Goal: Task Accomplishment & Management: Complete application form

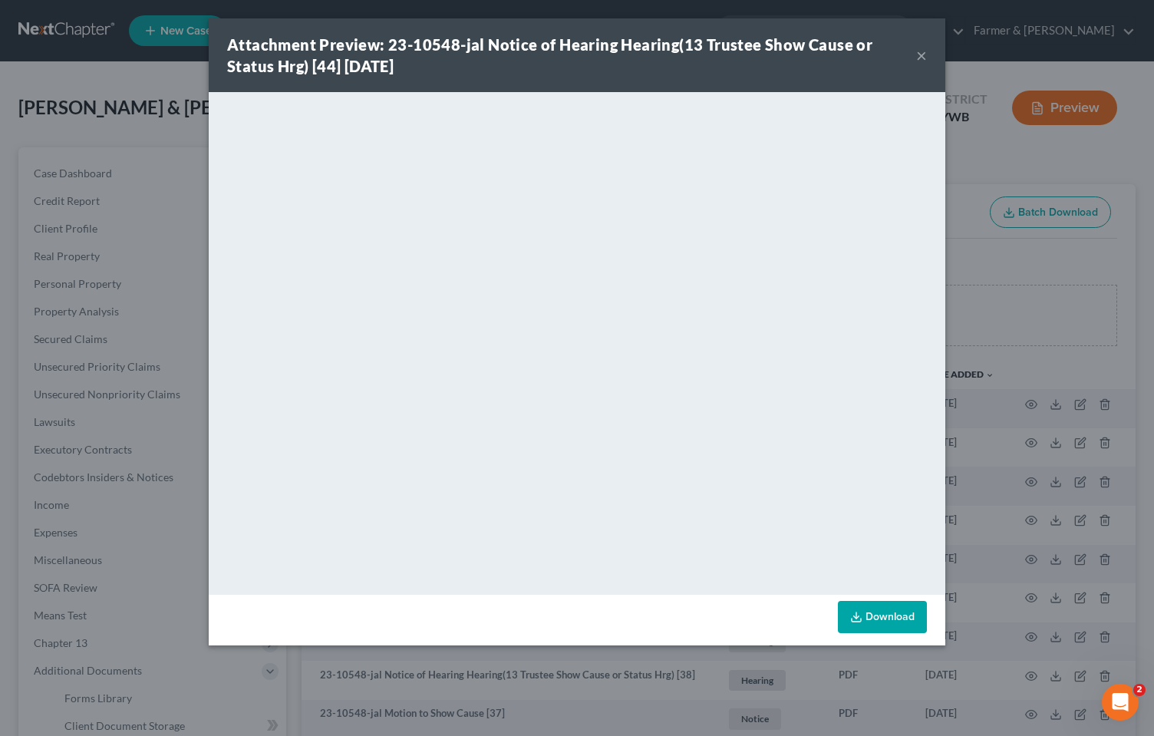
drag, startPoint x: 918, startPoint y: 55, endPoint x: 944, endPoint y: 52, distance: 25.5
click at [918, 55] on button "×" at bounding box center [921, 55] width 11 height 18
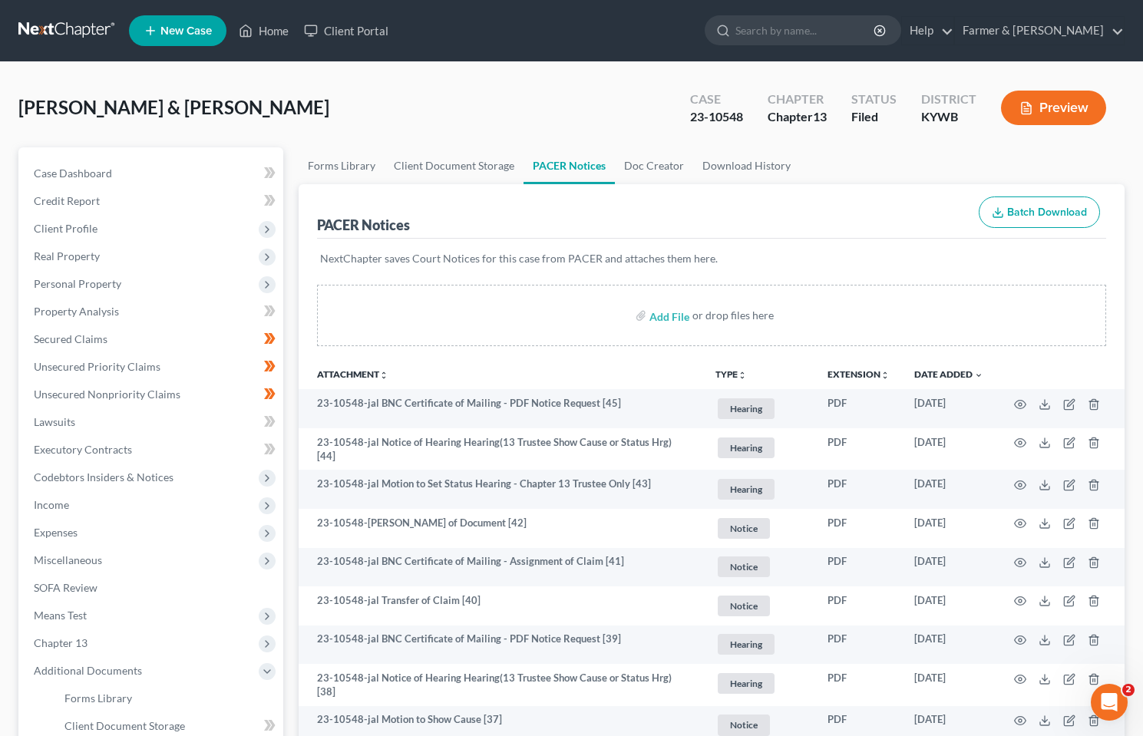
click at [77, 21] on link at bounding box center [67, 31] width 98 height 28
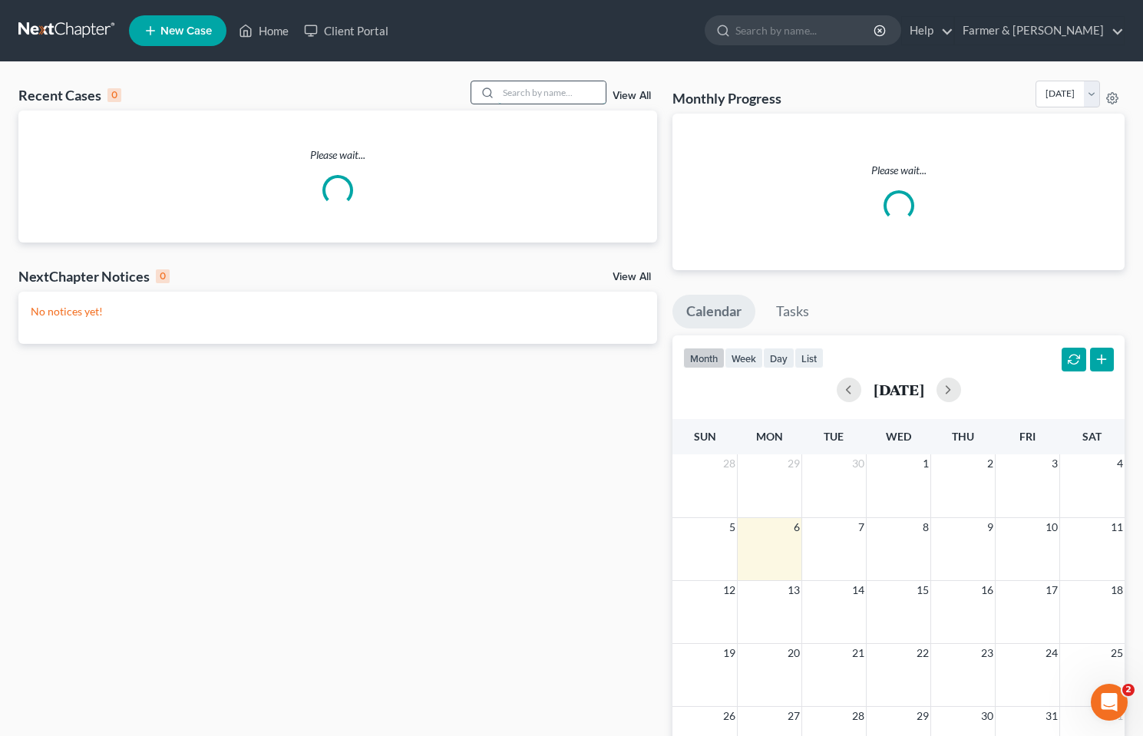
click at [530, 92] on input "search" at bounding box center [551, 92] width 107 height 22
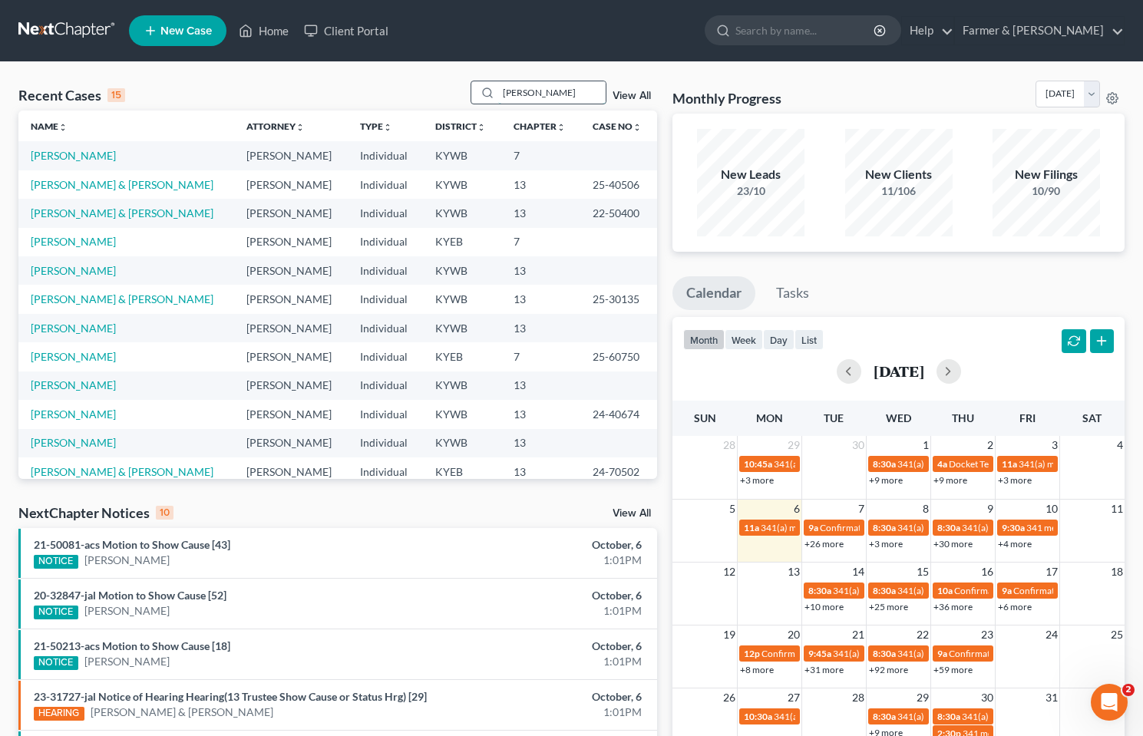
type input "brandi lane"
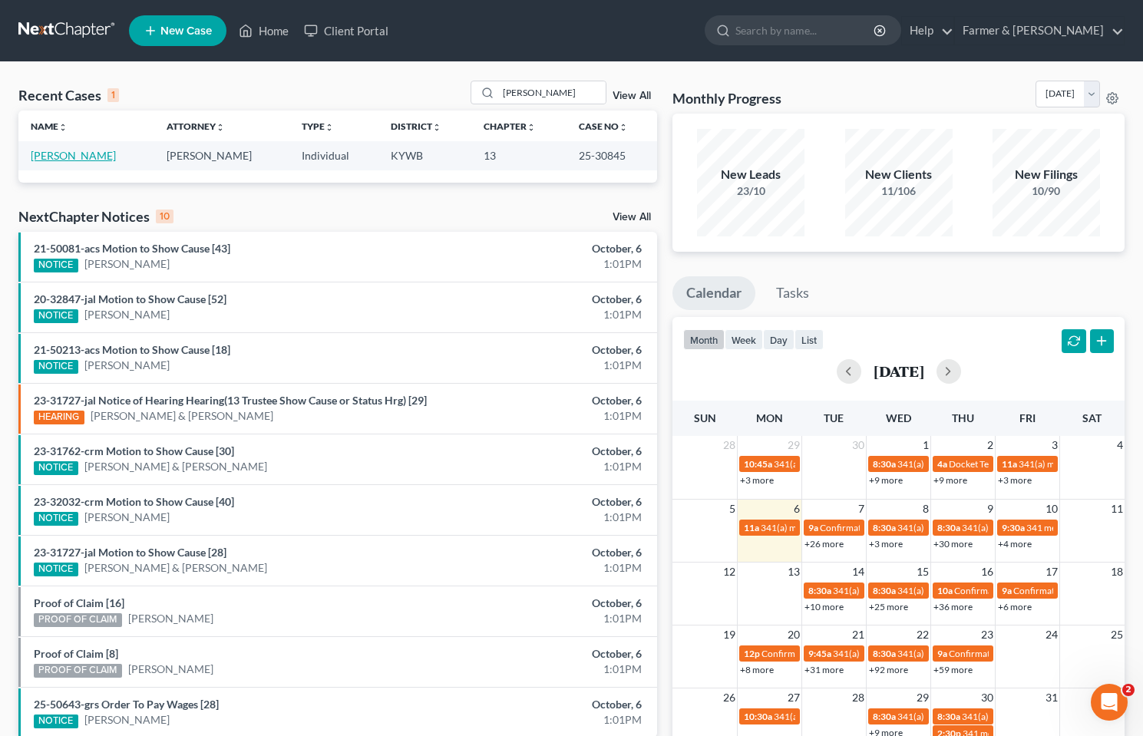
click at [55, 154] on link "[PERSON_NAME]" at bounding box center [73, 155] width 85 height 13
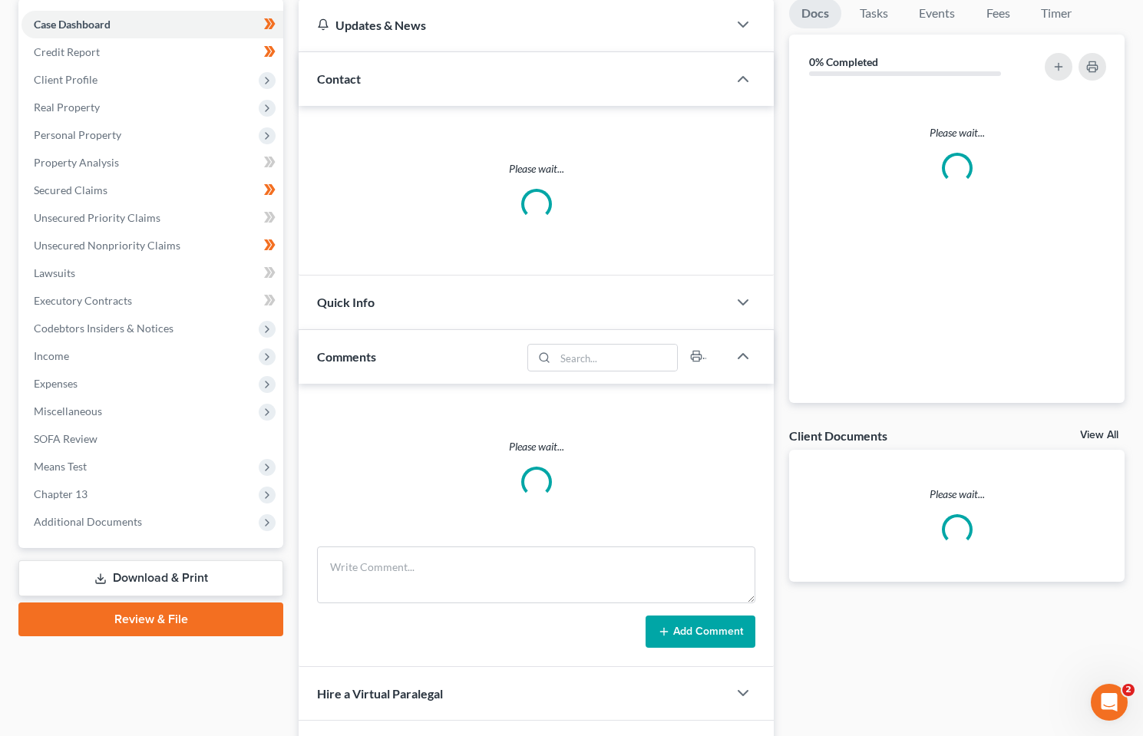
scroll to position [300, 0]
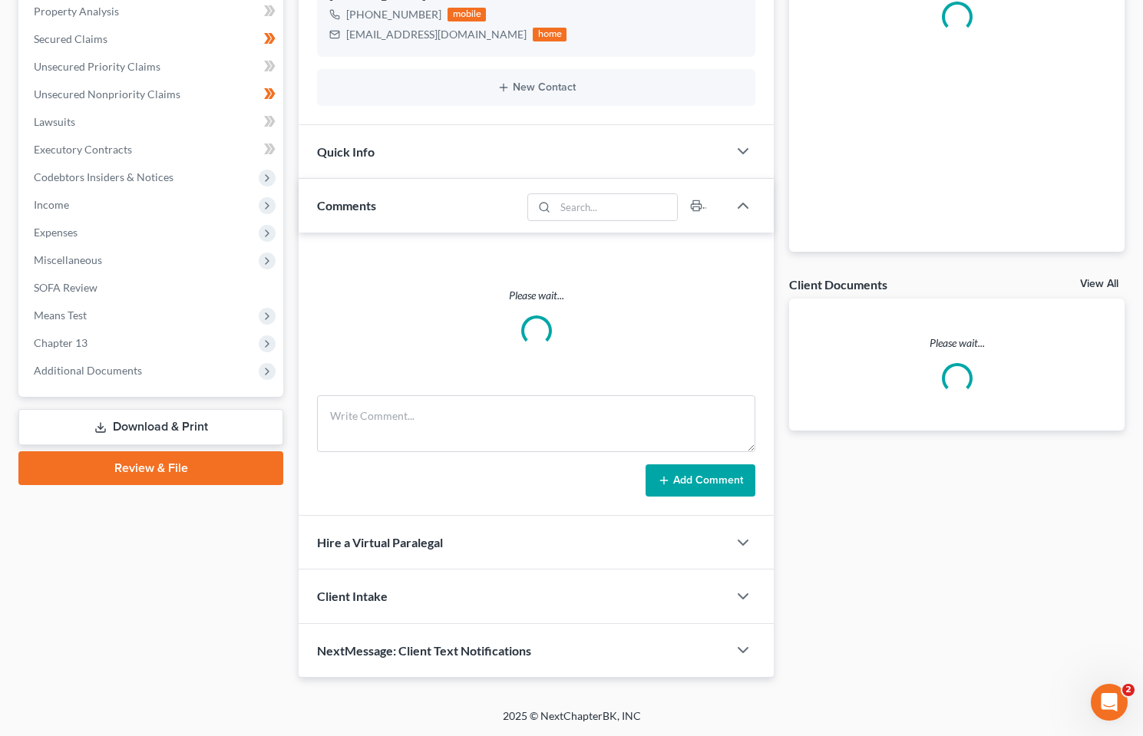
drag, startPoint x: 104, startPoint y: 377, endPoint x: 106, endPoint y: 391, distance: 13.9
click at [104, 376] on span "Additional Documents" at bounding box center [152, 371] width 262 height 28
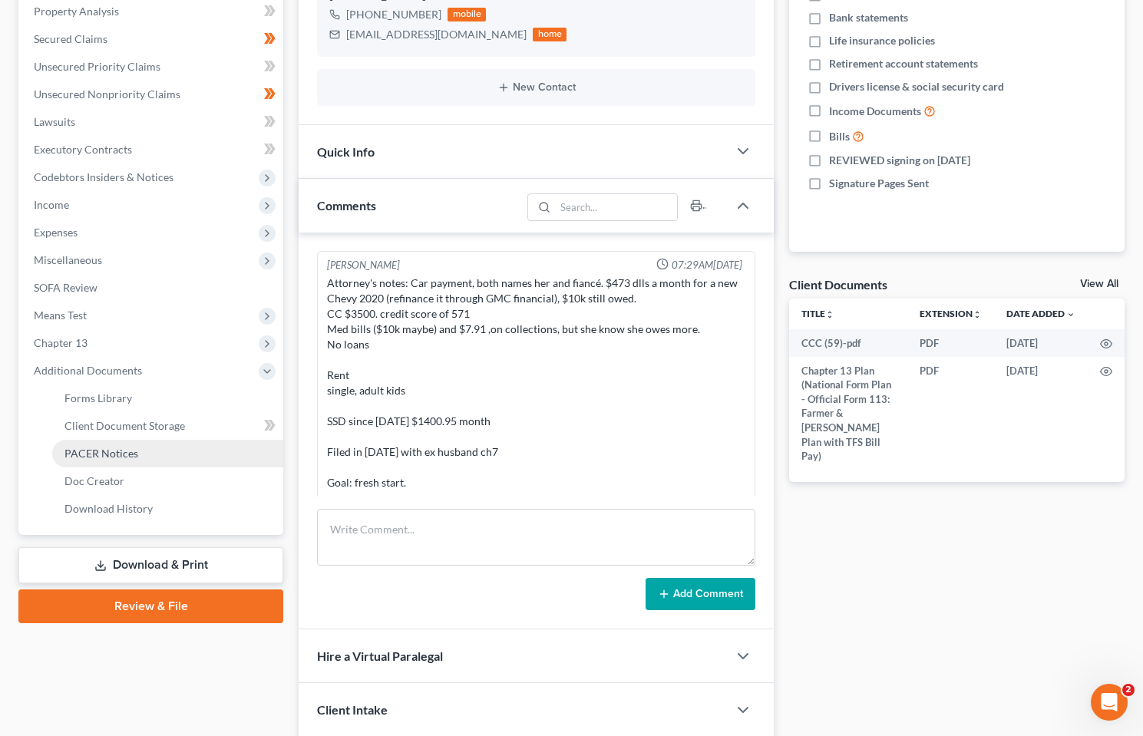
scroll to position [151, 0]
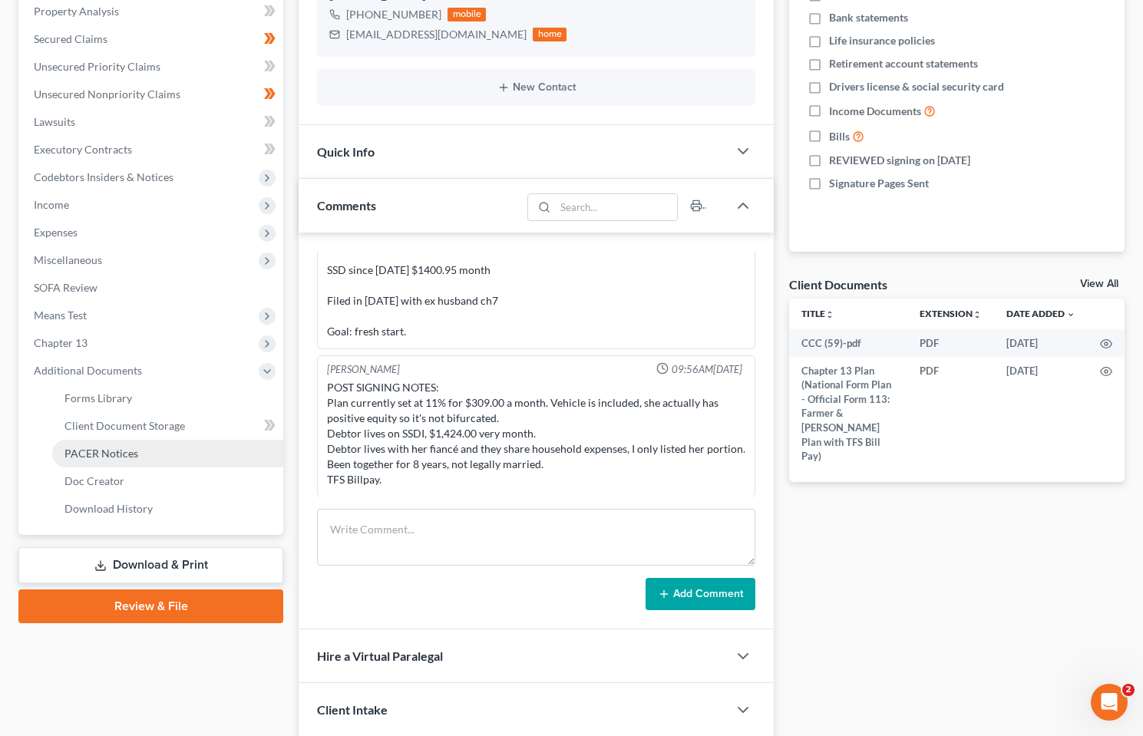
click at [127, 453] on span "PACER Notices" at bounding box center [101, 453] width 74 height 13
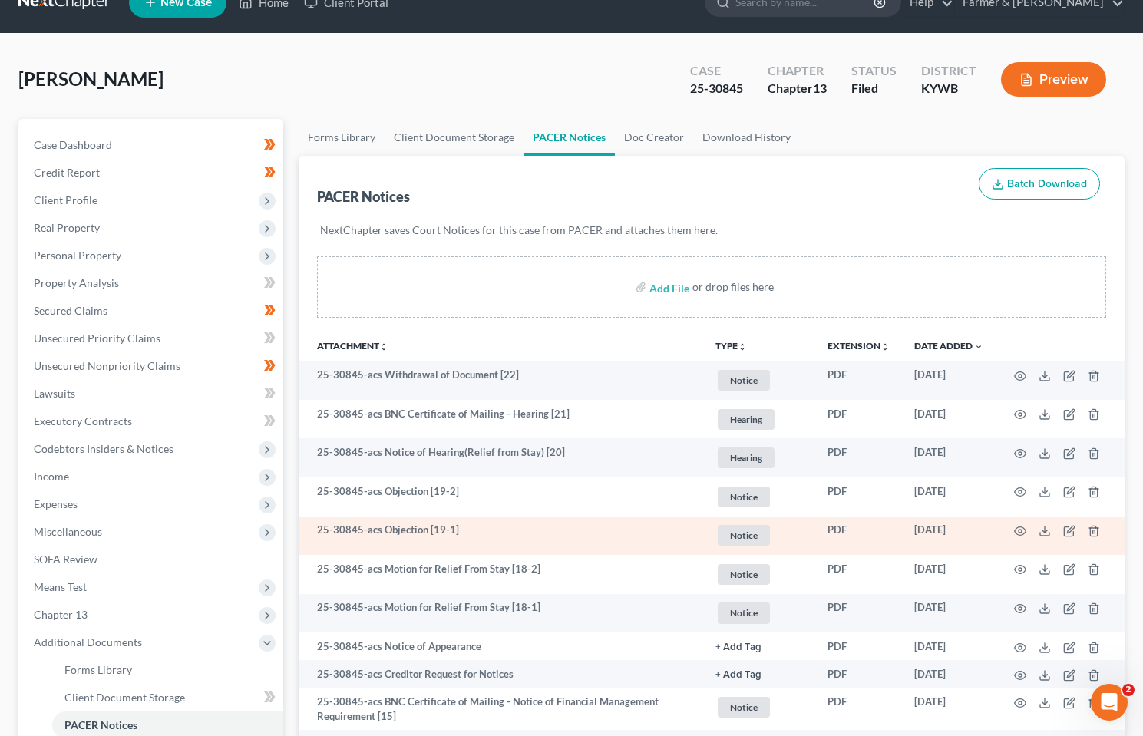
scroll to position [77, 0]
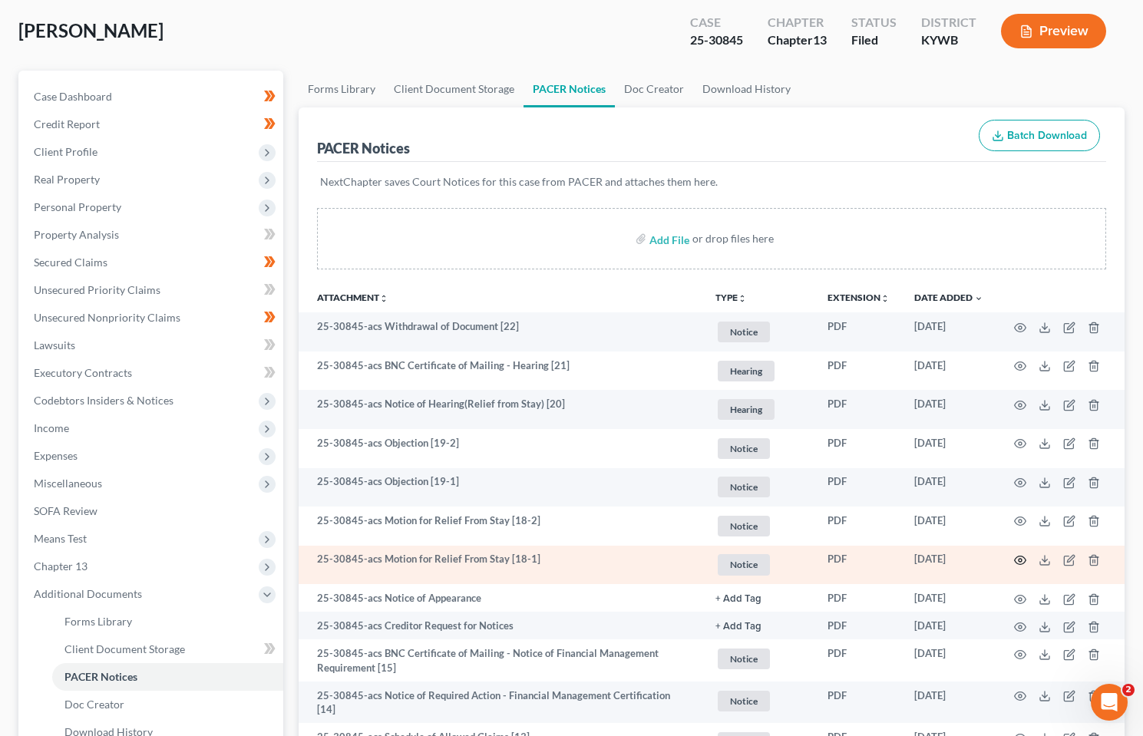
click at [1020, 561] on icon "button" at bounding box center [1020, 560] width 12 height 12
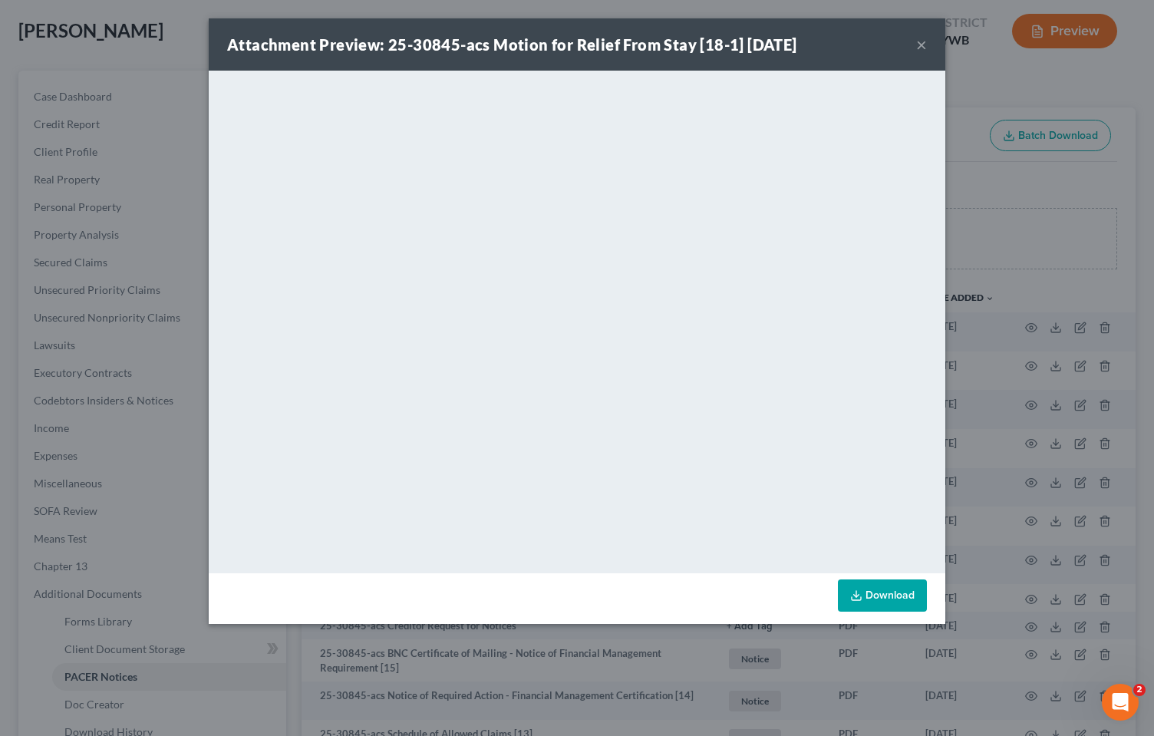
click at [918, 47] on button "×" at bounding box center [921, 44] width 11 height 18
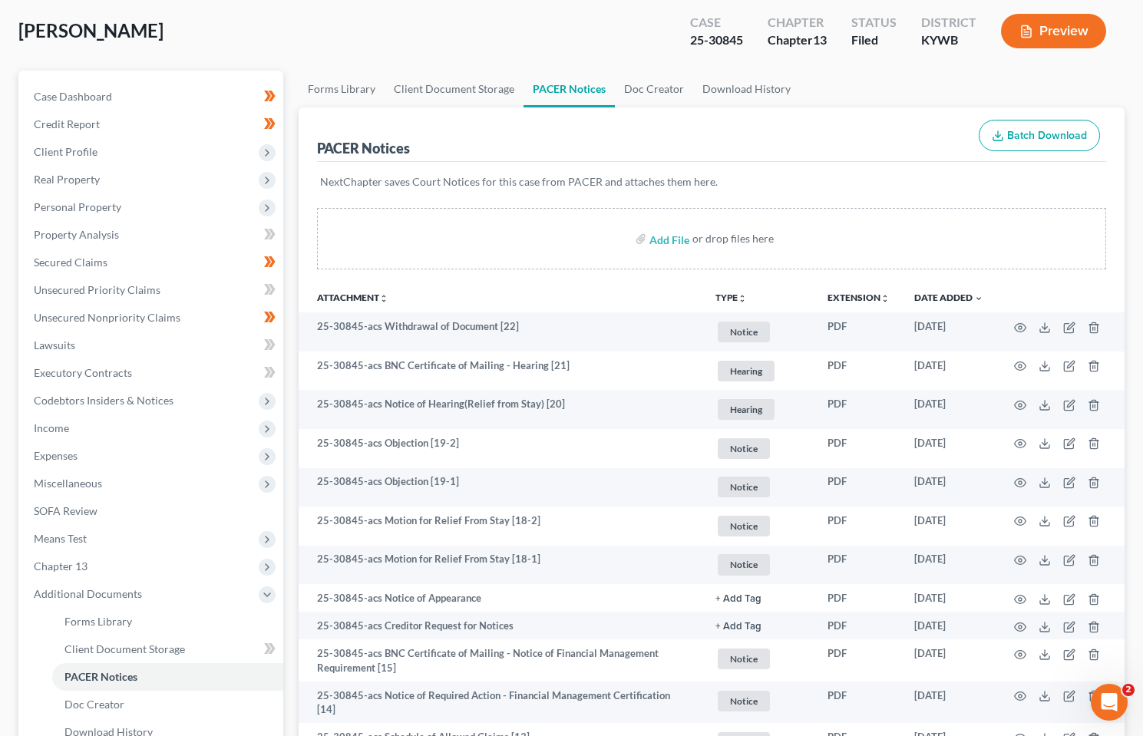
scroll to position [0, 0]
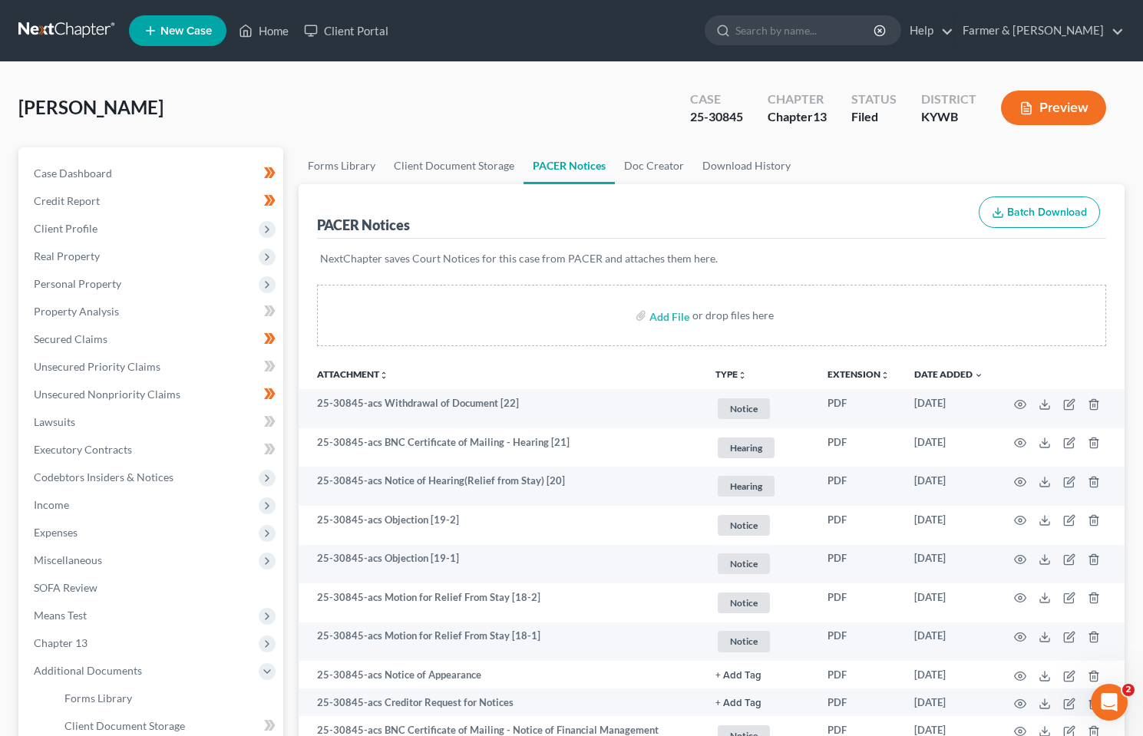
click at [55, 23] on link at bounding box center [67, 31] width 98 height 28
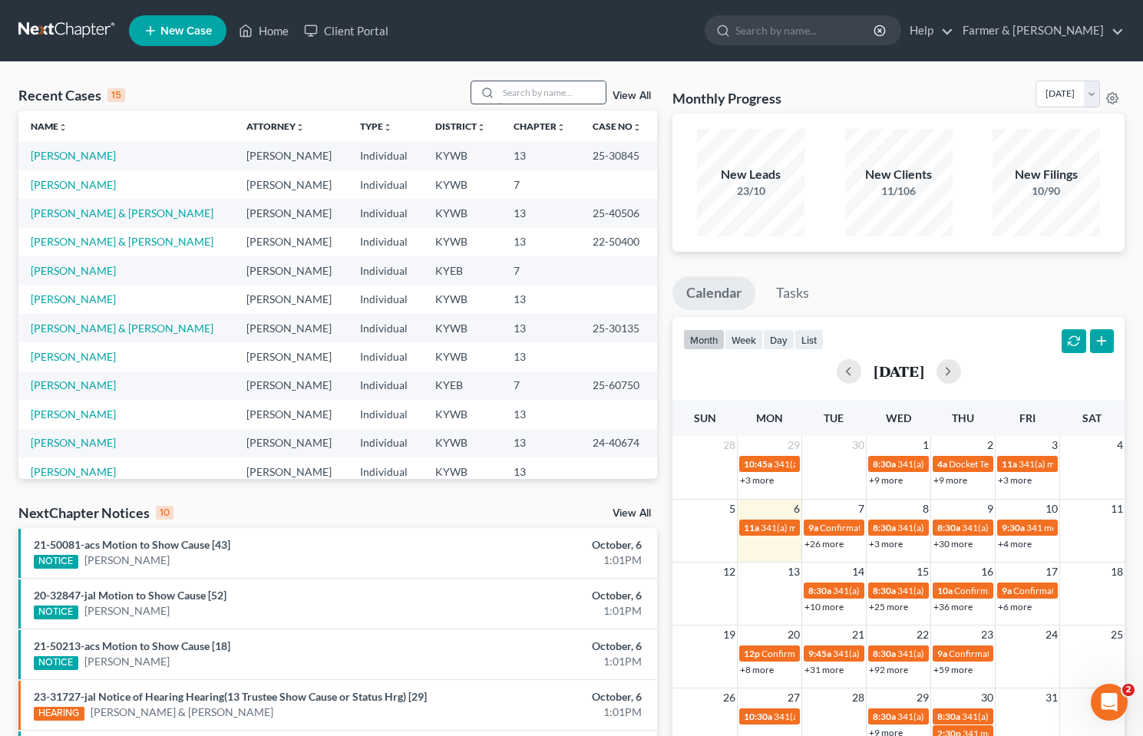
click at [545, 105] on div "Recent Cases 15 View All" at bounding box center [337, 96] width 638 height 30
click at [547, 92] on input "search" at bounding box center [551, 92] width 107 height 22
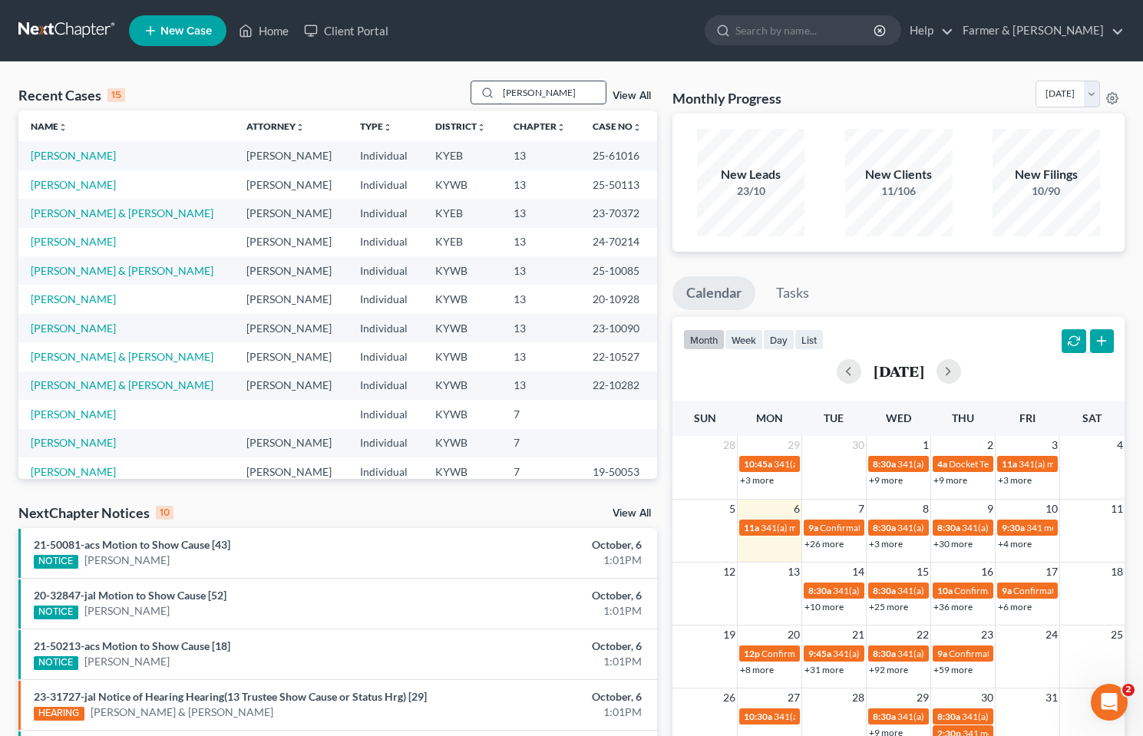
type input "derrick orval"
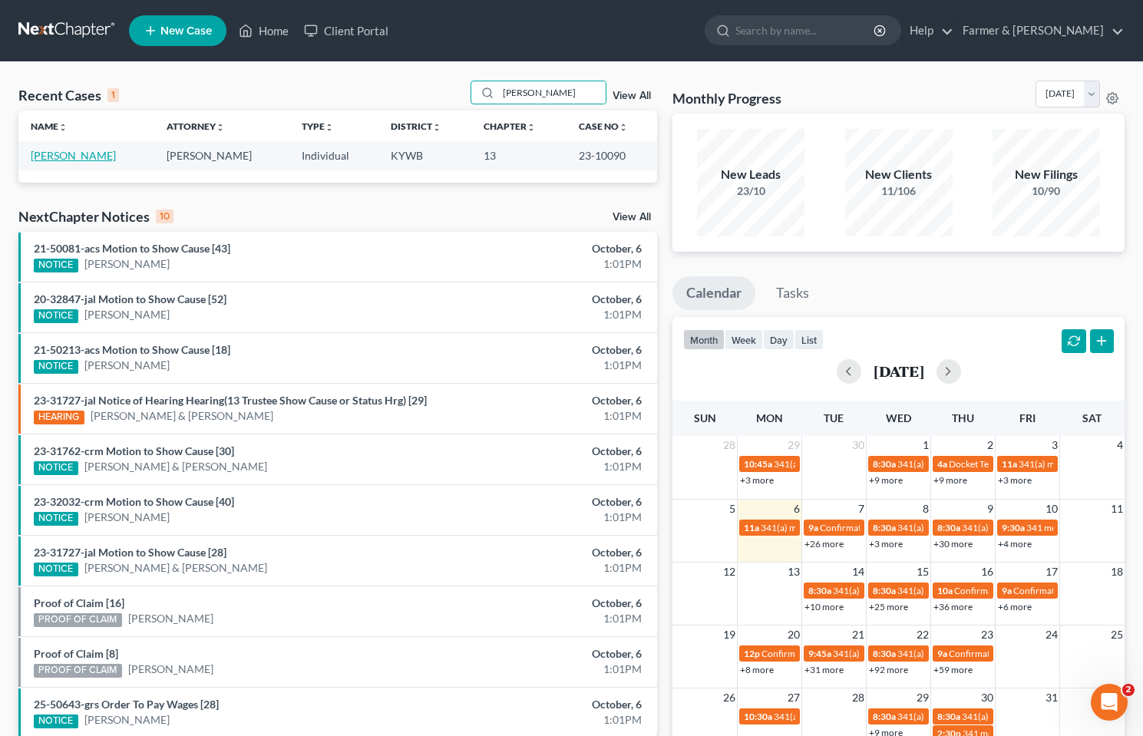
click at [88, 151] on link "Carpenter, Derrick" at bounding box center [73, 155] width 85 height 13
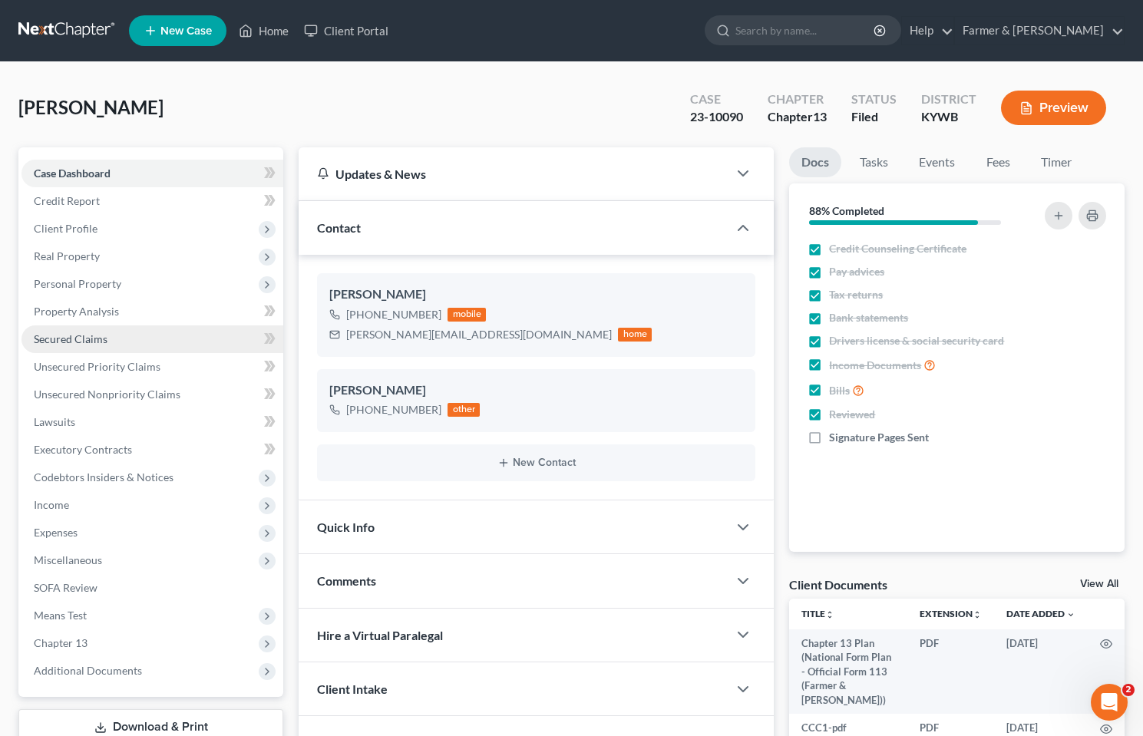
click at [77, 222] on span "Client Profile" at bounding box center [66, 228] width 64 height 13
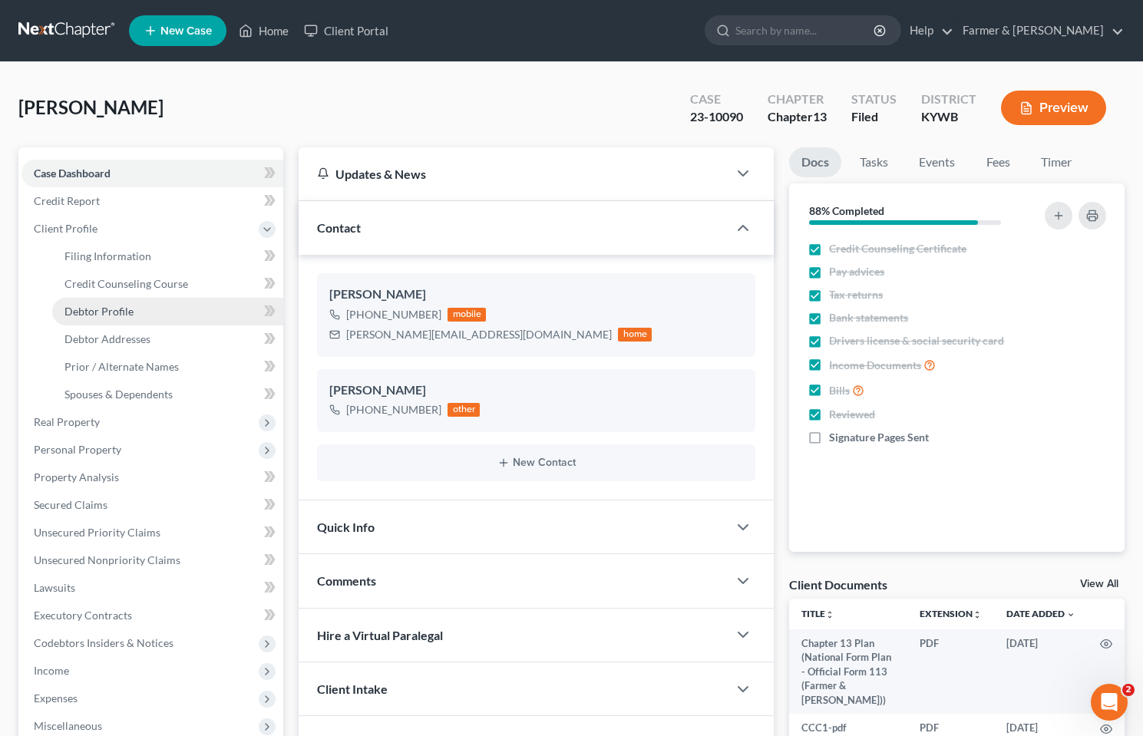
click at [121, 312] on span "Debtor Profile" at bounding box center [98, 311] width 69 height 13
select select "0"
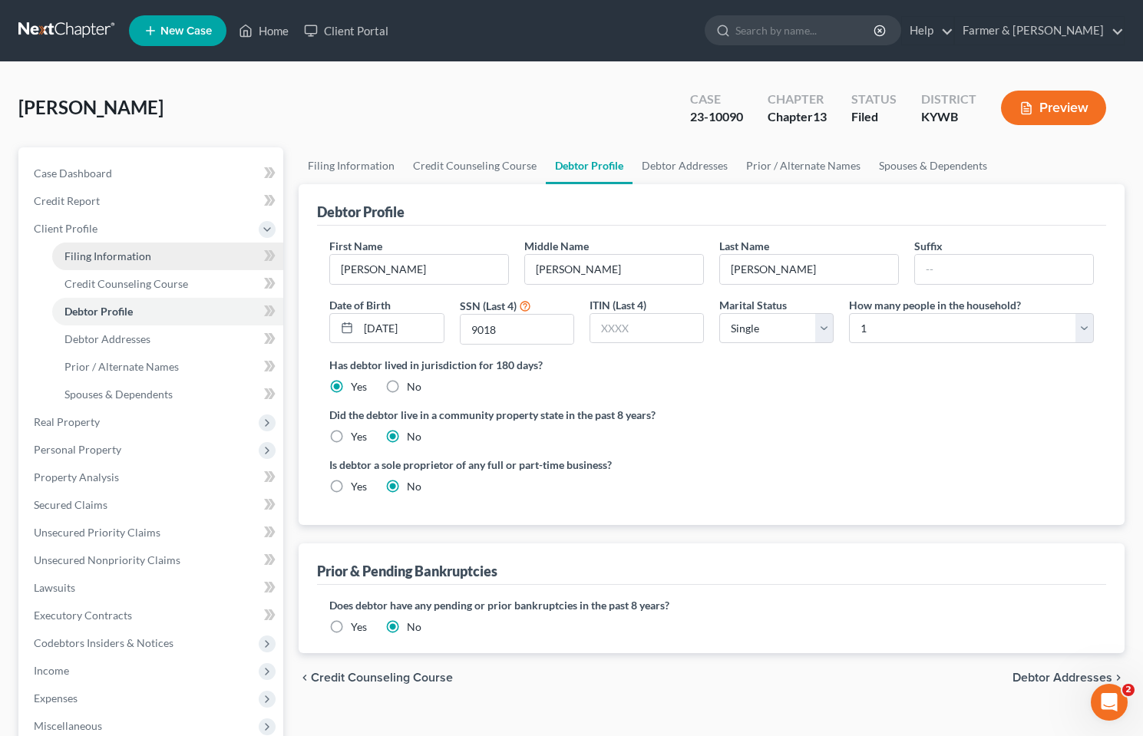
click at [102, 258] on span "Filing Information" at bounding box center [107, 255] width 87 height 13
select select "1"
select select "0"
select select "3"
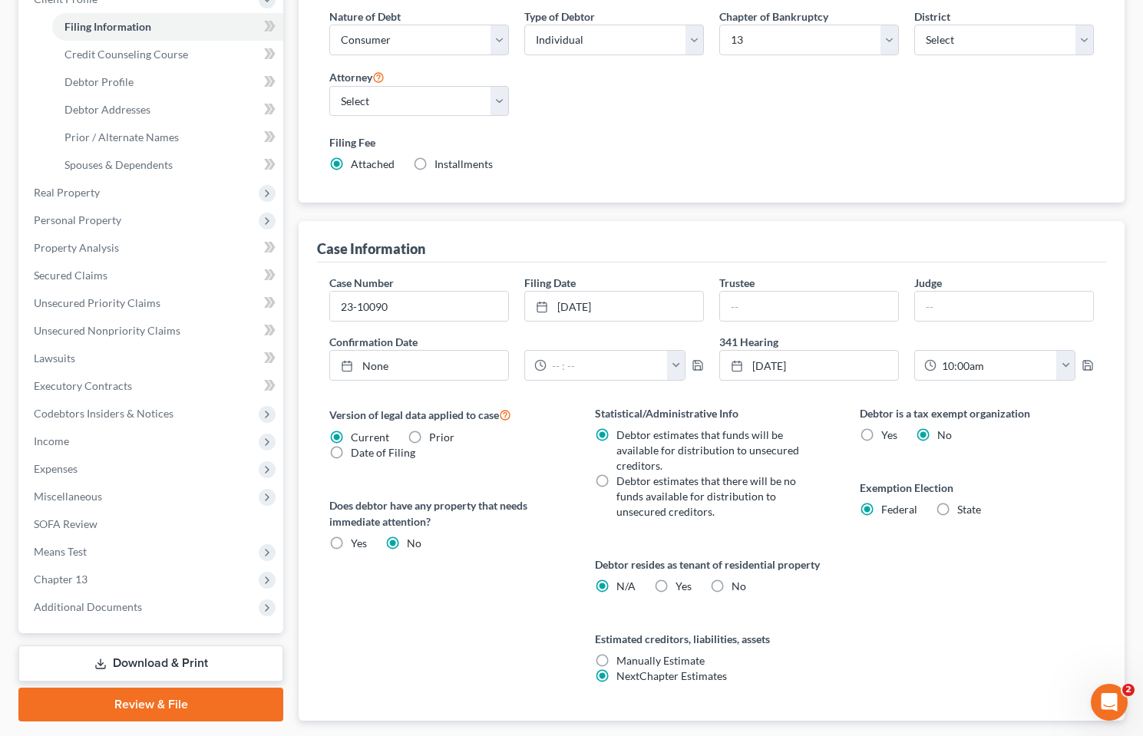
scroll to position [322, 0]
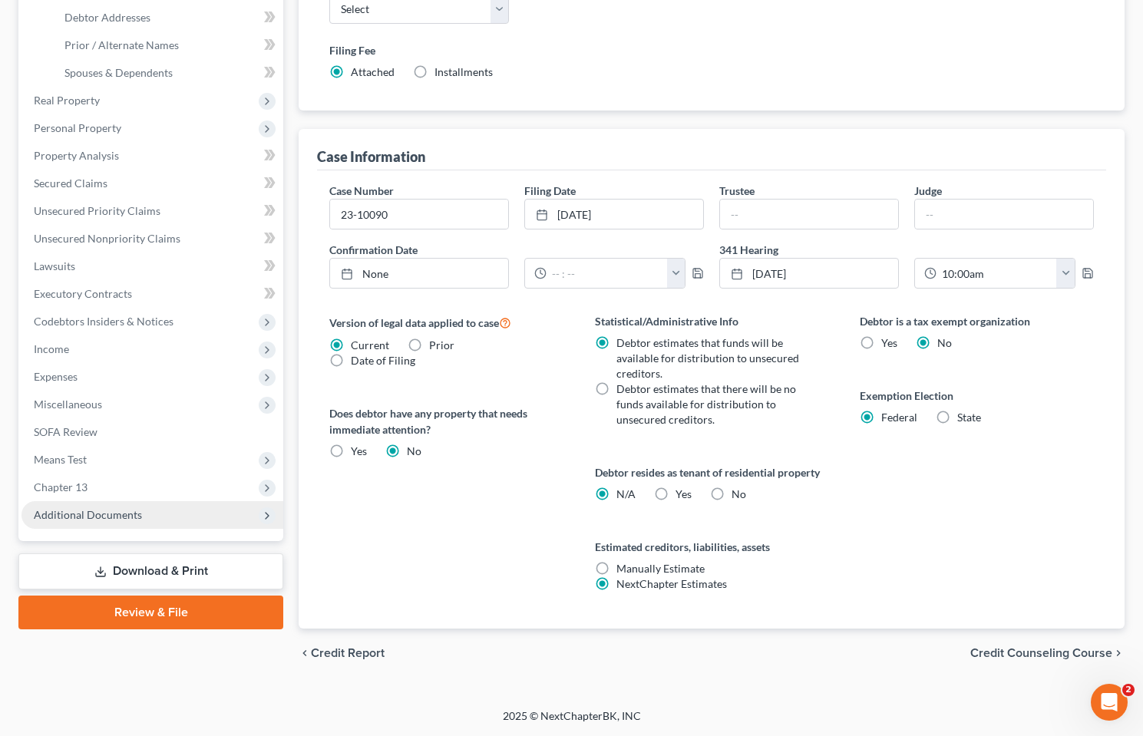
click at [81, 505] on span "Additional Documents" at bounding box center [152, 515] width 262 height 28
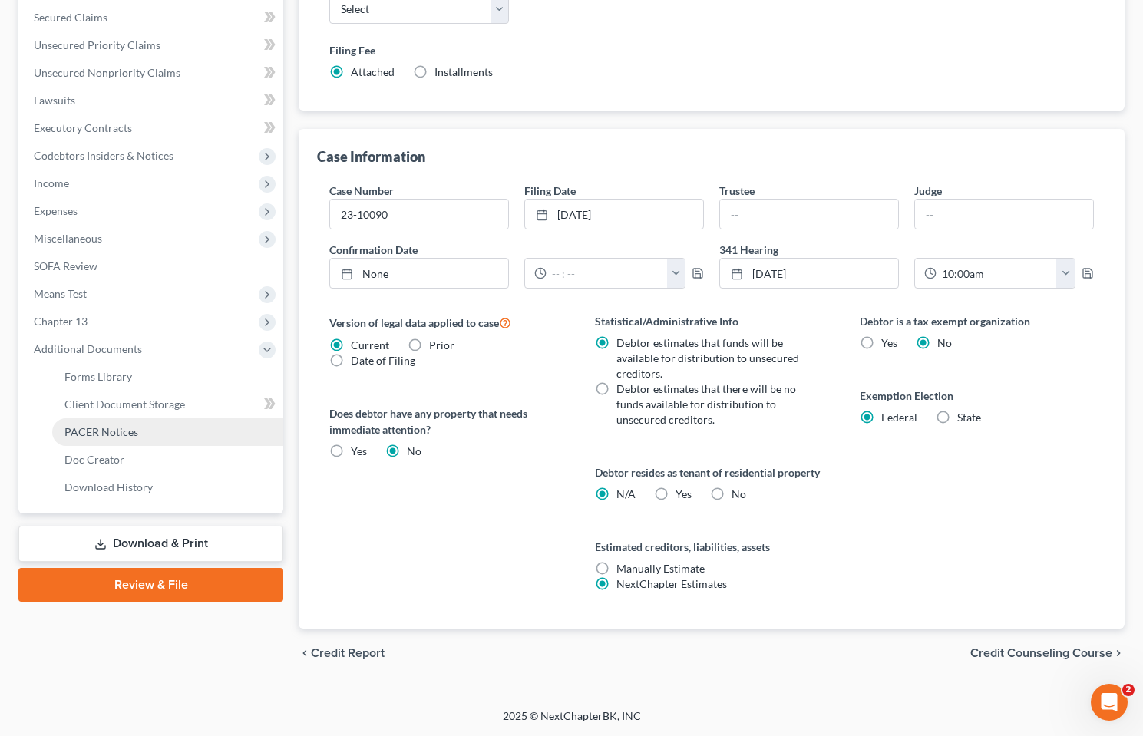
click at [137, 433] on link "PACER Notices" at bounding box center [167, 432] width 231 height 28
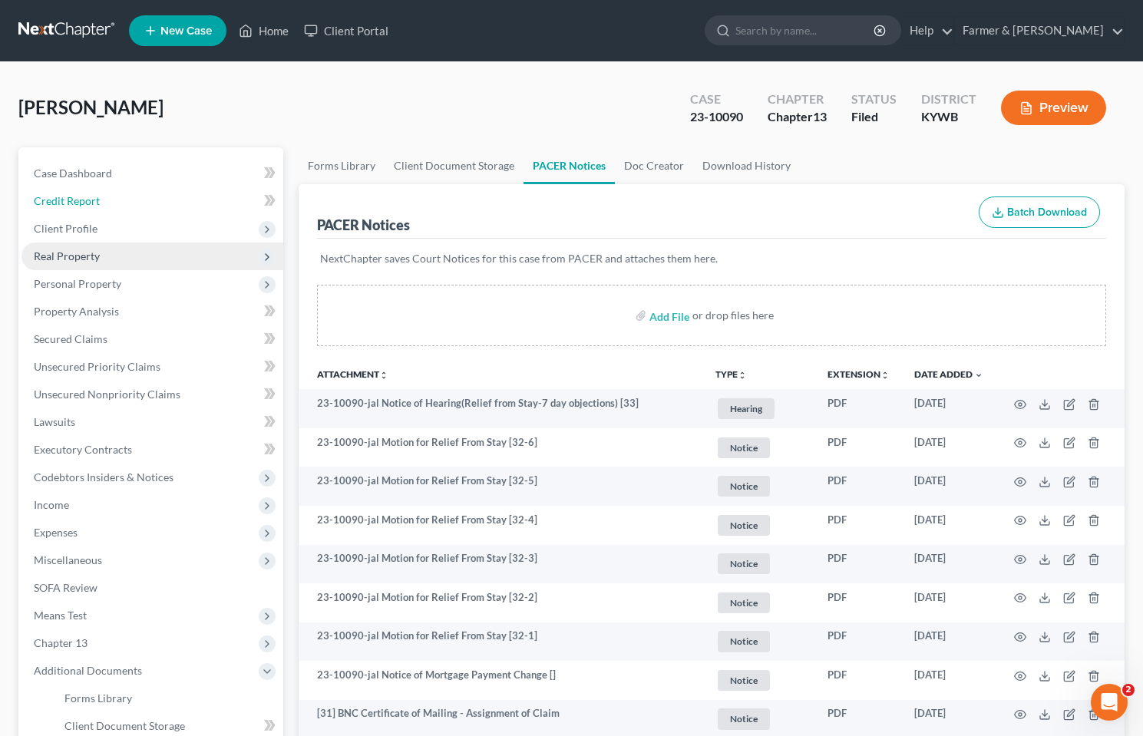
drag, startPoint x: 65, startPoint y: 202, endPoint x: 81, endPoint y: 249, distance: 49.5
click at [65, 202] on span "Credit Report" at bounding box center [67, 200] width 66 height 13
click at [74, 224] on span "Client Profile" at bounding box center [66, 228] width 64 height 13
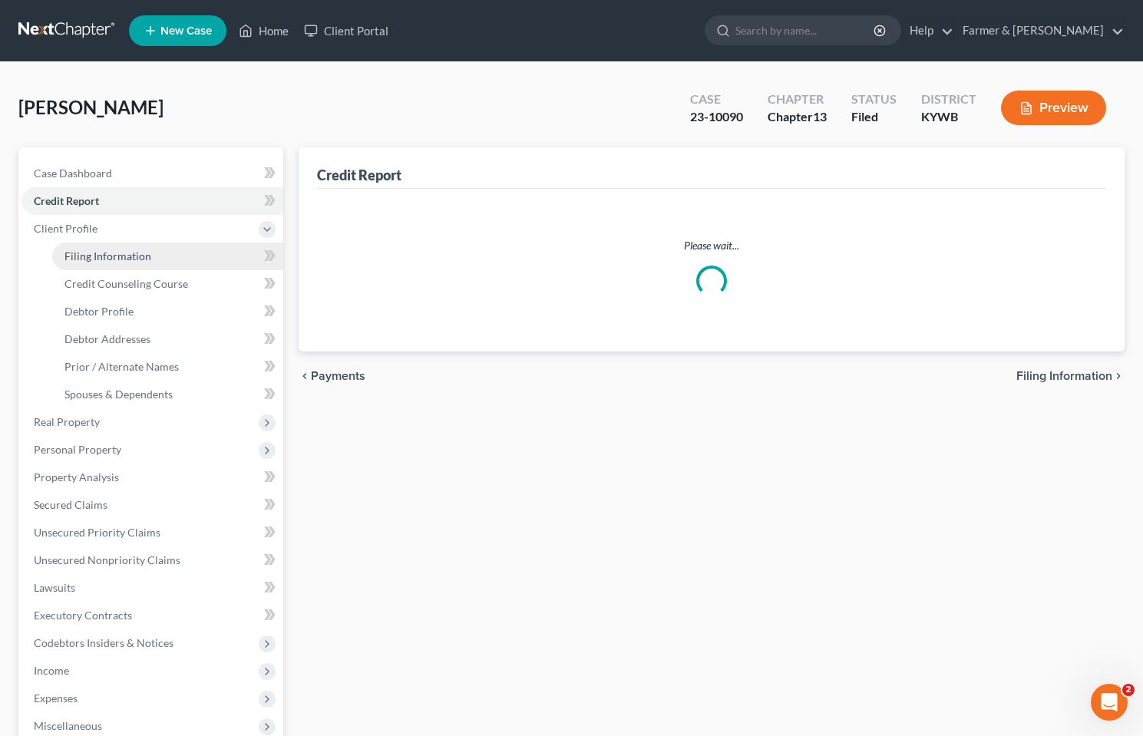
click at [104, 246] on link "Filing Information" at bounding box center [167, 256] width 231 height 28
select select "1"
select select "0"
select select "3"
select select "33"
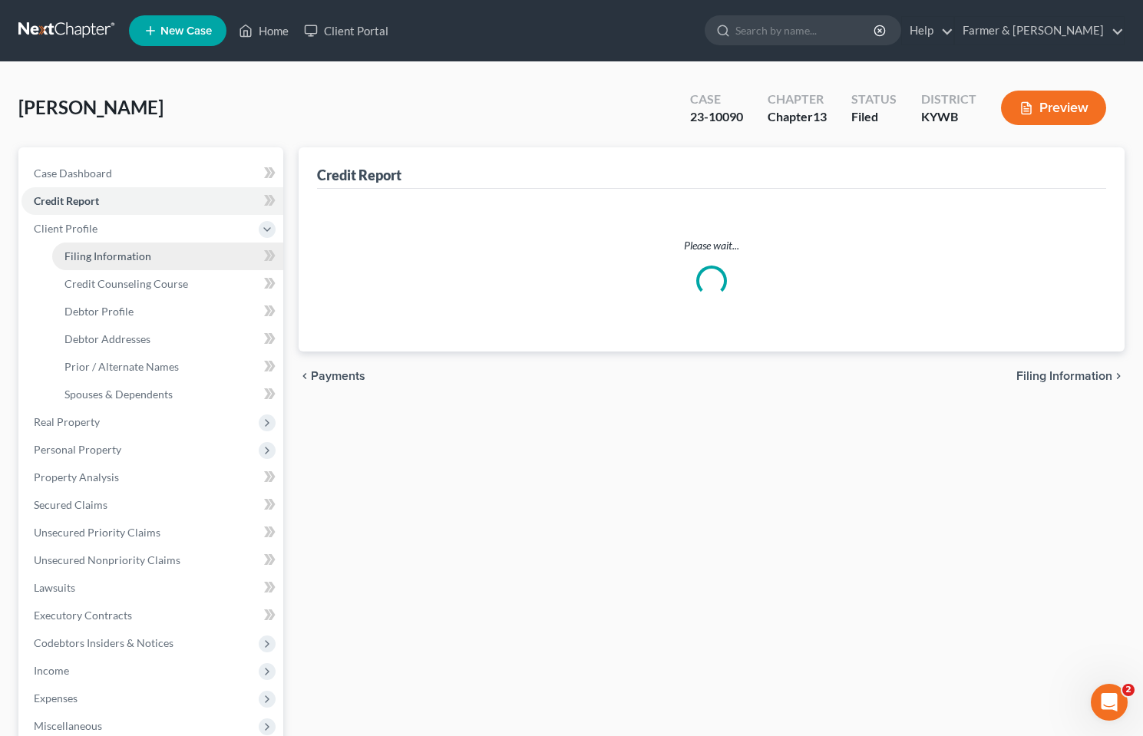
select select "0"
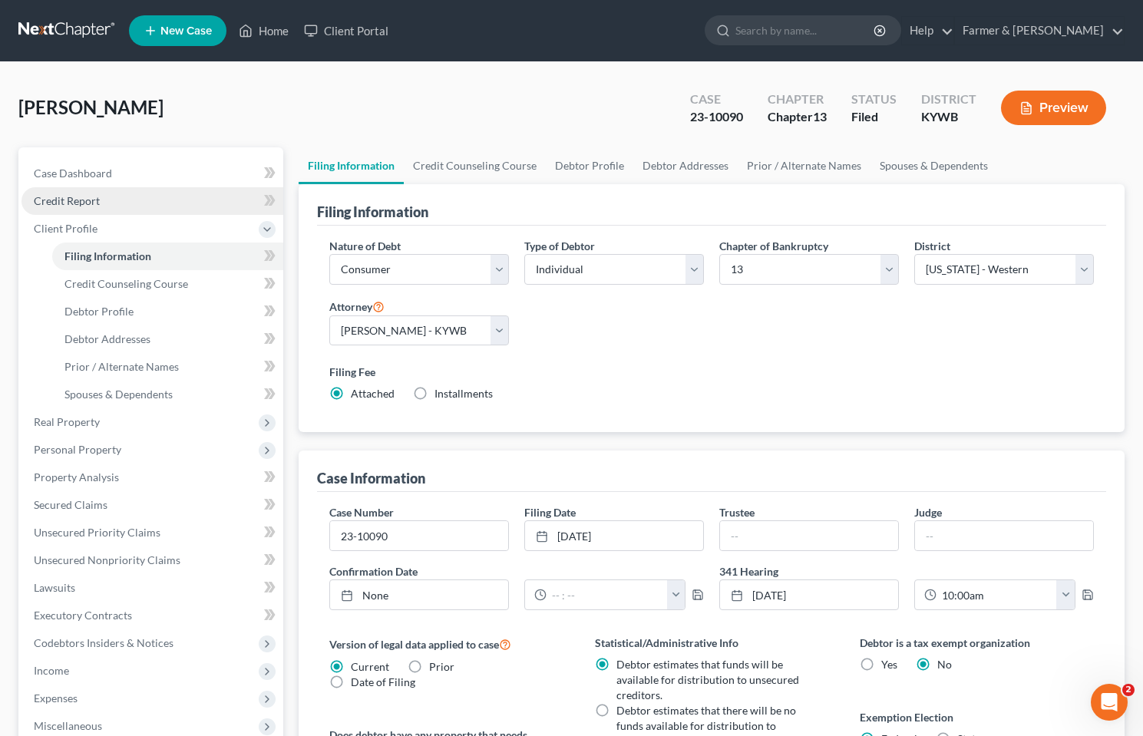
drag, startPoint x: 78, startPoint y: 127, endPoint x: 96, endPoint y: 196, distance: 71.3
click at [78, 127] on div "Carpenter, Derrick Upgraded Case 23-10090 Chapter Chapter 13 Status Filed Distr…" at bounding box center [571, 114] width 1106 height 67
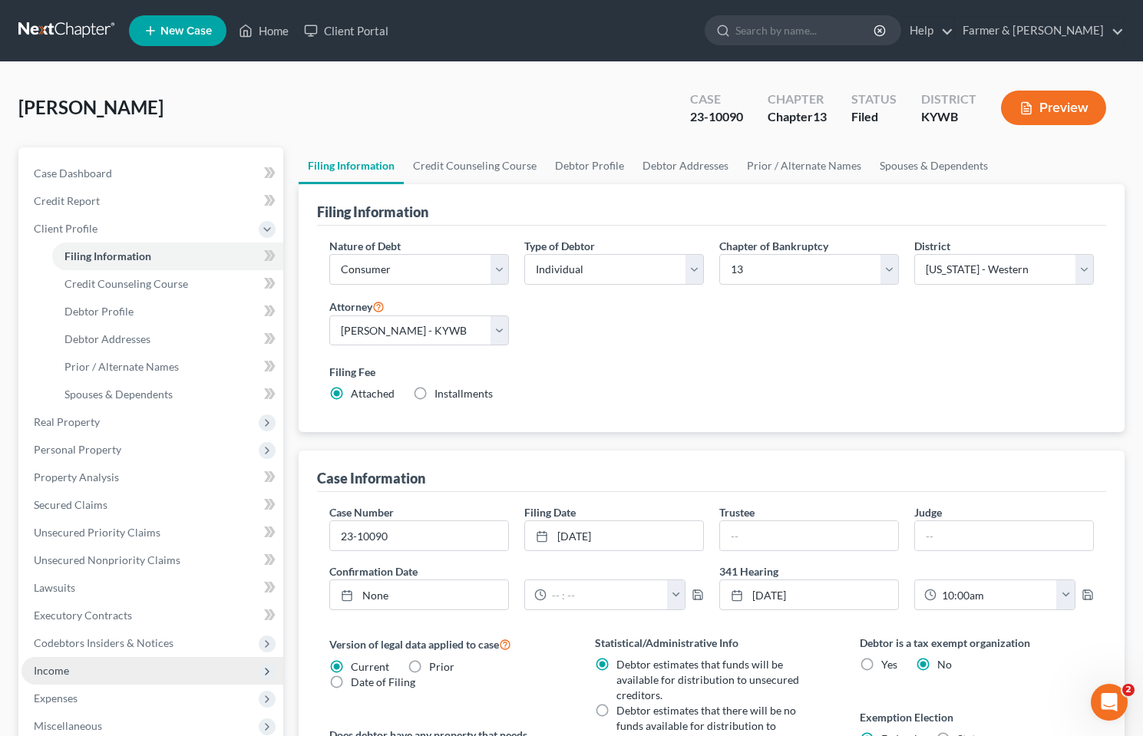
scroll to position [230, 0]
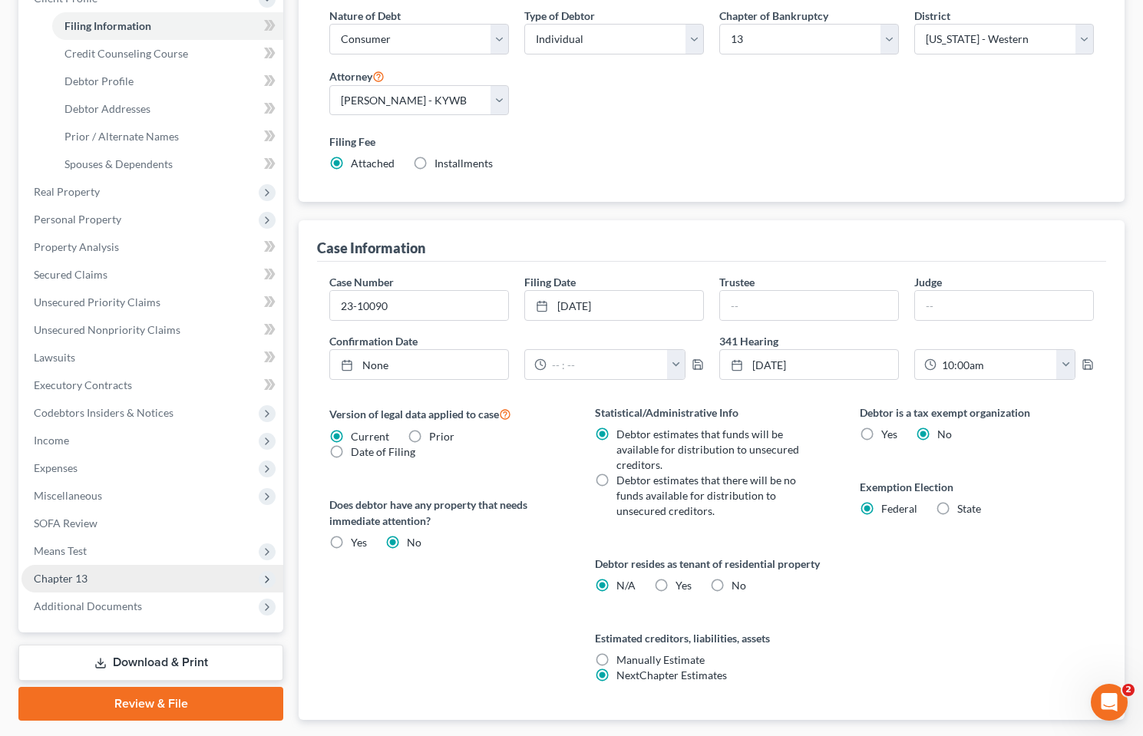
click at [65, 580] on span "Chapter 13" at bounding box center [61, 578] width 54 height 13
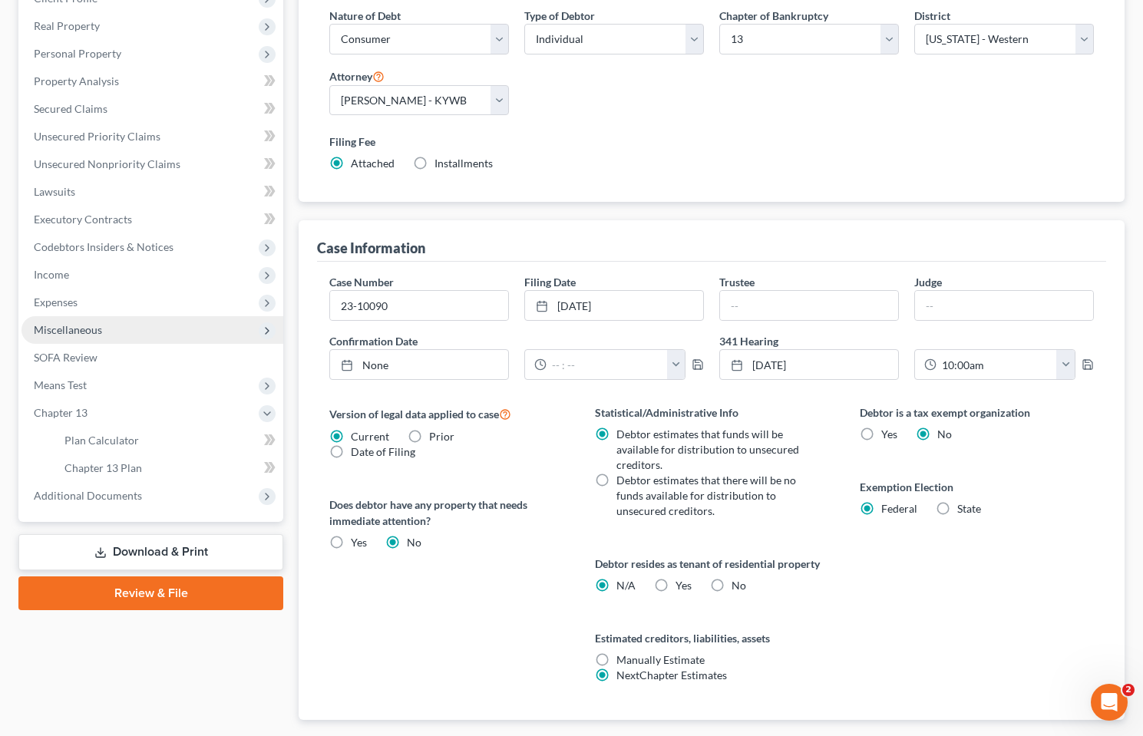
scroll to position [0, 0]
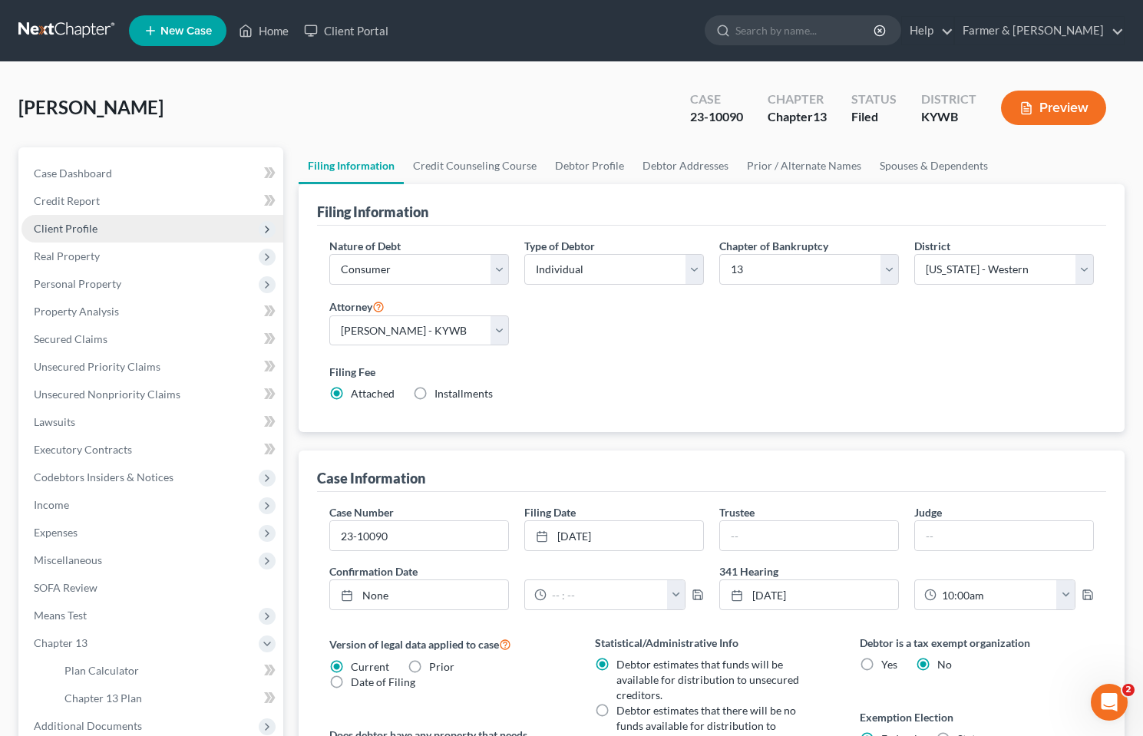
click at [81, 236] on span "Client Profile" at bounding box center [152, 229] width 262 height 28
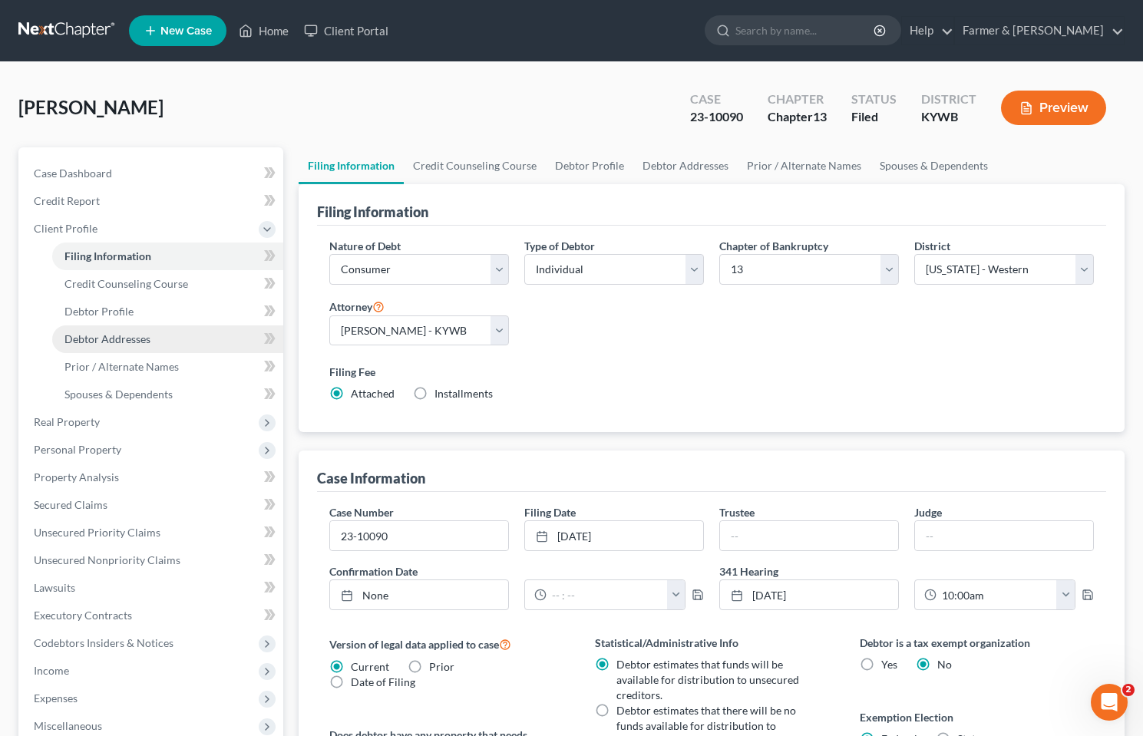
click at [88, 339] on span "Debtor Addresses" at bounding box center [107, 338] width 86 height 13
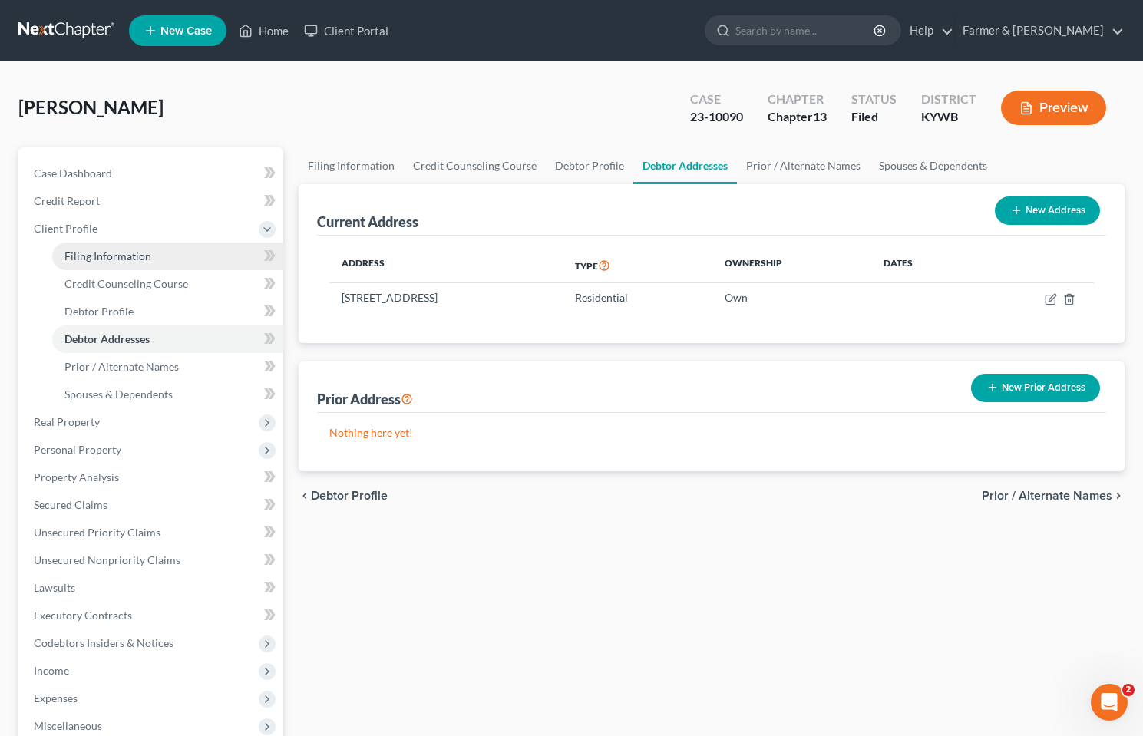
click at [79, 263] on link "Filing Information" at bounding box center [167, 256] width 231 height 28
select select "1"
select select "0"
select select "3"
select select "33"
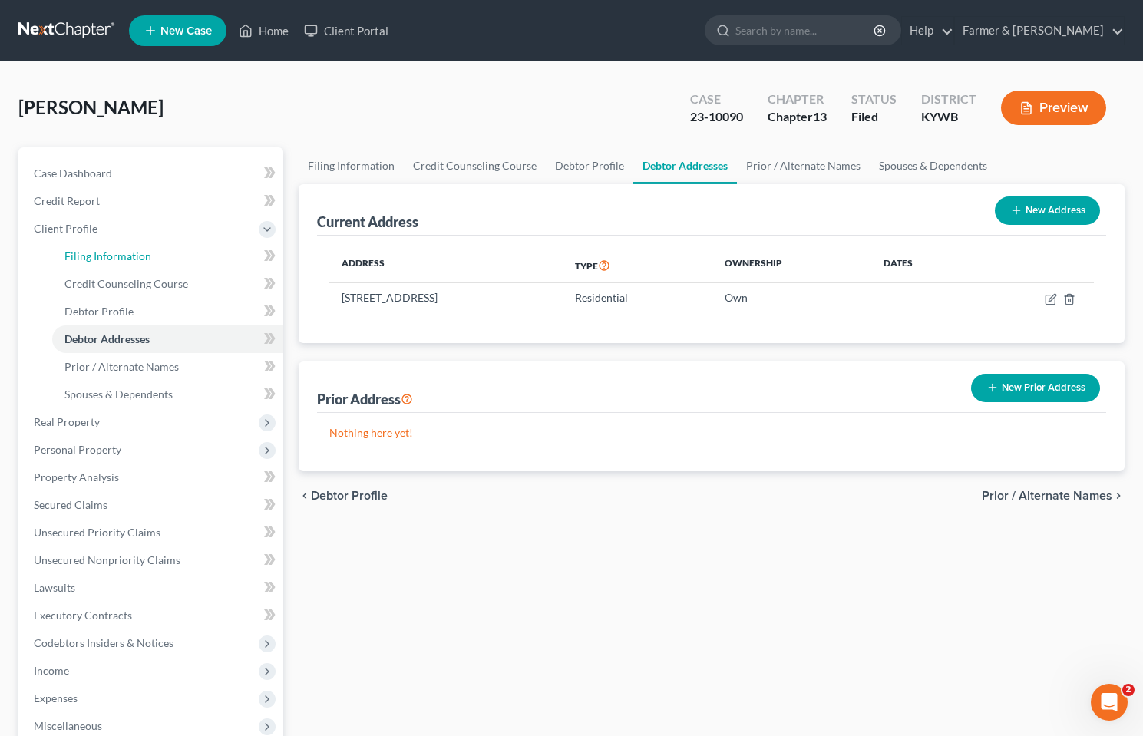
select select "0"
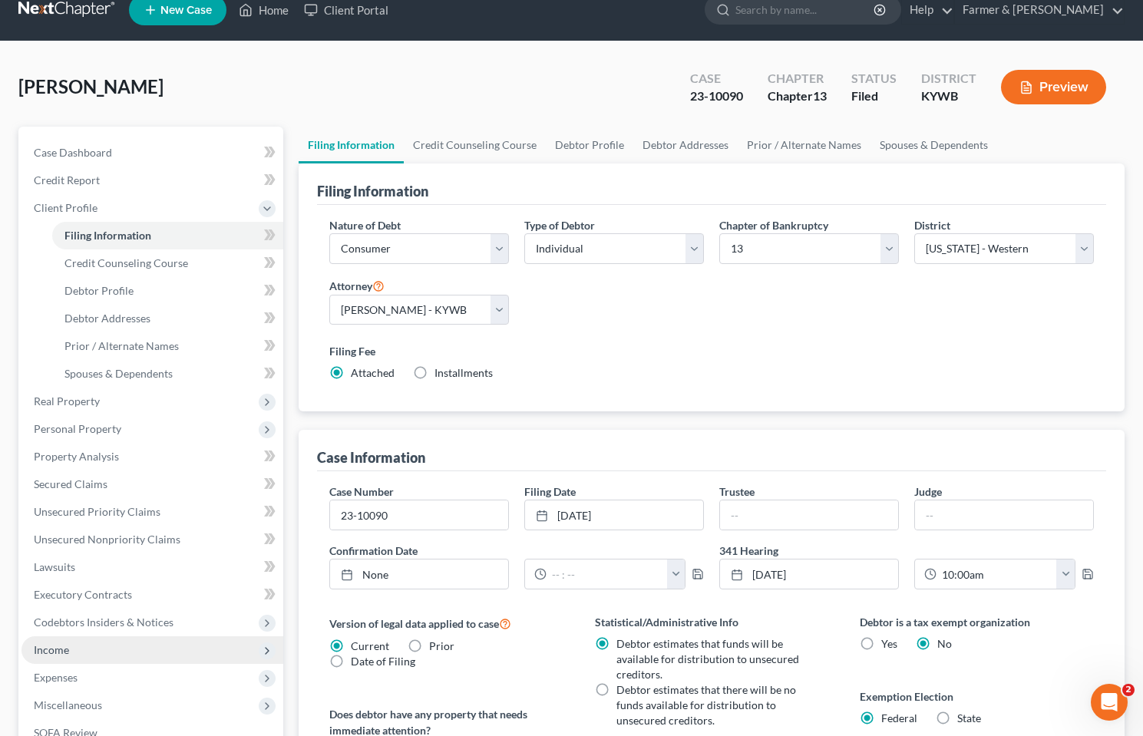
scroll to position [322, 0]
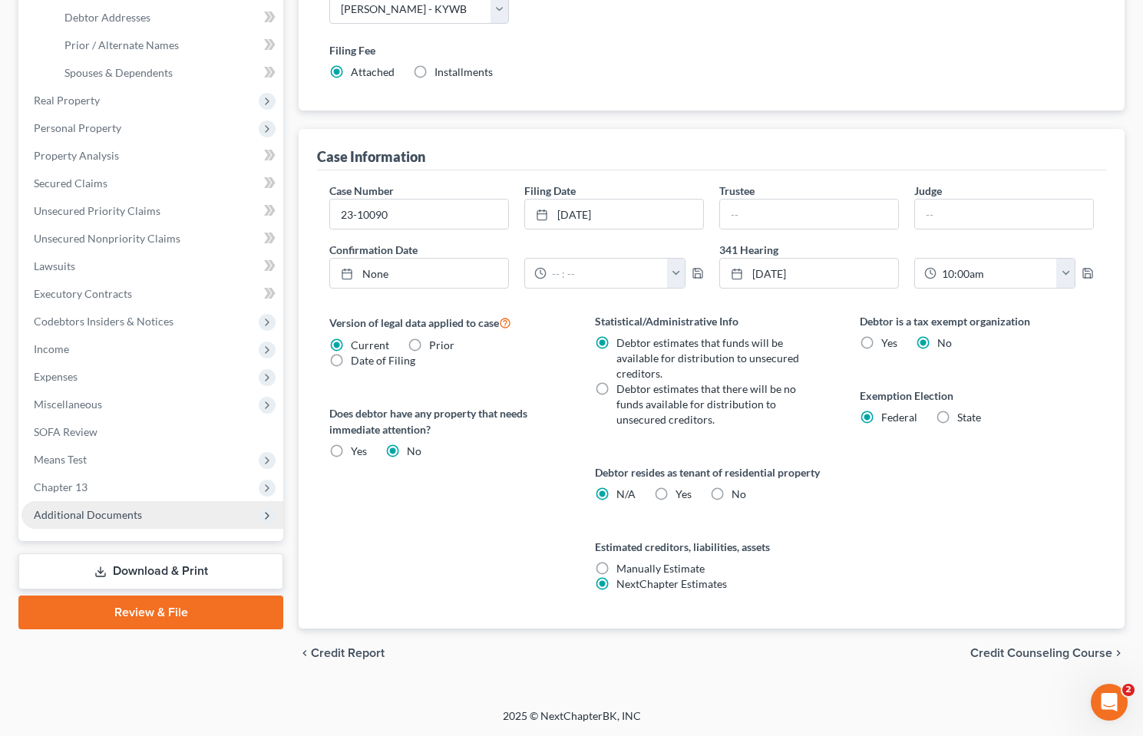
click at [72, 519] on span "Additional Documents" at bounding box center [88, 514] width 108 height 13
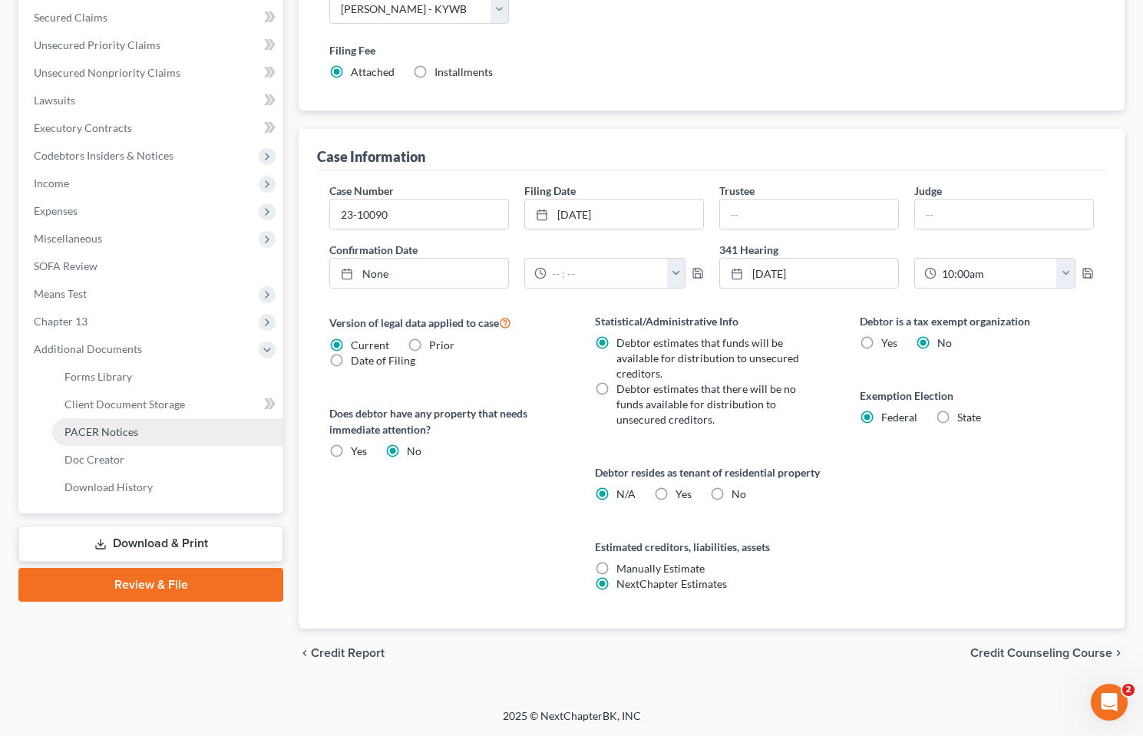
click at [110, 420] on link "PACER Notices" at bounding box center [167, 432] width 231 height 28
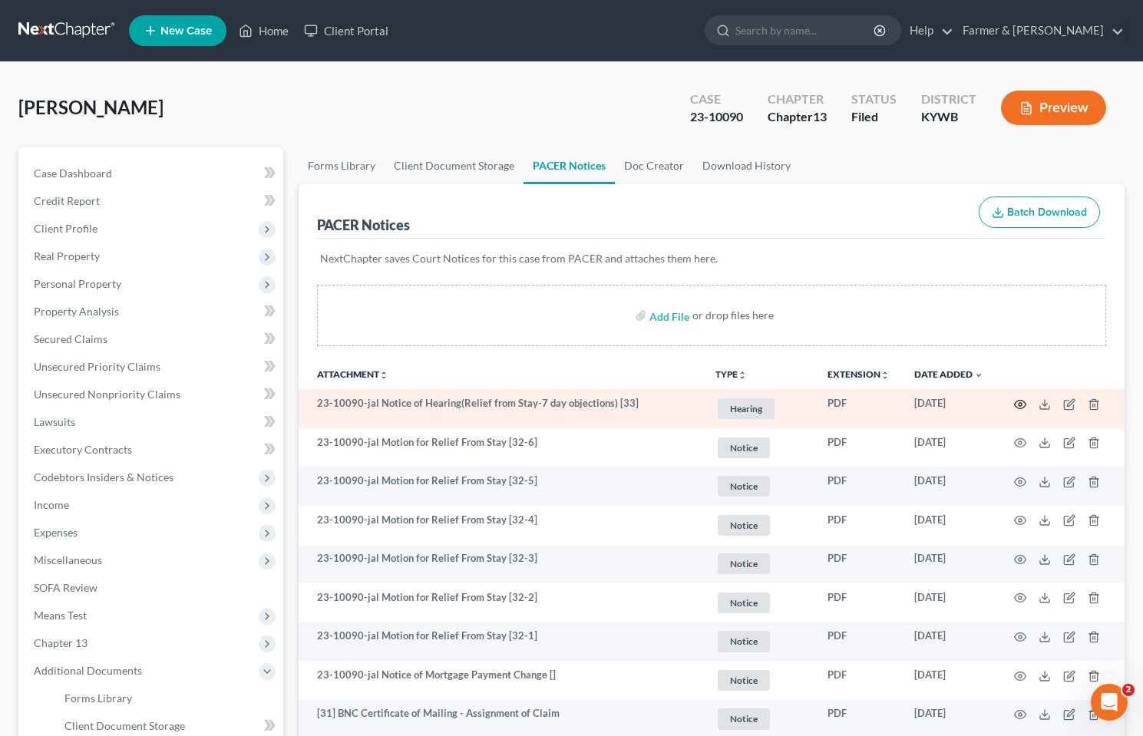
click at [1022, 403] on icon "button" at bounding box center [1020, 404] width 12 height 12
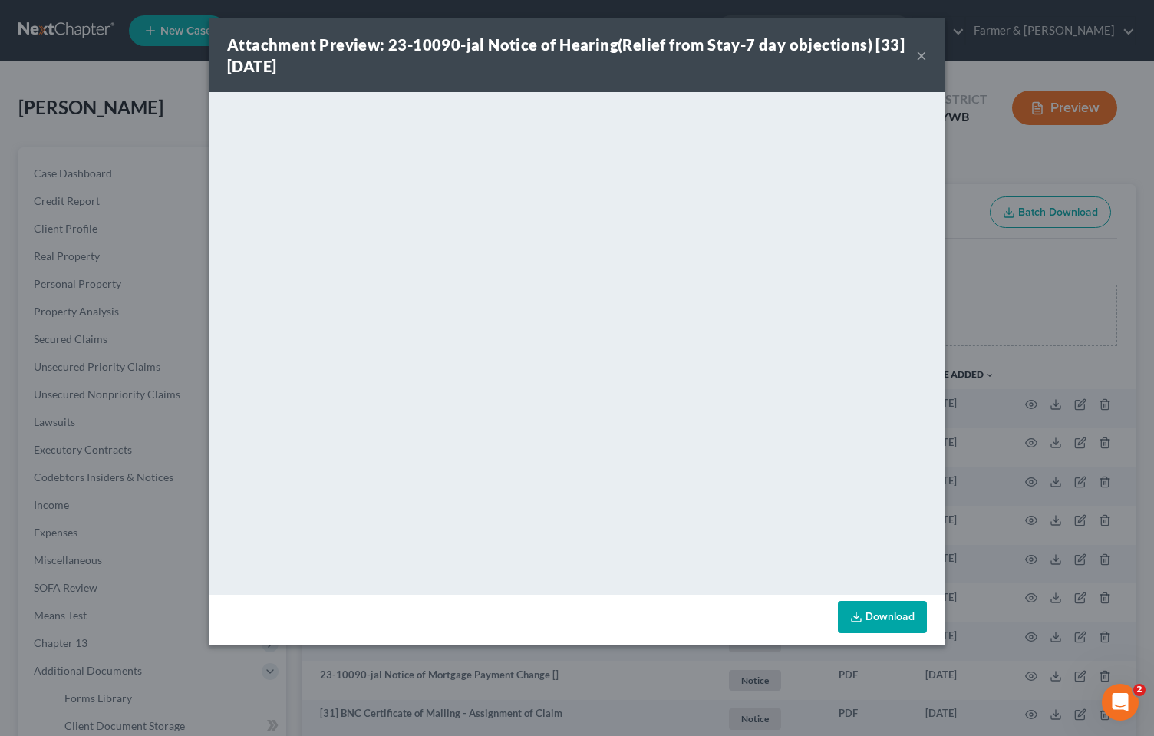
click at [922, 54] on button "×" at bounding box center [921, 55] width 11 height 18
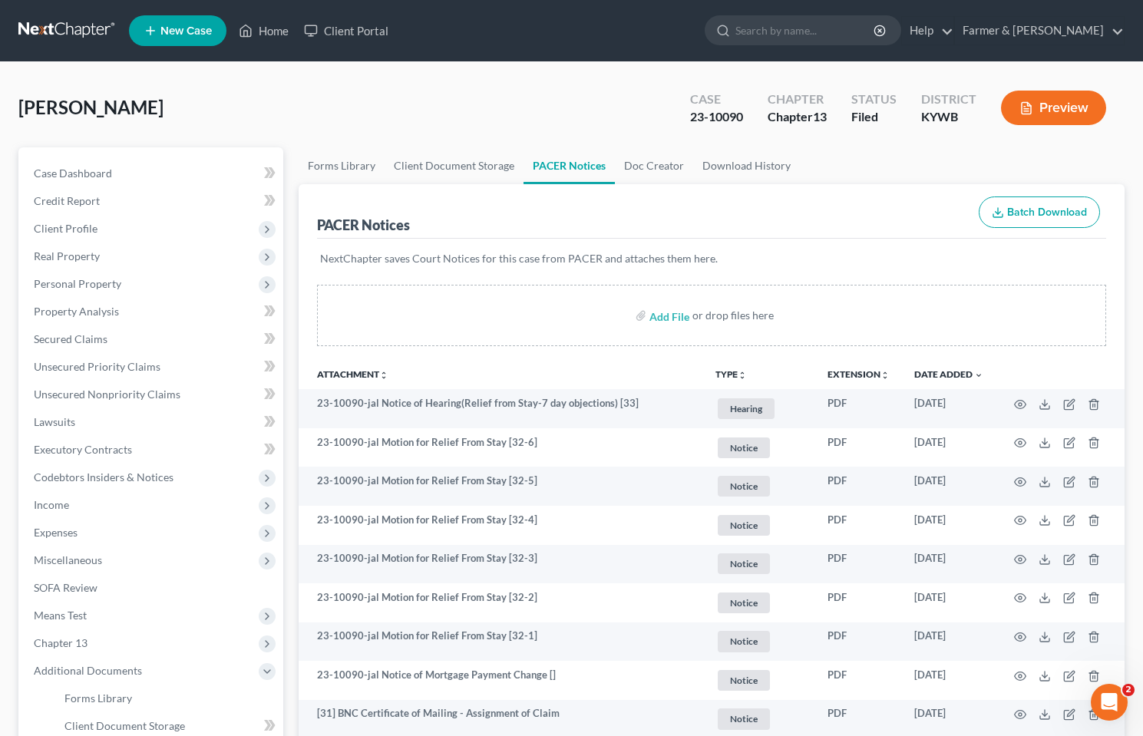
click at [65, 31] on link at bounding box center [67, 31] width 98 height 28
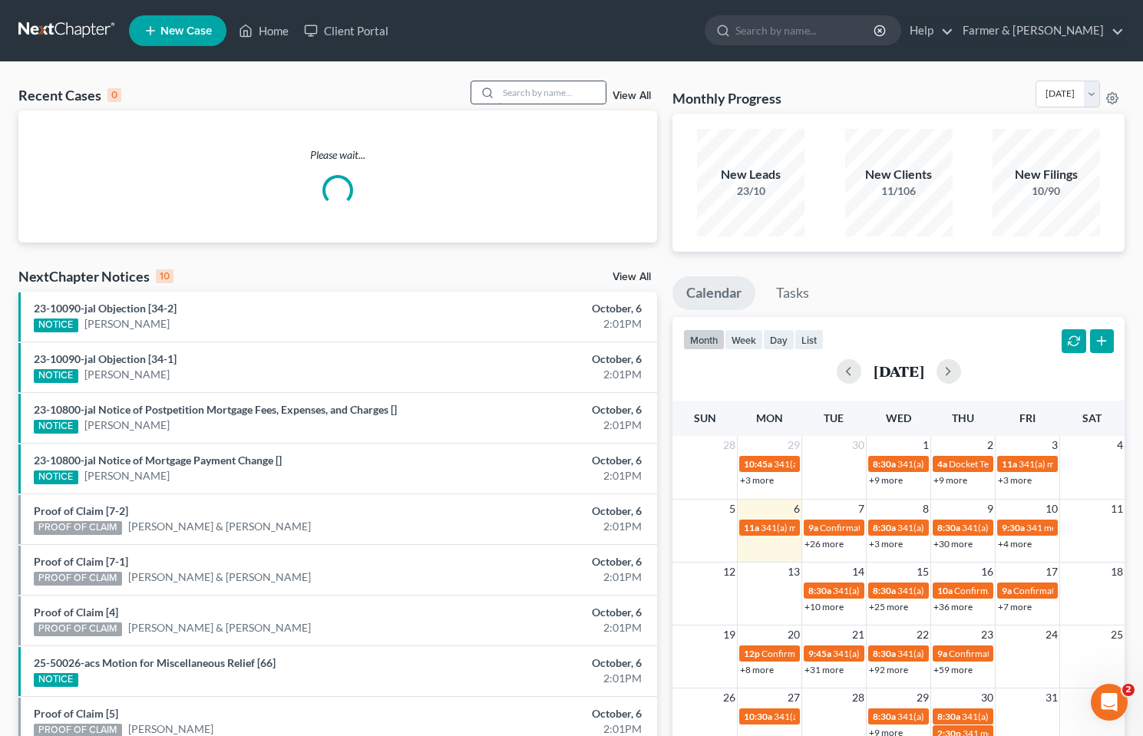
click at [548, 98] on input "search" at bounding box center [551, 92] width 107 height 22
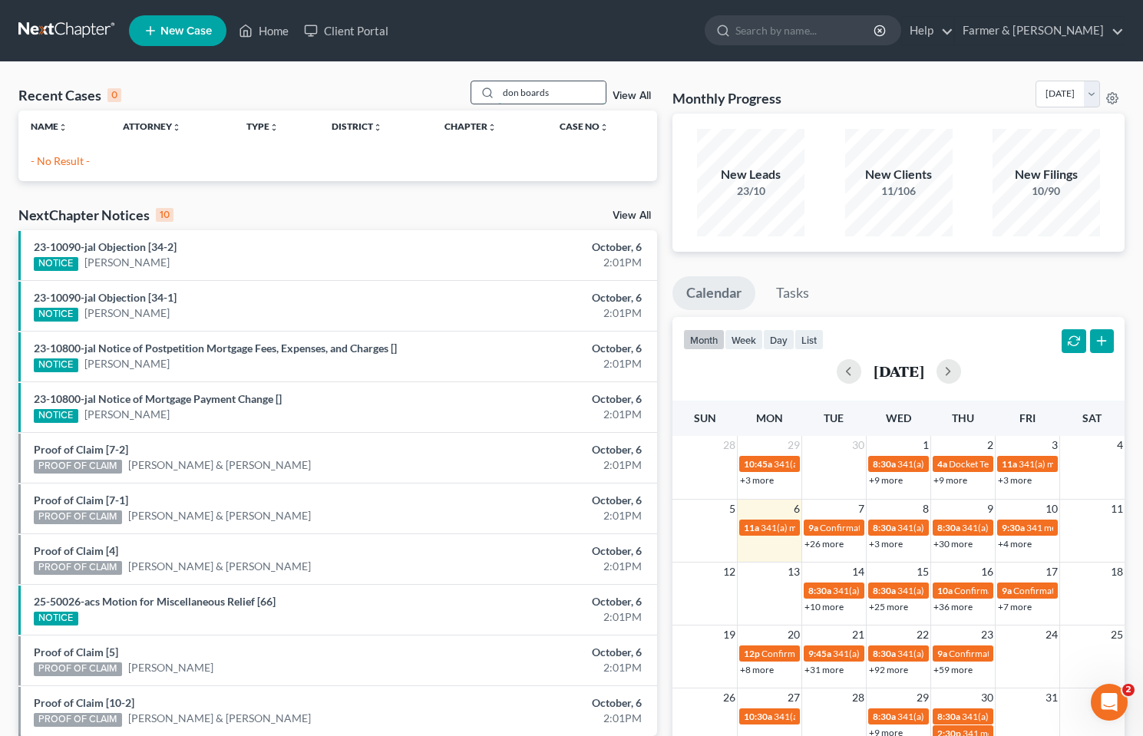
click at [575, 83] on input "don boards" at bounding box center [551, 92] width 107 height 22
drag, startPoint x: 577, startPoint y: 89, endPoint x: 632, endPoint y: 85, distance: 55.4
click at [502, 90] on input "don boards" at bounding box center [551, 92] width 107 height 22
type input "23-10848"
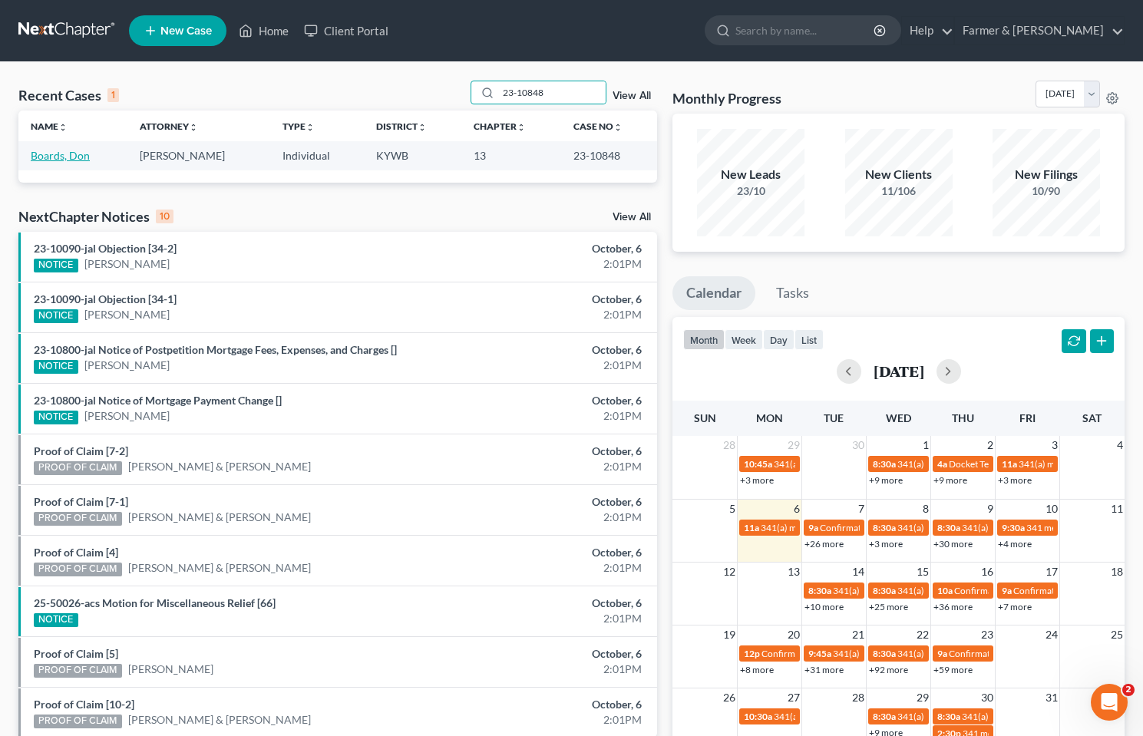
click at [67, 153] on link "Boards, Don" at bounding box center [60, 155] width 59 height 13
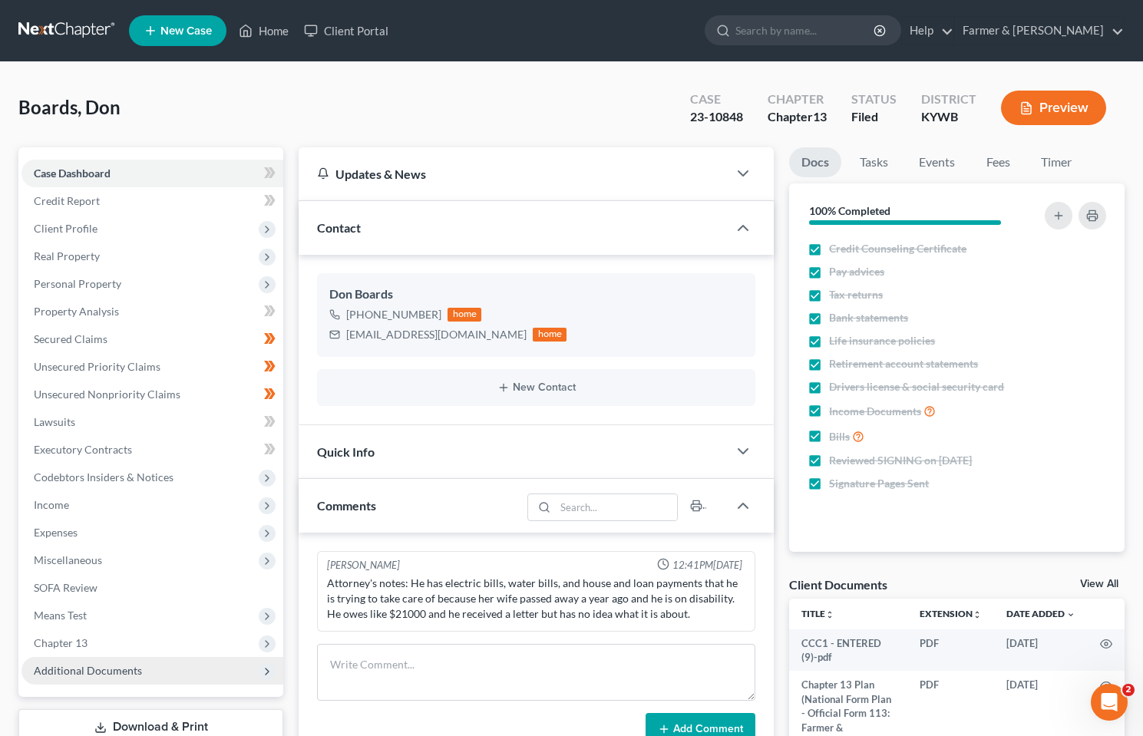
click at [81, 681] on span "Additional Documents" at bounding box center [152, 671] width 262 height 28
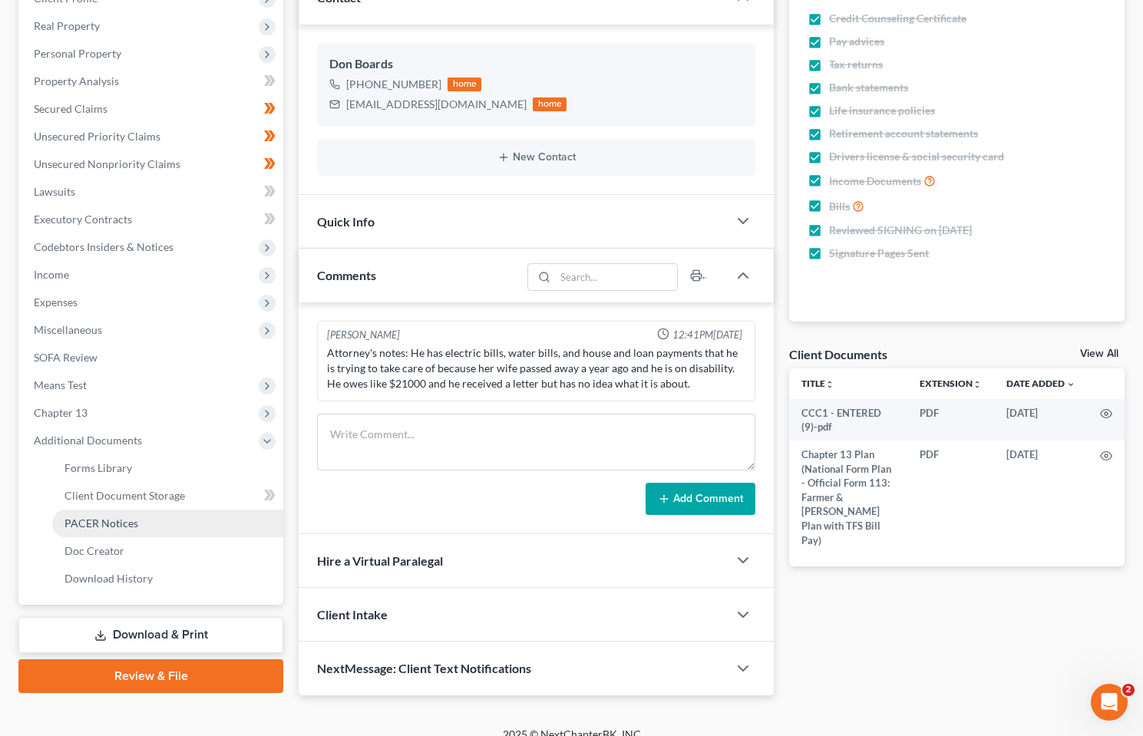
click at [90, 533] on link "PACER Notices" at bounding box center [167, 524] width 231 height 28
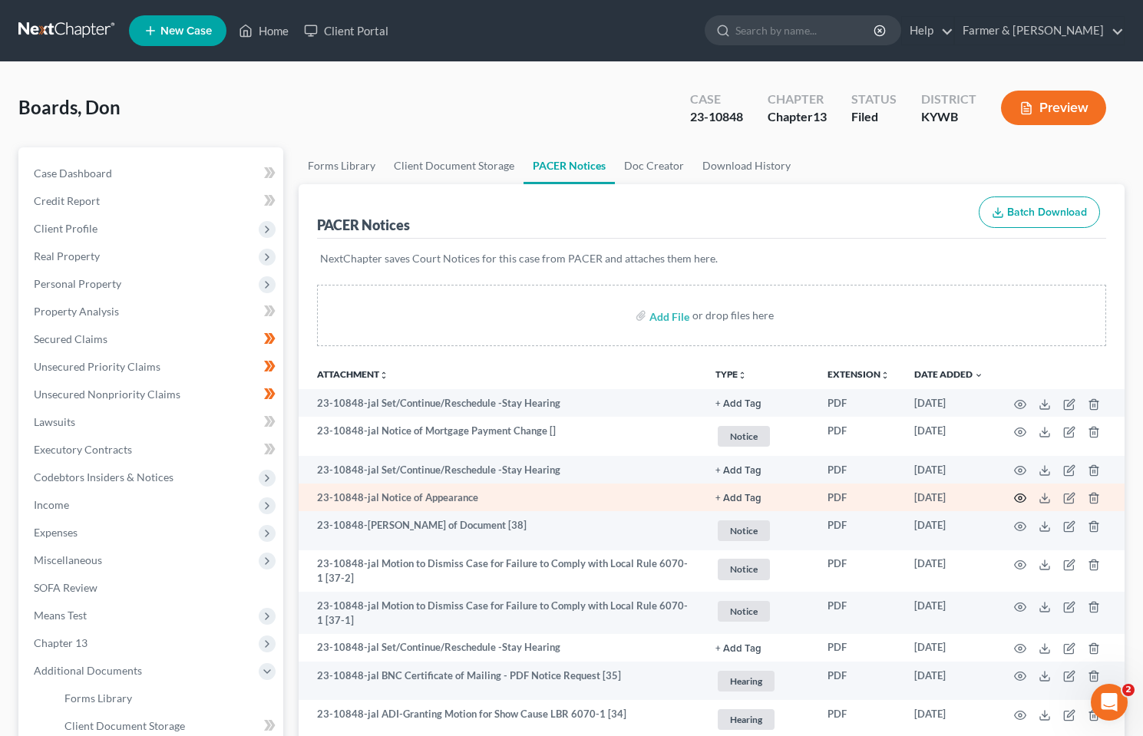
click at [1020, 496] on circle "button" at bounding box center [1019, 497] width 3 height 3
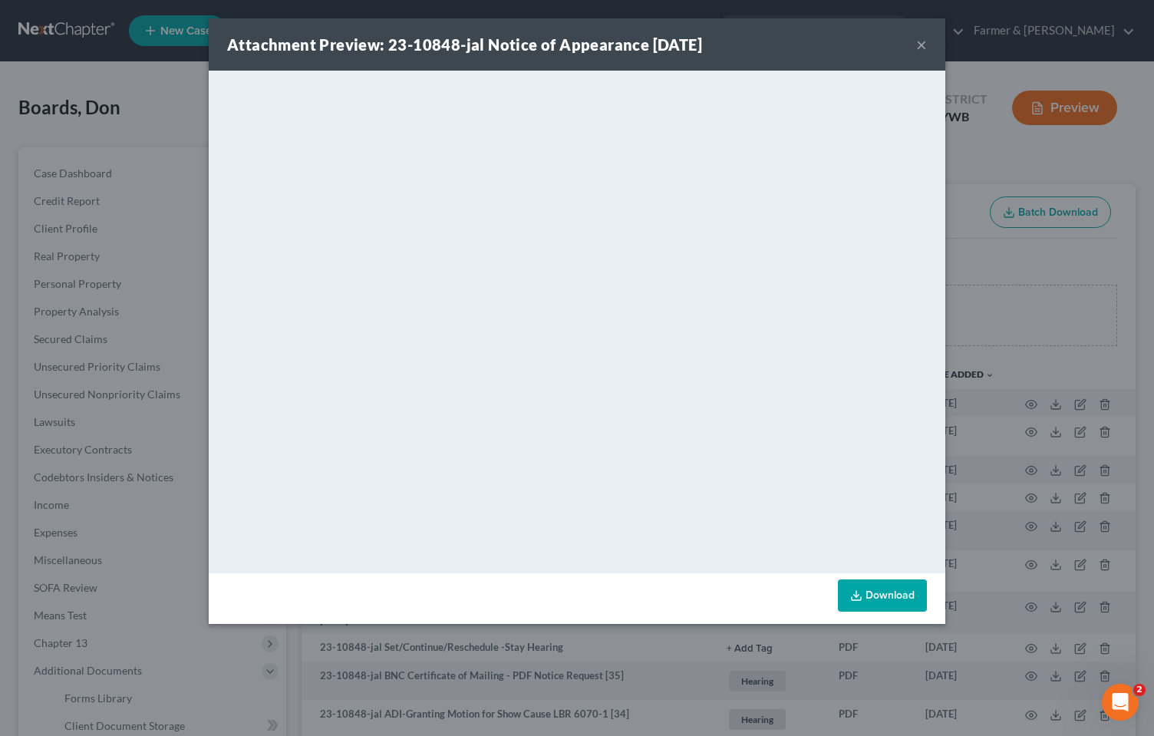
click at [919, 41] on button "×" at bounding box center [921, 44] width 11 height 18
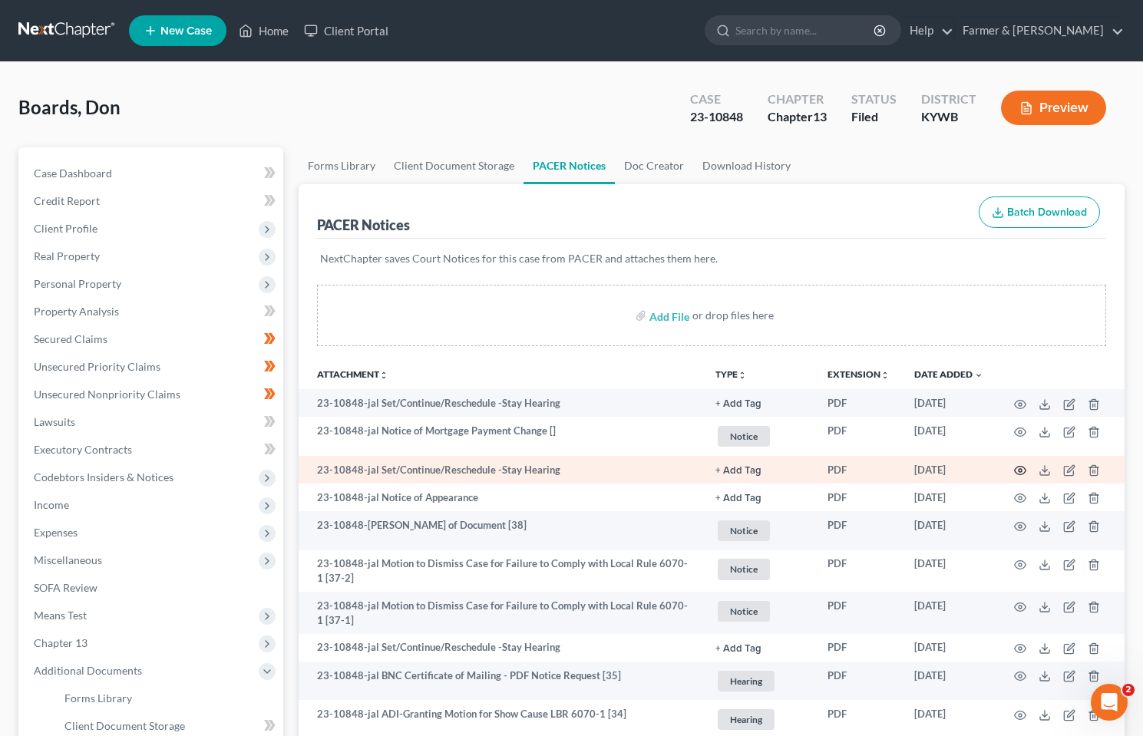
click at [1020, 470] on circle "button" at bounding box center [1019, 470] width 3 height 3
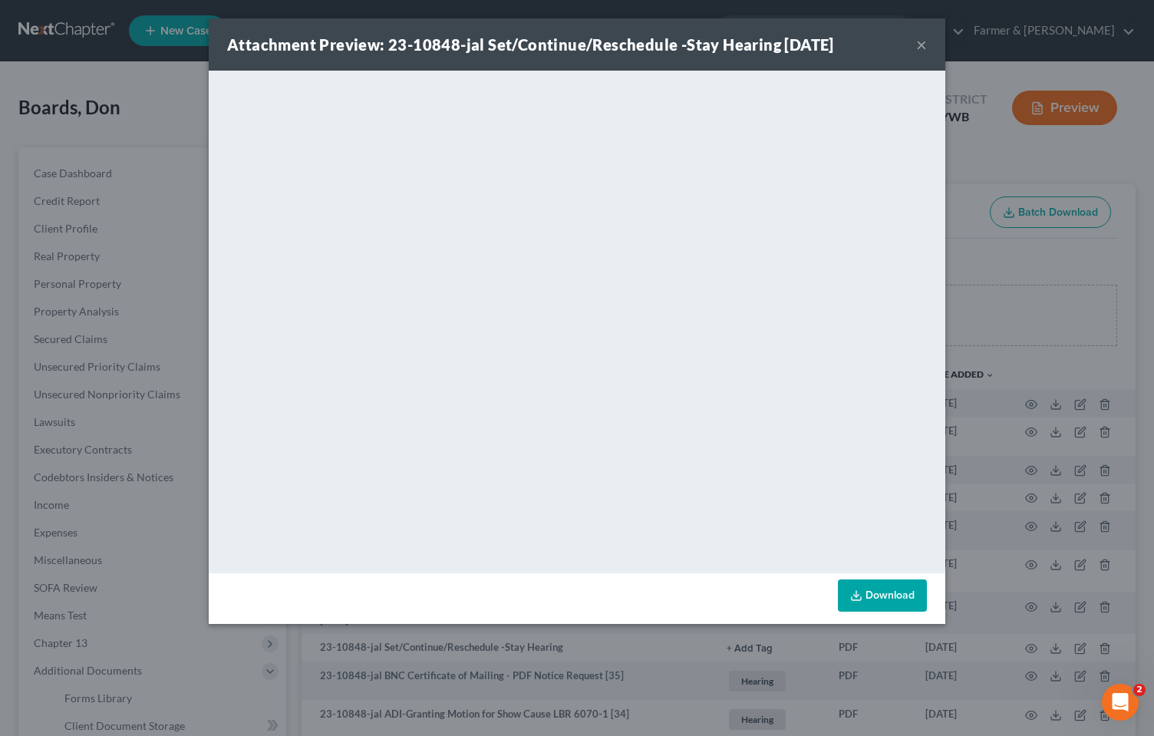
click at [926, 47] on button "×" at bounding box center [921, 44] width 11 height 18
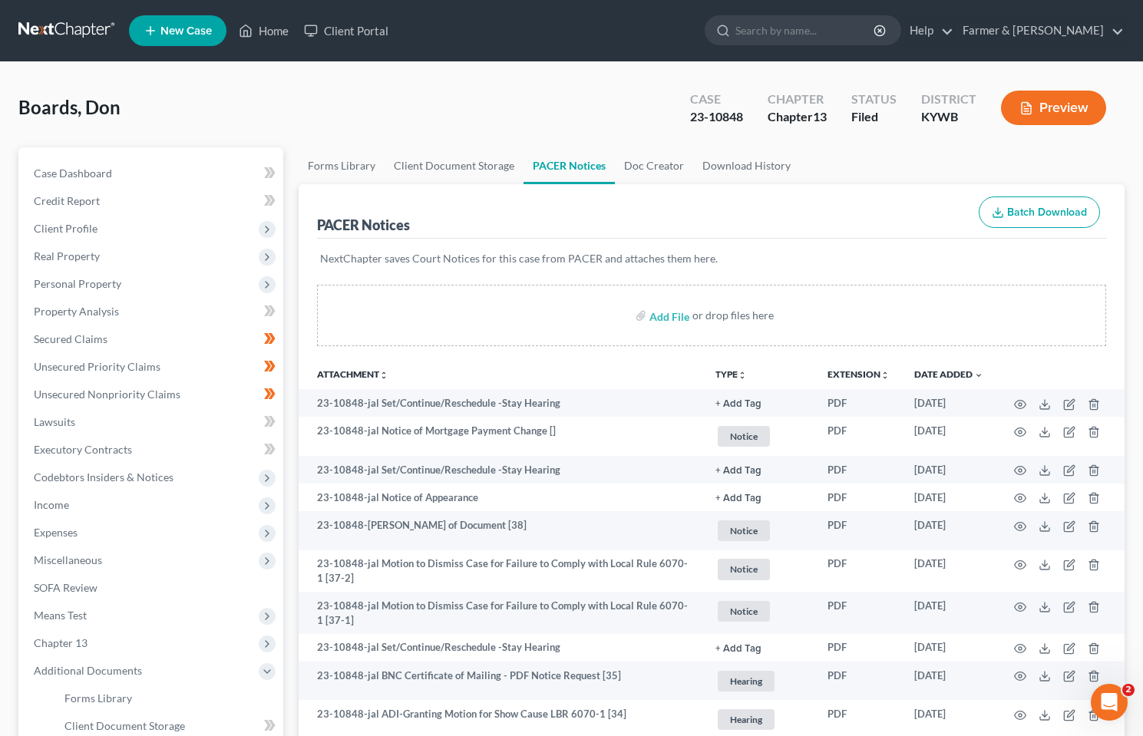
click at [76, 26] on link at bounding box center [67, 31] width 98 height 28
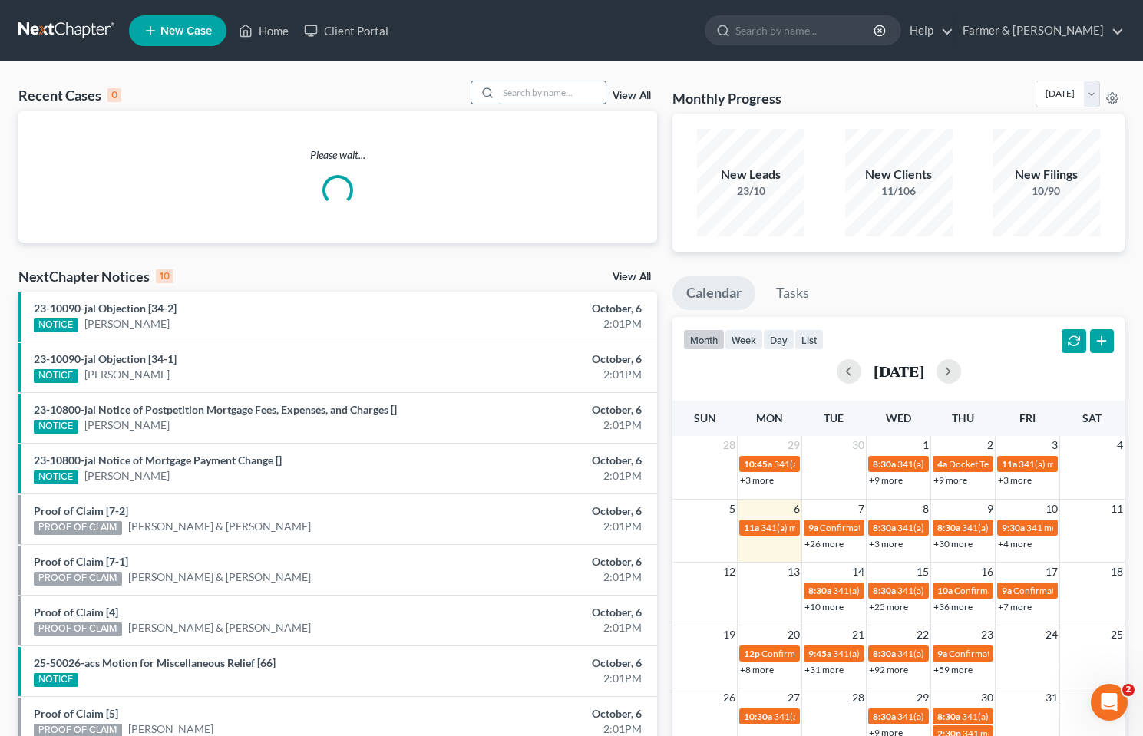
click at [524, 100] on input "search" at bounding box center [551, 92] width 107 height 22
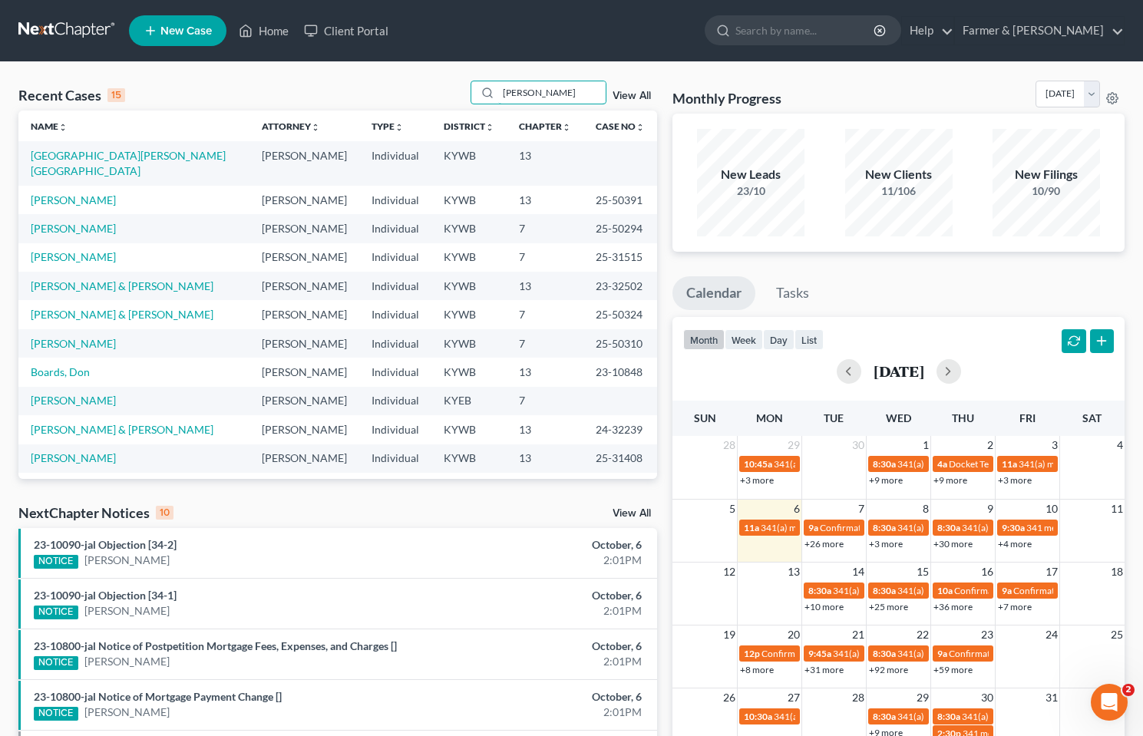
type input "[PERSON_NAME]"
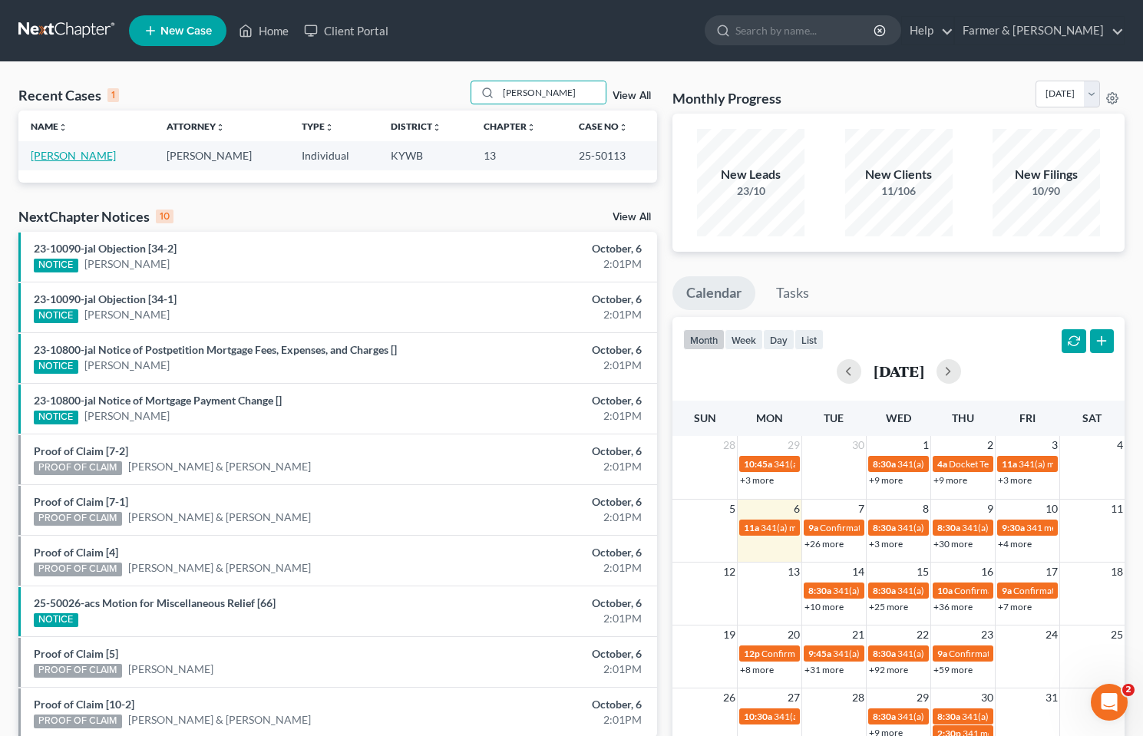
click at [54, 158] on link "[PERSON_NAME]" at bounding box center [73, 155] width 85 height 13
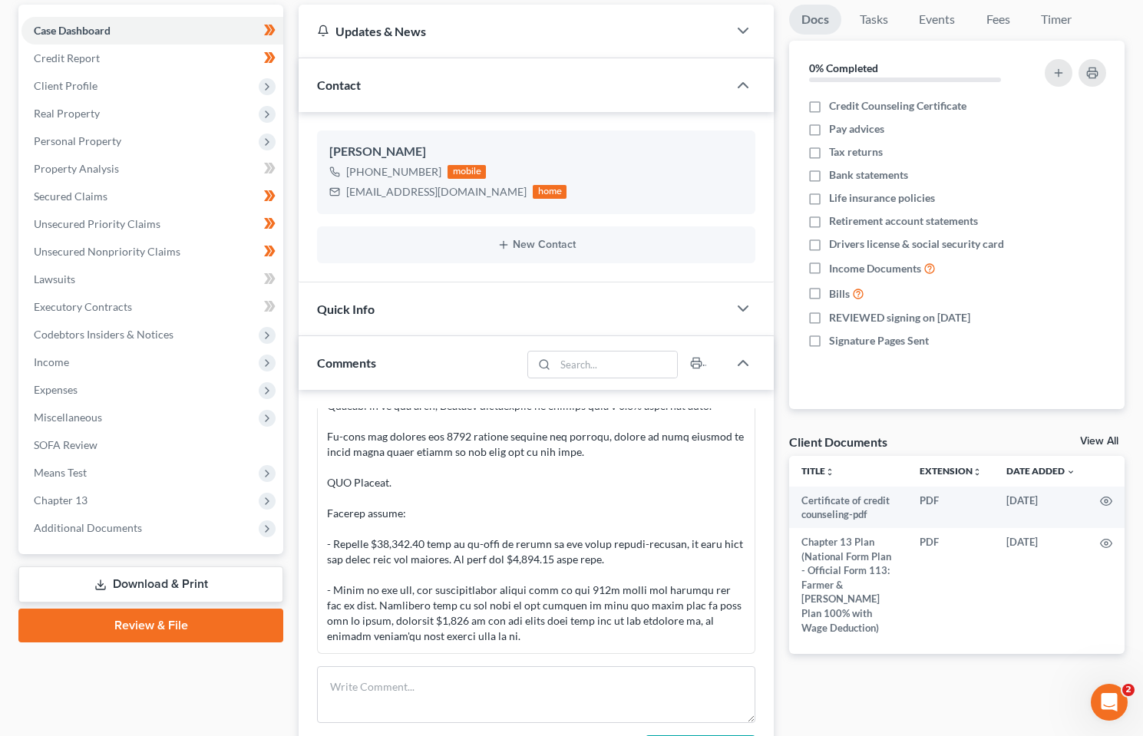
scroll to position [307, 0]
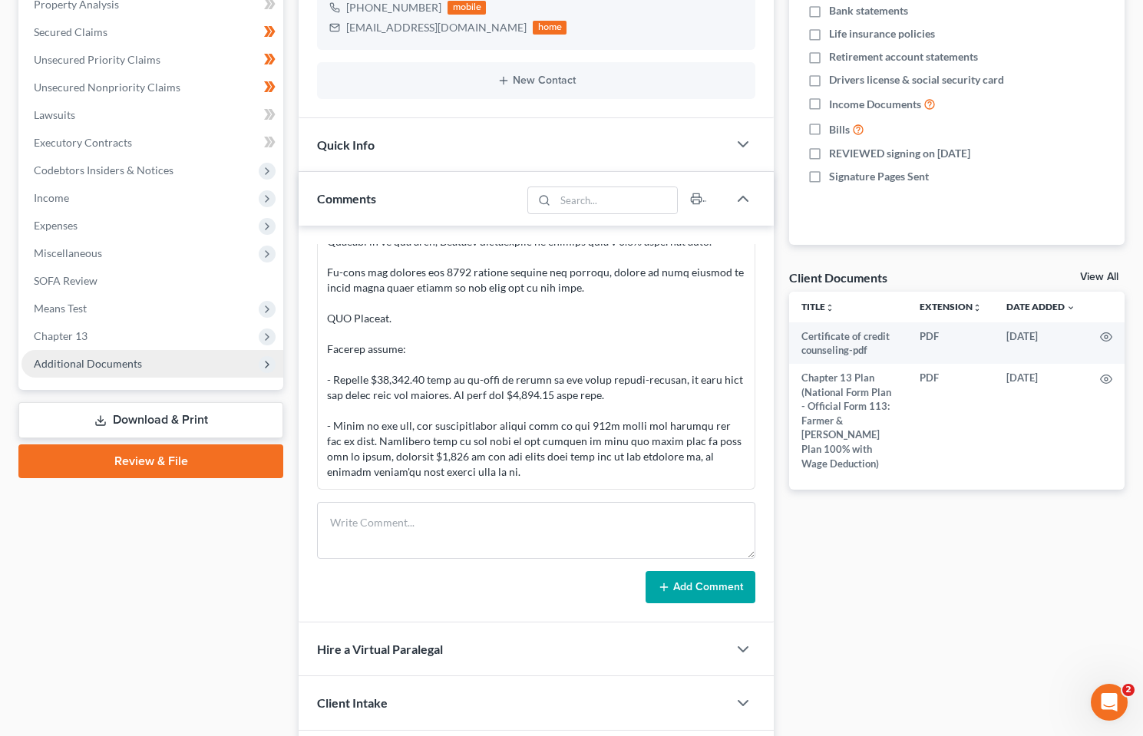
click at [89, 360] on span "Additional Documents" at bounding box center [88, 363] width 108 height 13
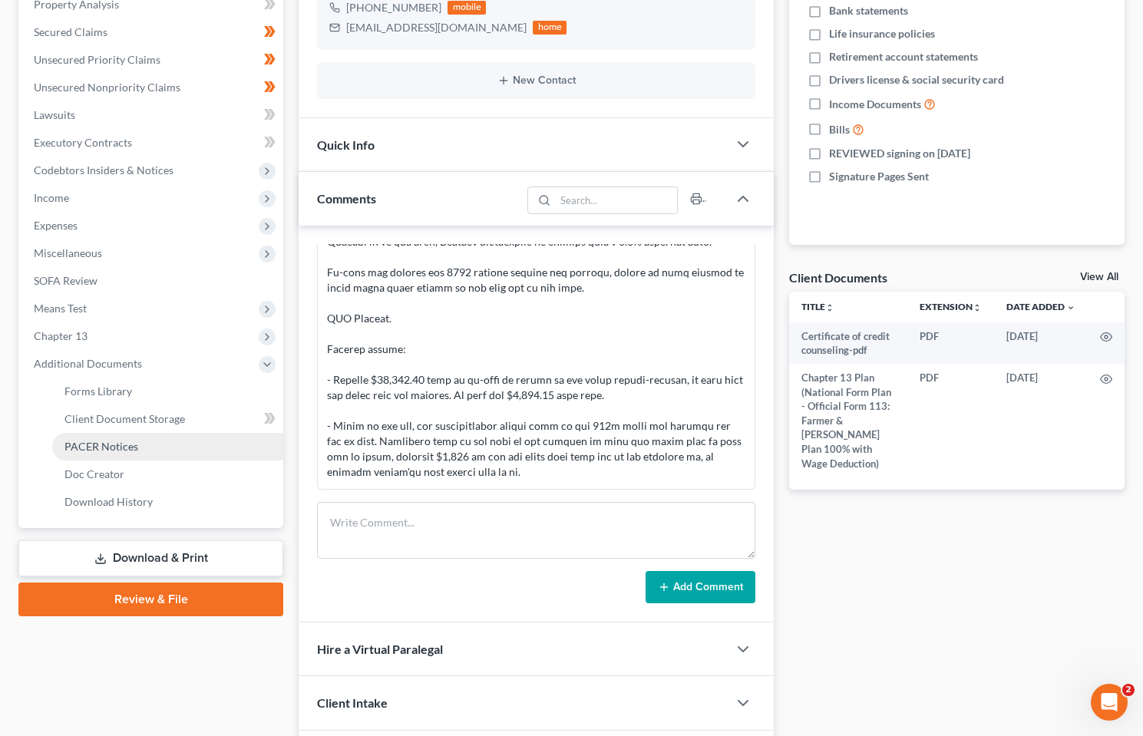
click at [106, 453] on link "PACER Notices" at bounding box center [167, 447] width 231 height 28
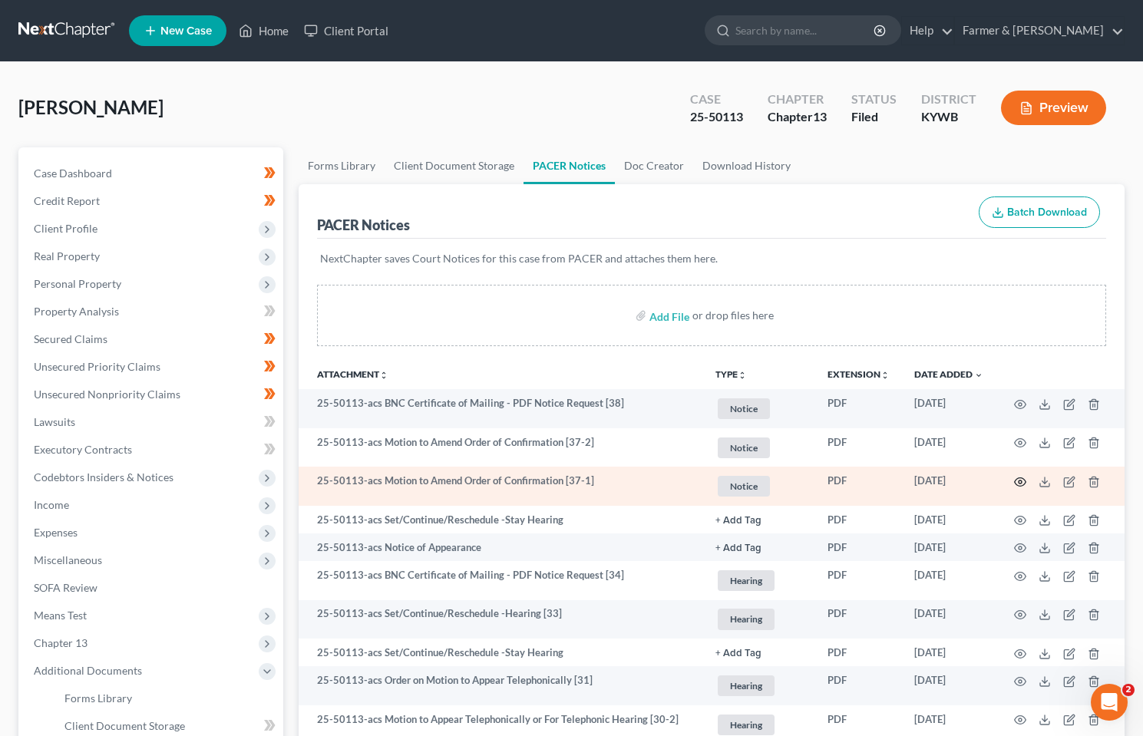
click at [1019, 479] on icon "button" at bounding box center [1020, 482] width 12 height 12
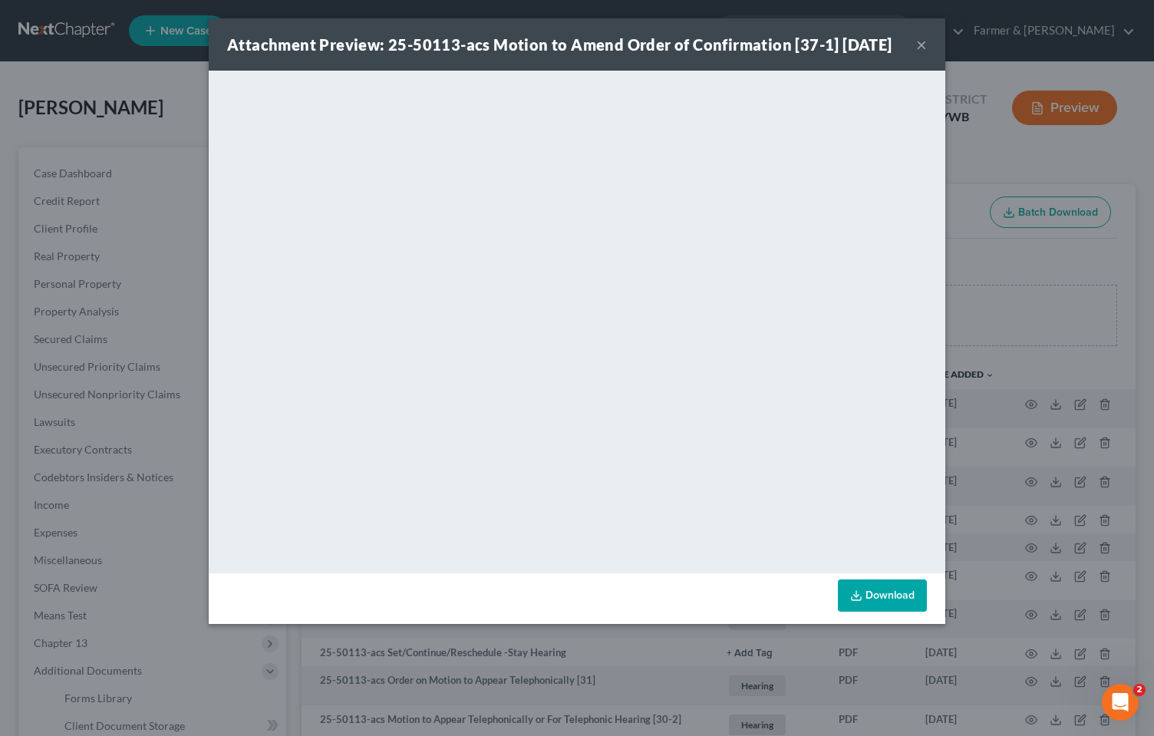
click at [892, 55] on div "Attachment Preview: 25-50113-acs Motion to Amend Order of Confirmation [37-1] 0…" at bounding box center [559, 44] width 665 height 21
click at [920, 53] on button "×" at bounding box center [921, 44] width 11 height 18
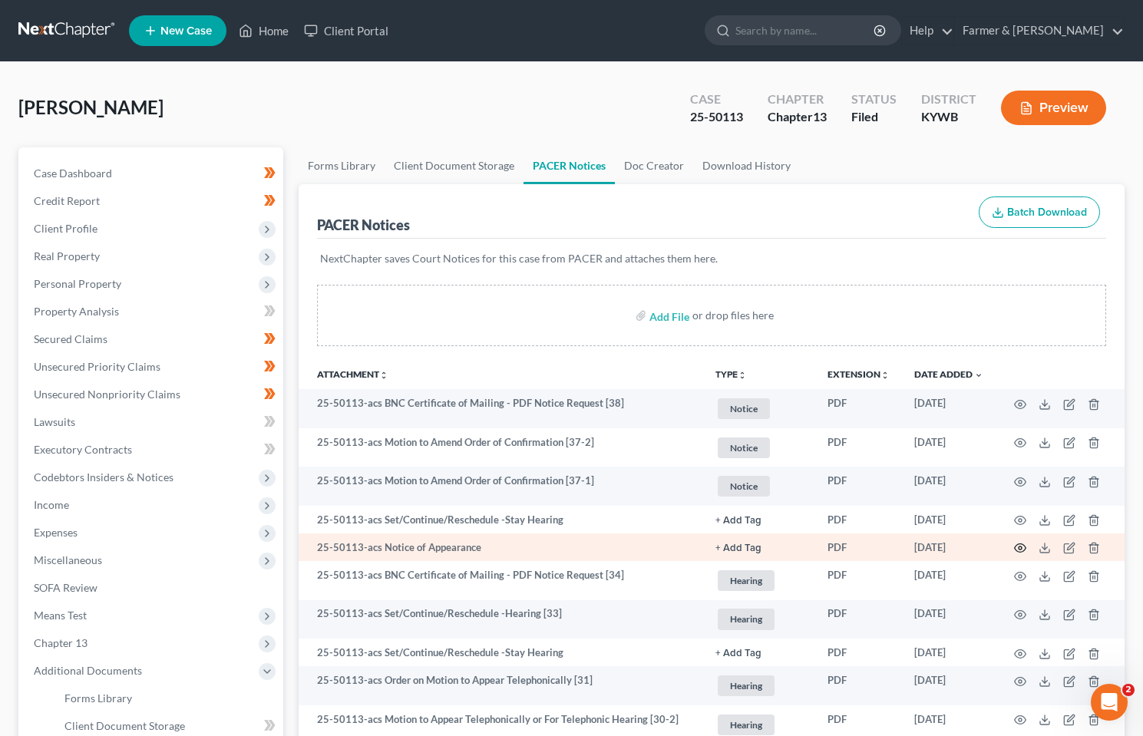
click at [1017, 545] on icon "button" at bounding box center [1020, 548] width 12 height 8
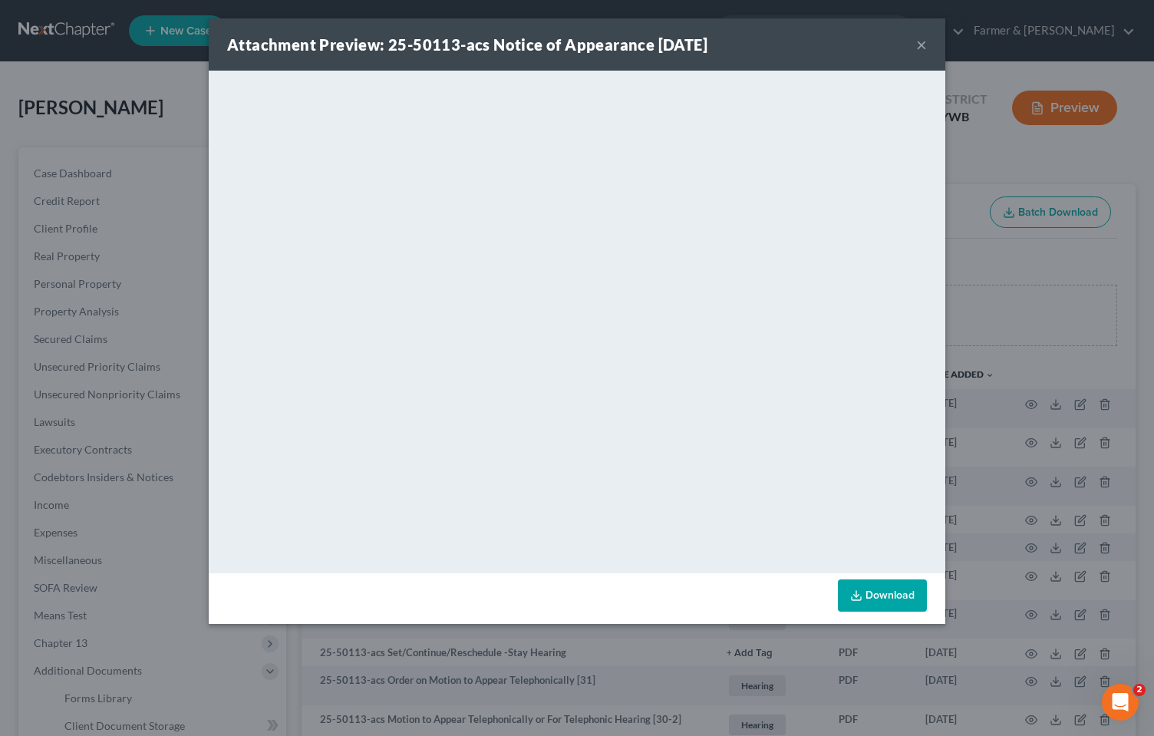
click at [928, 38] on div "Attachment Preview: 25-50113-acs Notice of Appearance 09/02/2025 ×" at bounding box center [577, 44] width 737 height 52
click at [921, 41] on button "×" at bounding box center [921, 44] width 11 height 18
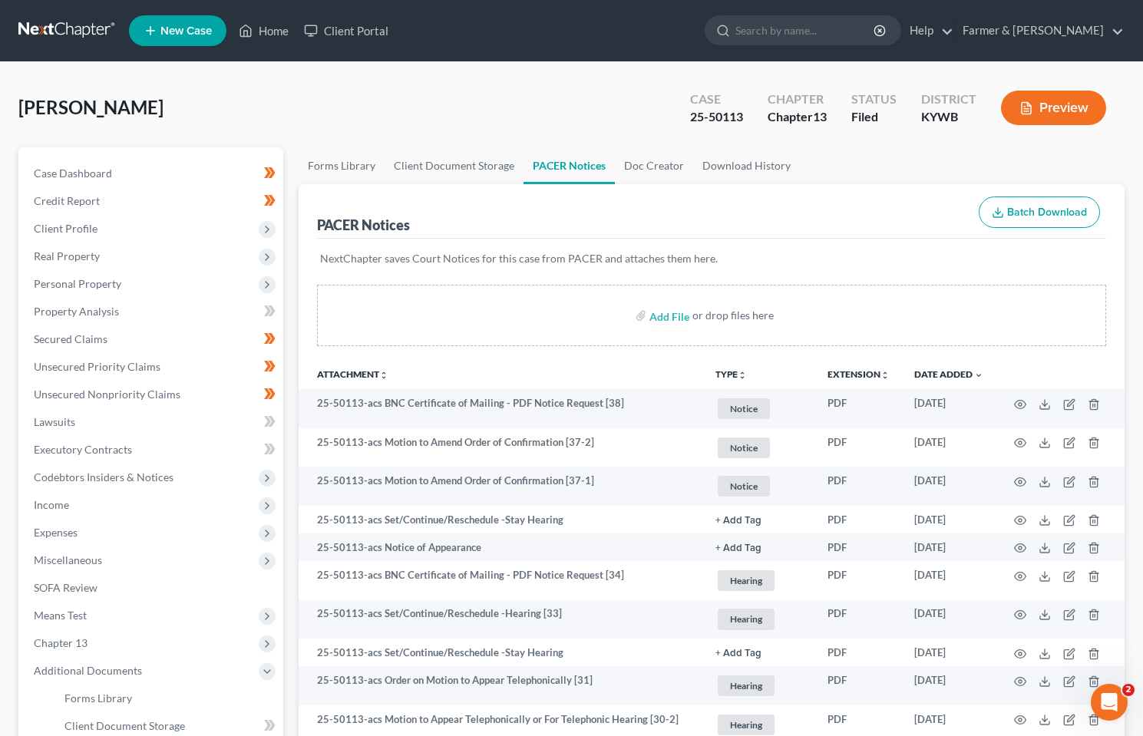
click at [50, 21] on link at bounding box center [67, 31] width 98 height 28
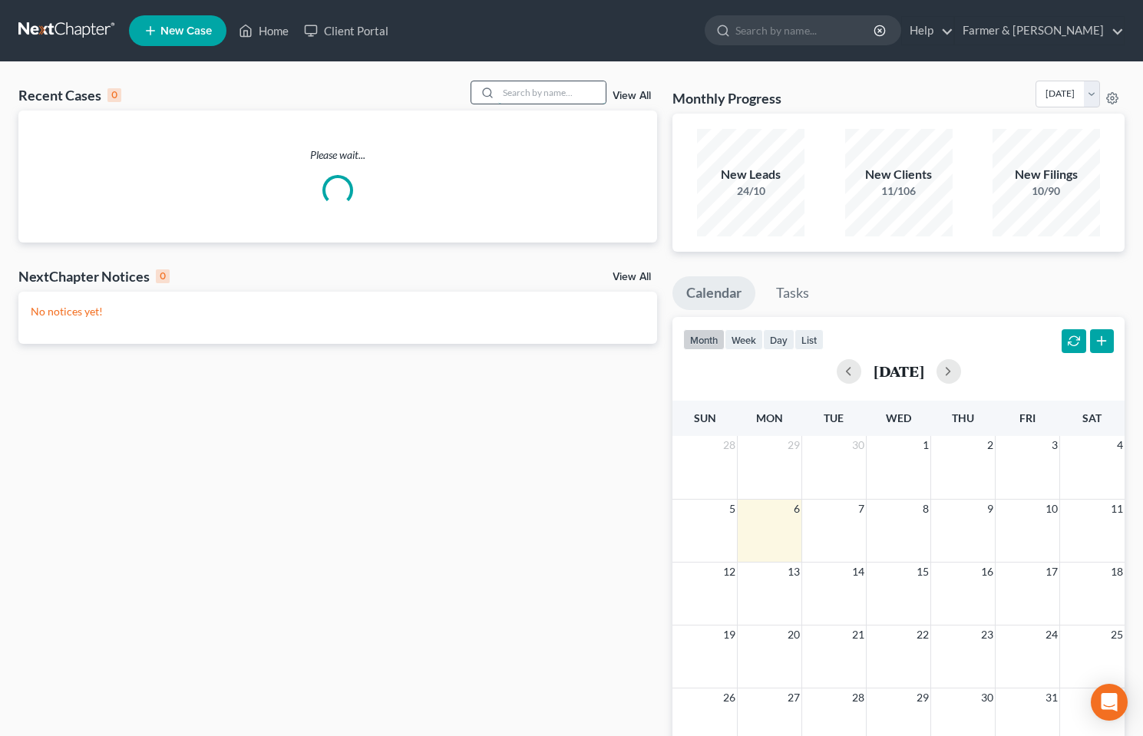
click at [533, 92] on input "search" at bounding box center [551, 92] width 107 height 22
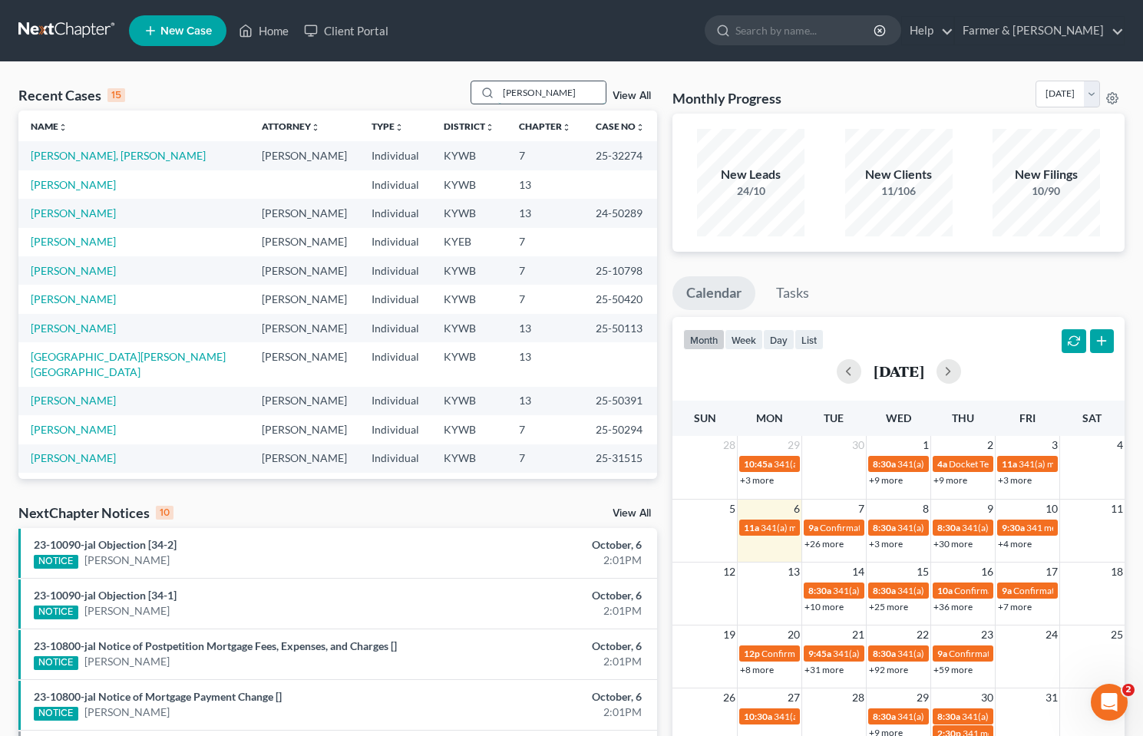
type input "[PERSON_NAME]"
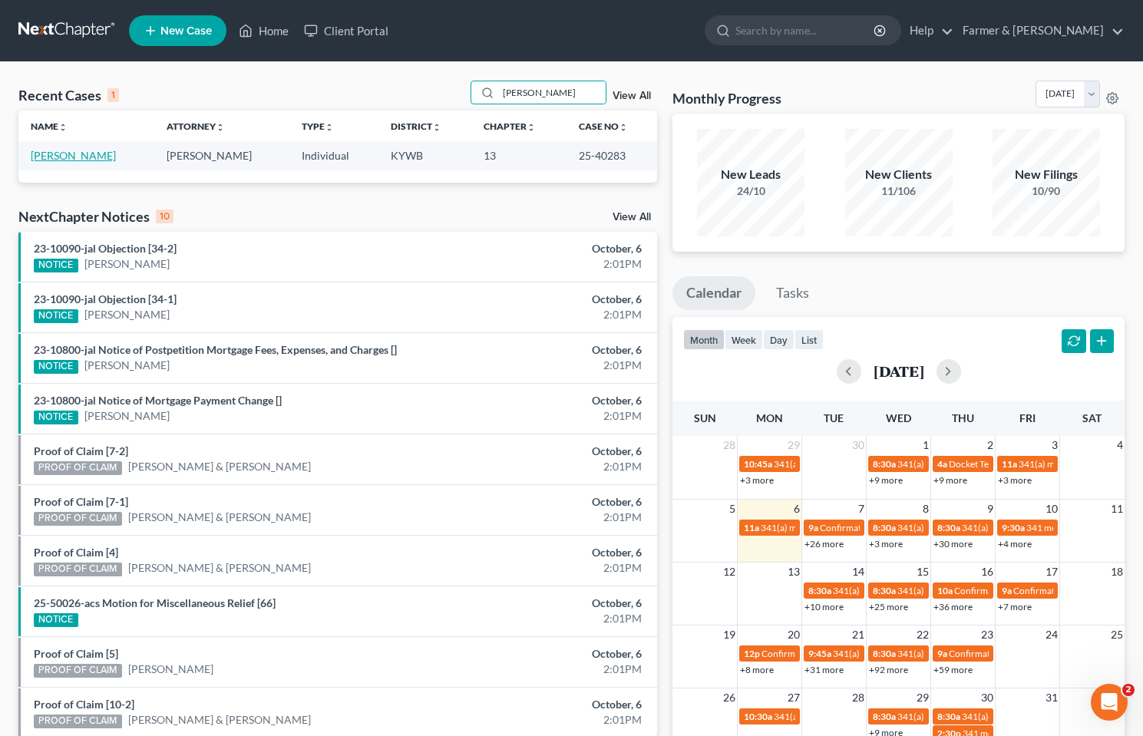
click at [59, 156] on link "[PERSON_NAME]" at bounding box center [73, 155] width 85 height 13
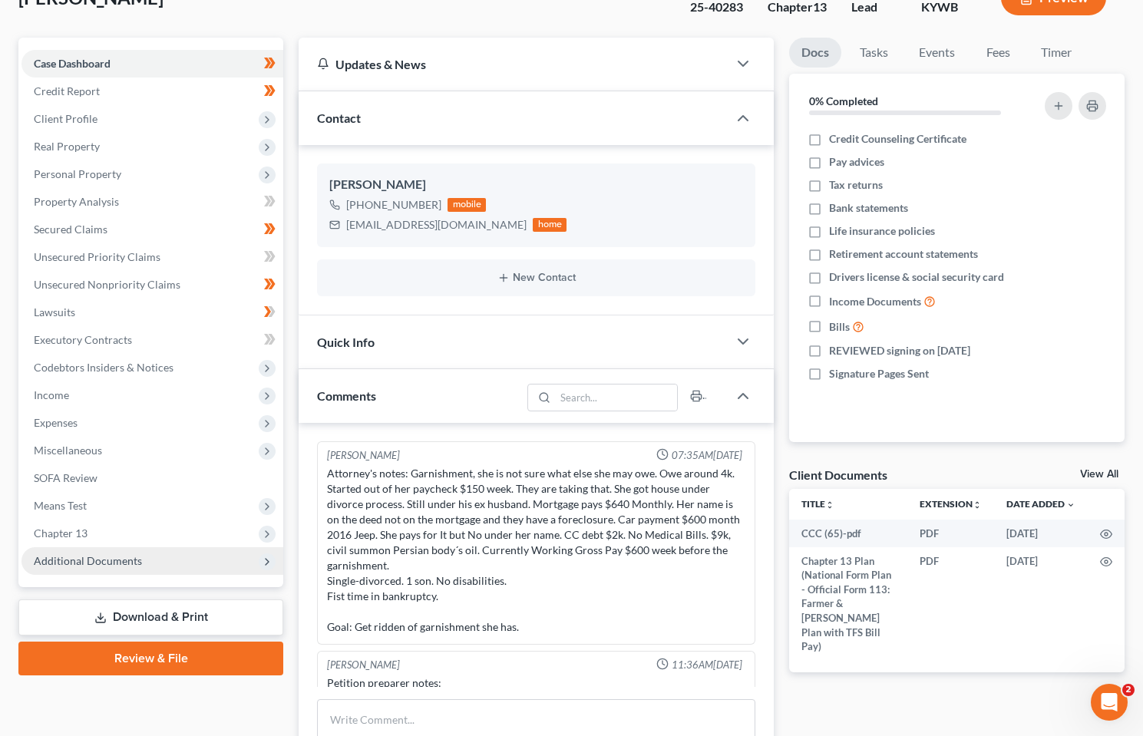
scroll to position [230, 0]
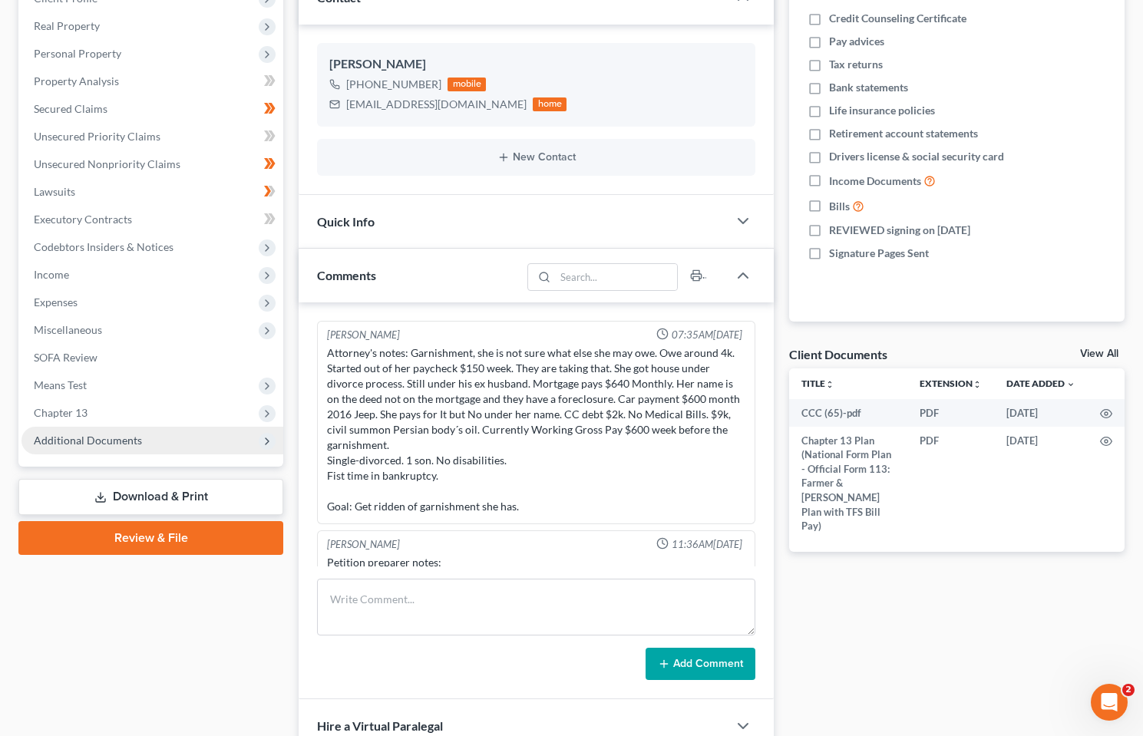
click at [67, 441] on span "Additional Documents" at bounding box center [88, 440] width 108 height 13
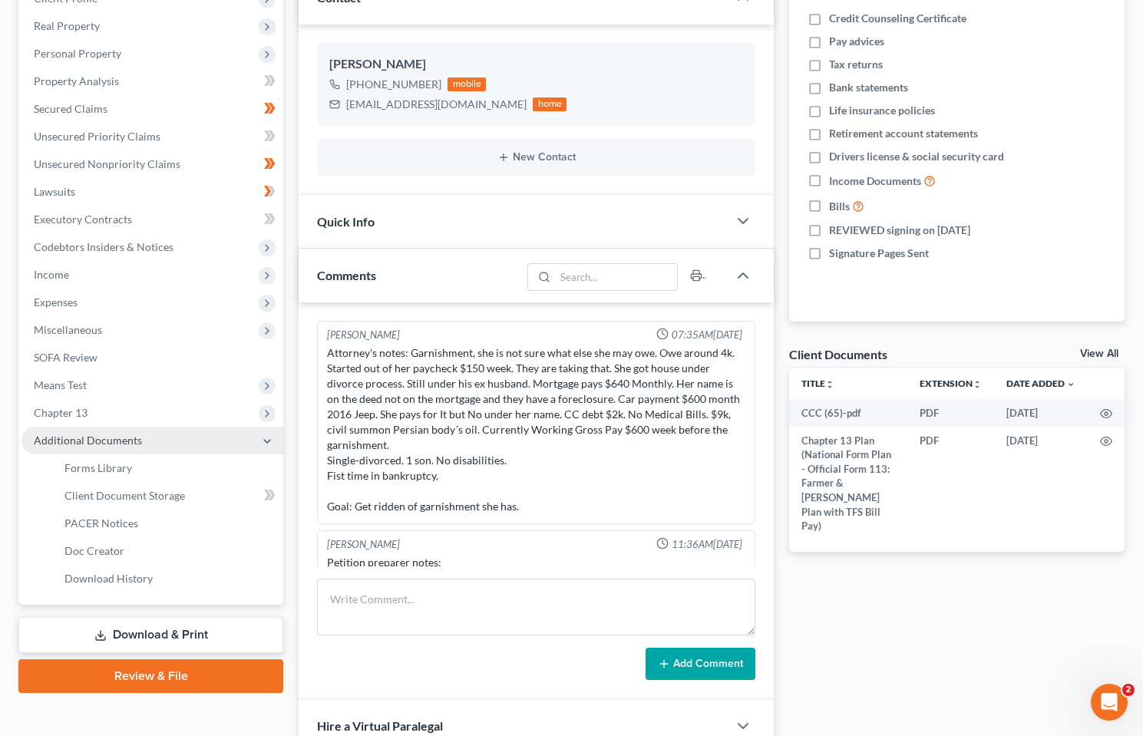
scroll to position [974, 0]
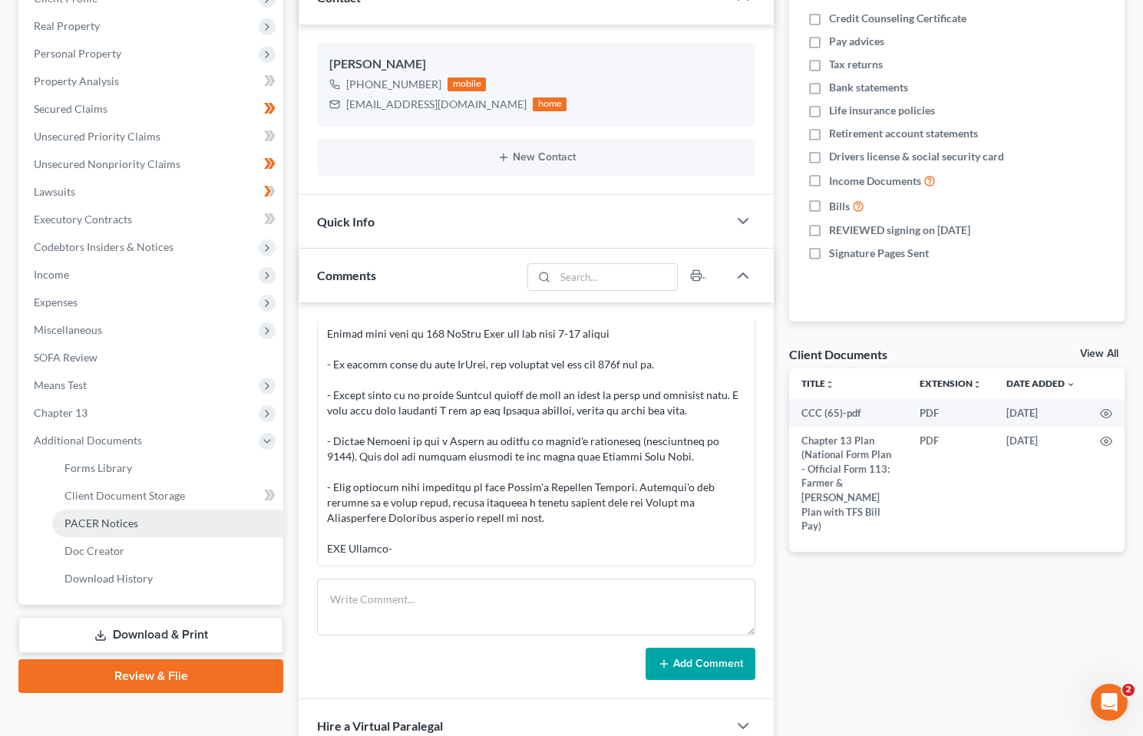
click at [84, 518] on span "PACER Notices" at bounding box center [101, 522] width 74 height 13
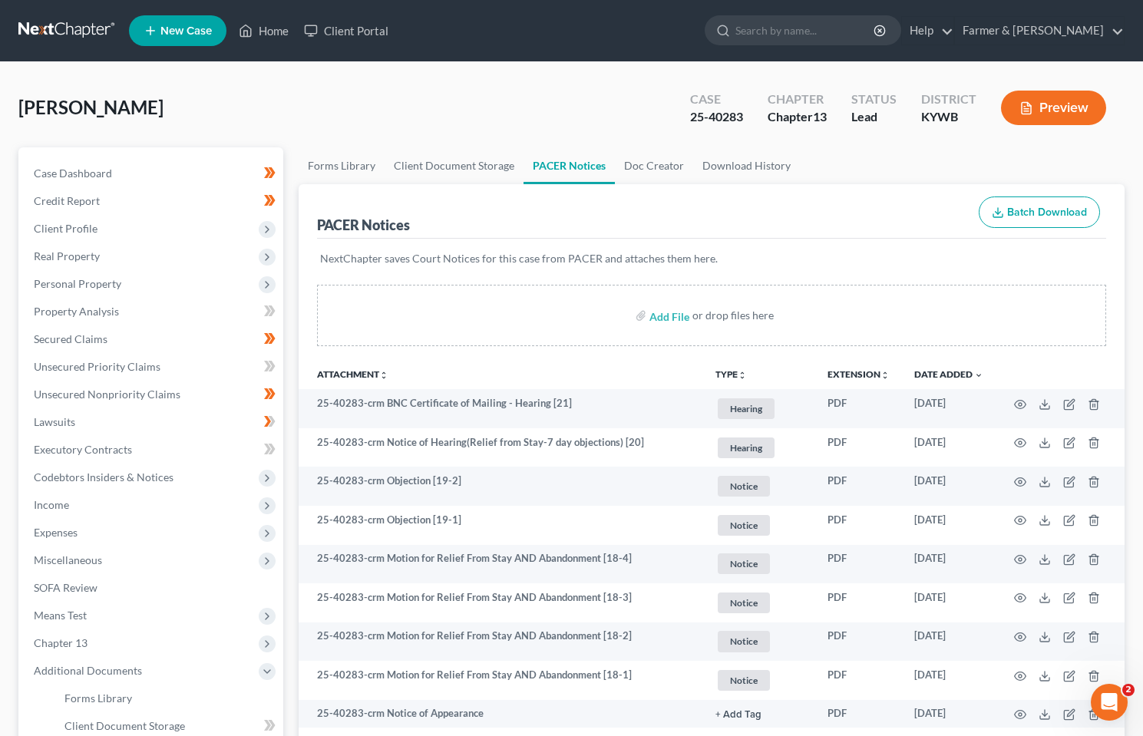
click at [87, 39] on link at bounding box center [67, 31] width 98 height 28
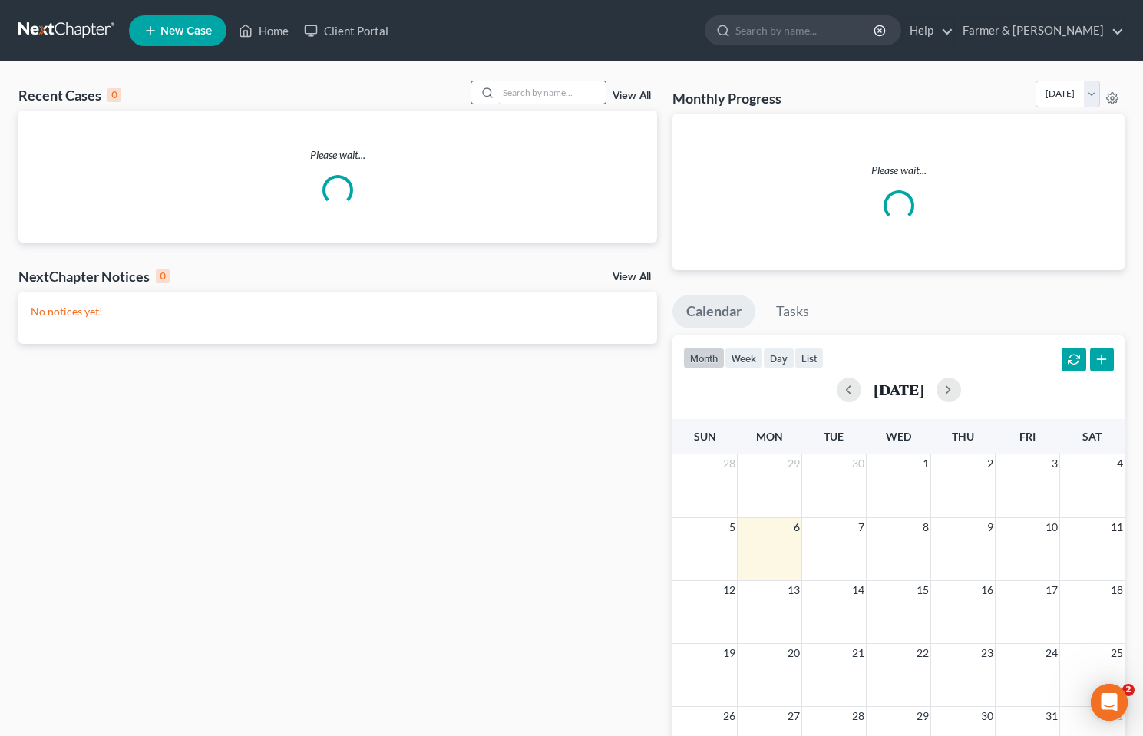
click at [565, 92] on input "search" at bounding box center [551, 92] width 107 height 22
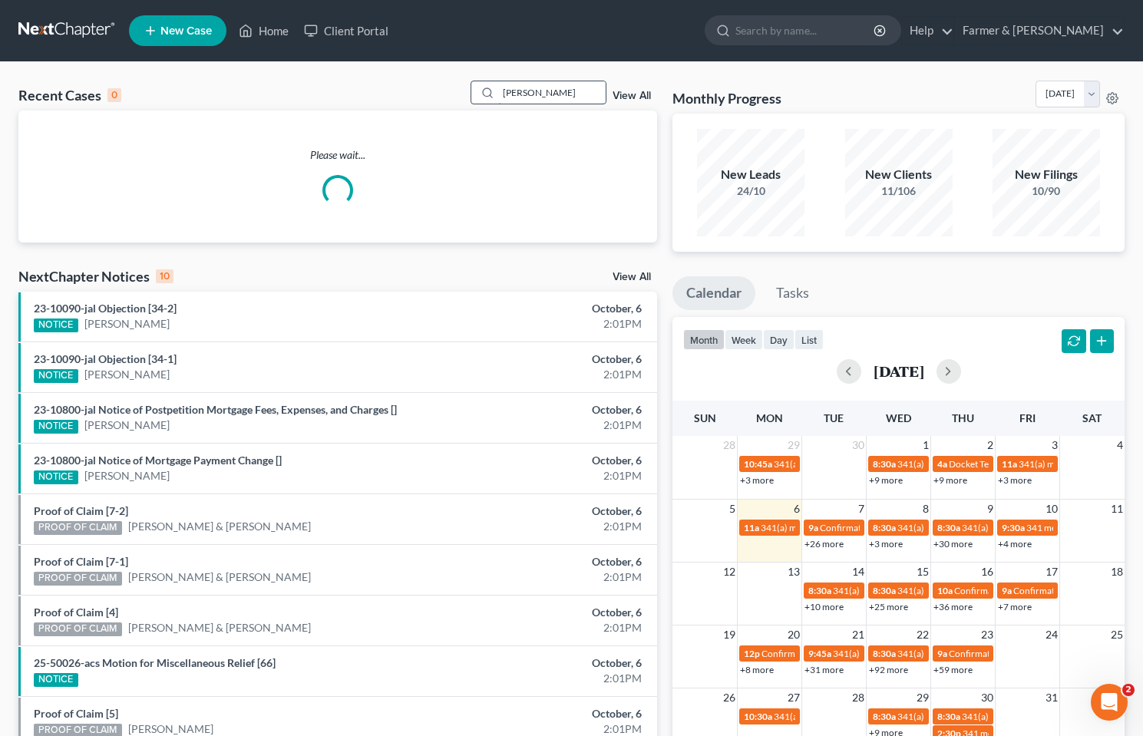
type input "[PERSON_NAME]"
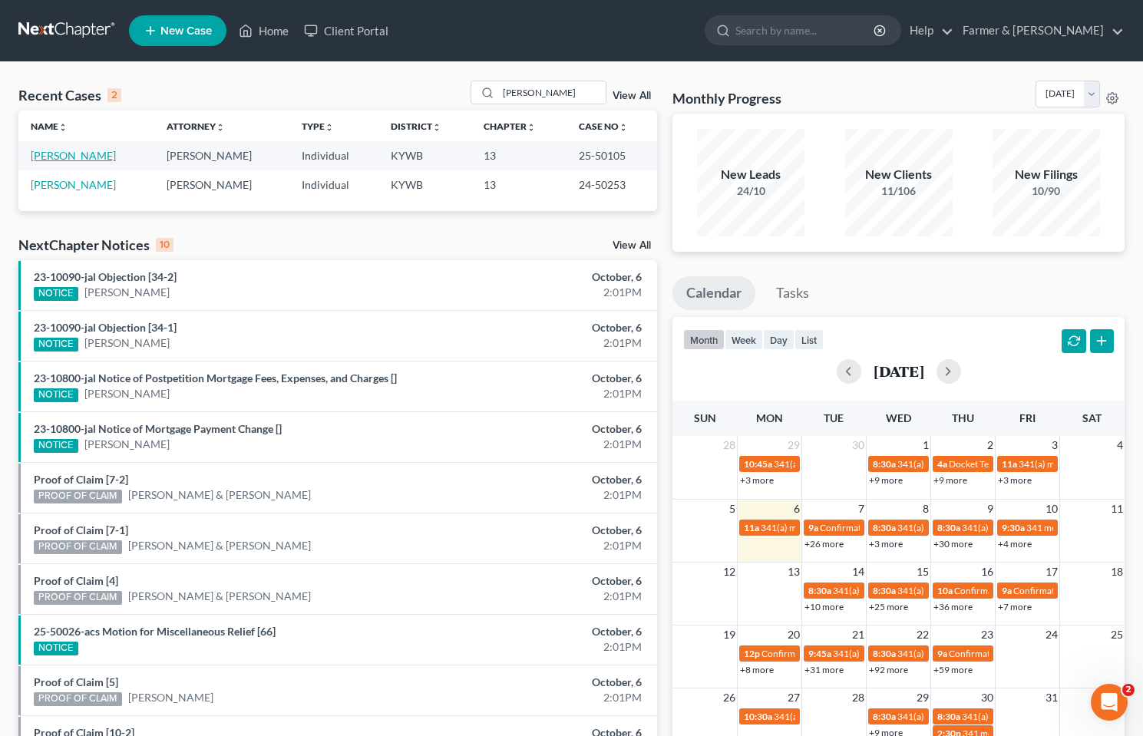
click at [59, 155] on link "[PERSON_NAME]" at bounding box center [73, 155] width 85 height 13
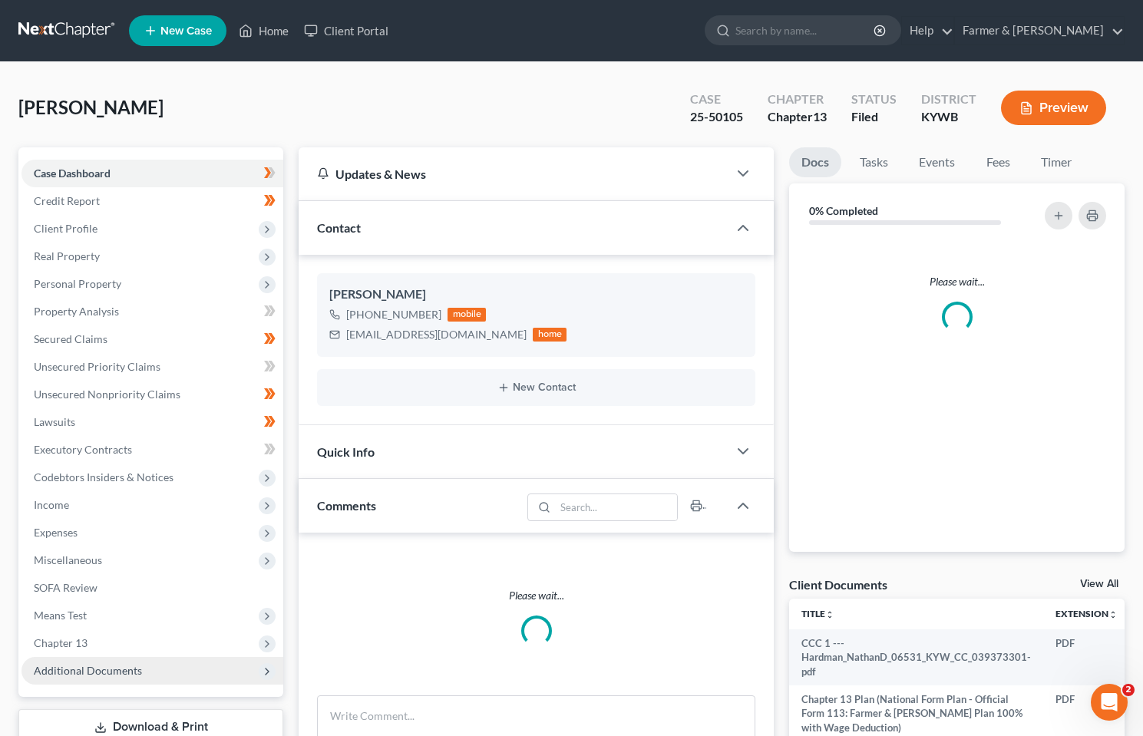
click at [93, 664] on span "Additional Documents" at bounding box center [88, 670] width 108 height 13
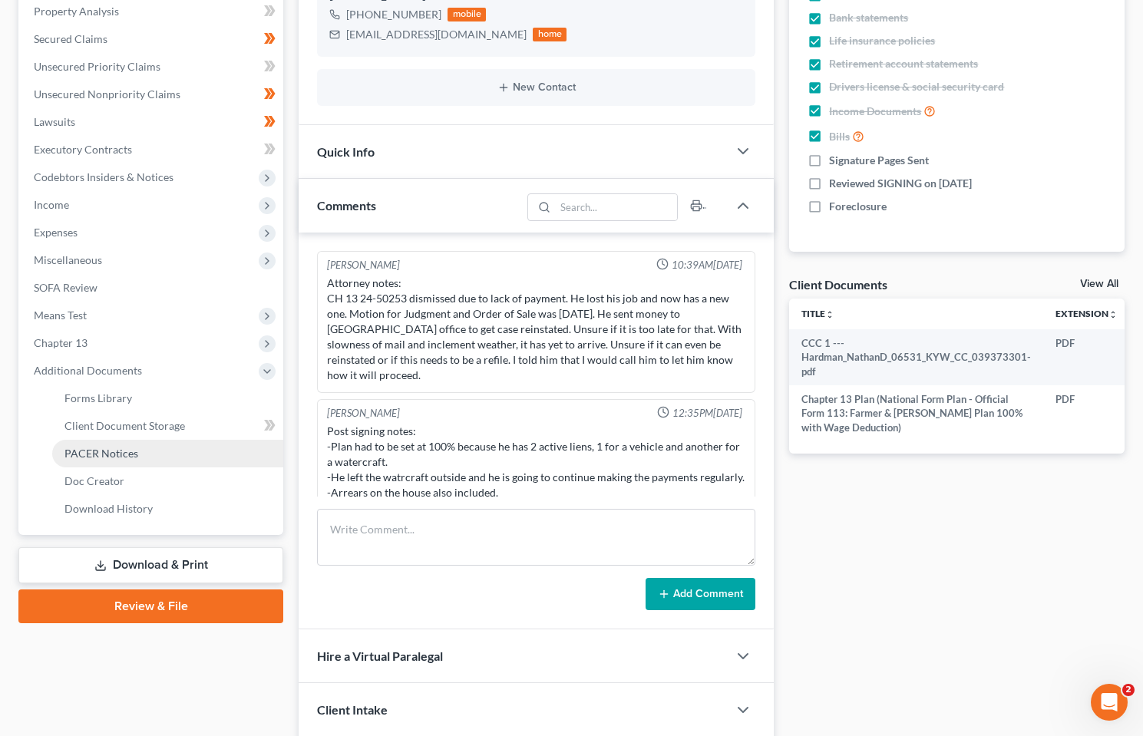
scroll to position [385, 0]
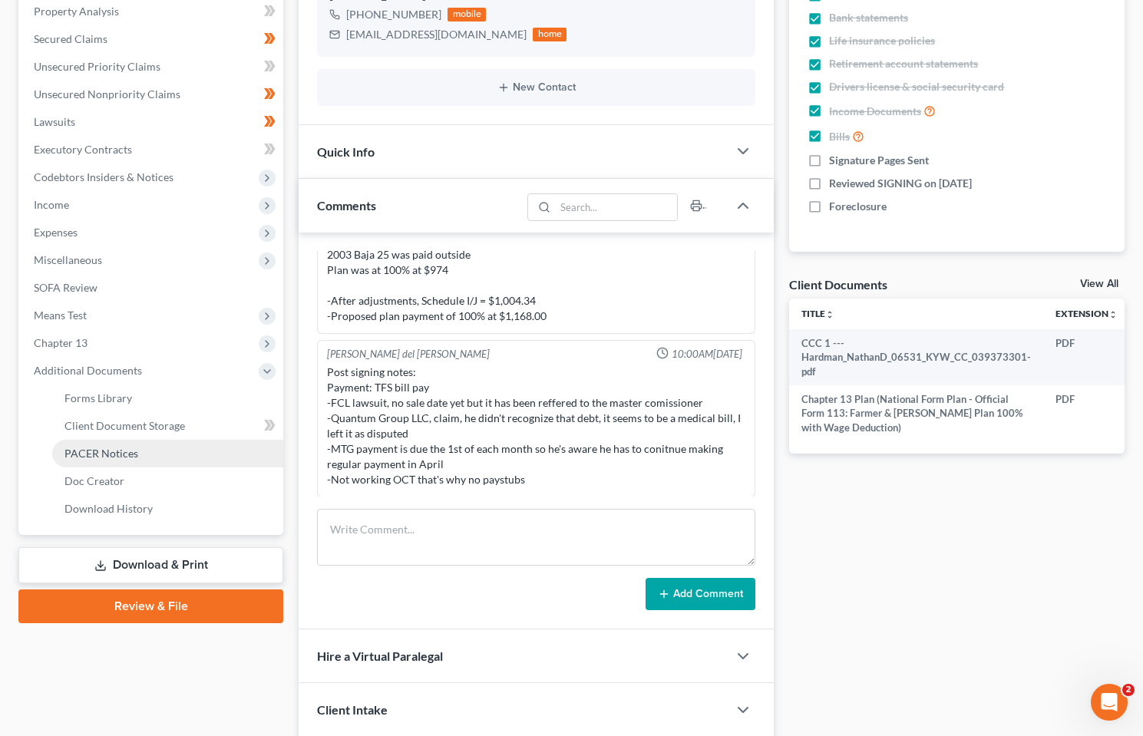
click at [120, 453] on span "PACER Notices" at bounding box center [101, 453] width 74 height 13
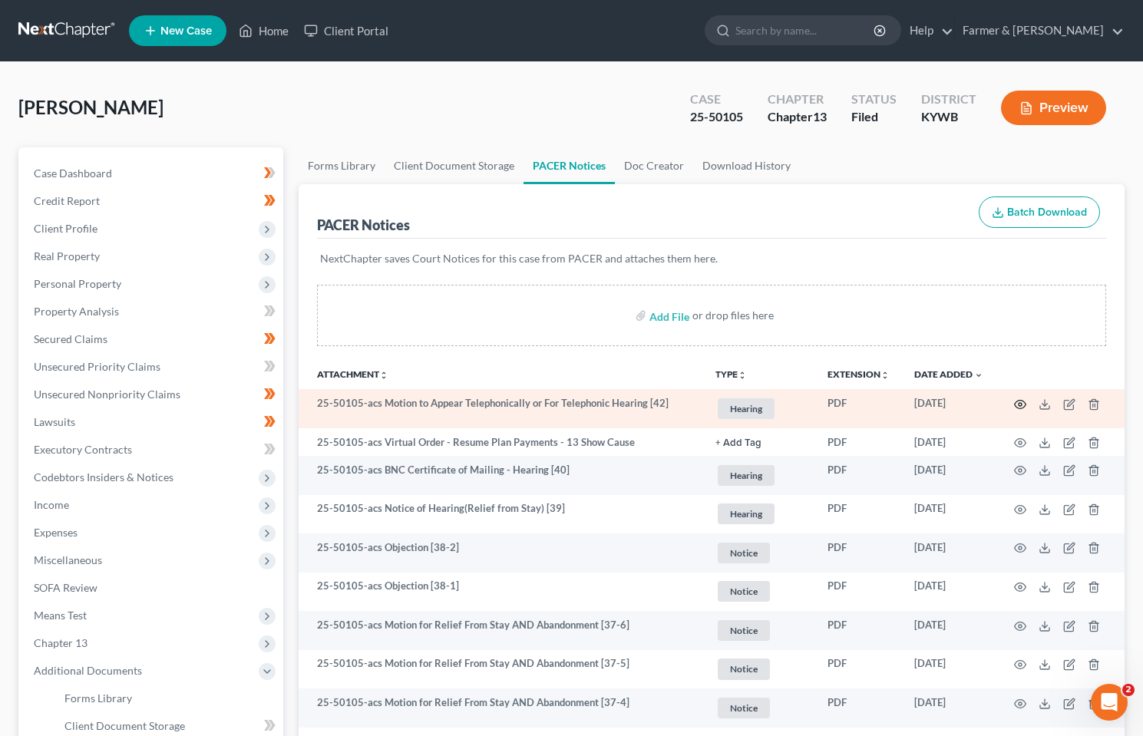
click at [1019, 402] on icon "button" at bounding box center [1020, 404] width 12 height 12
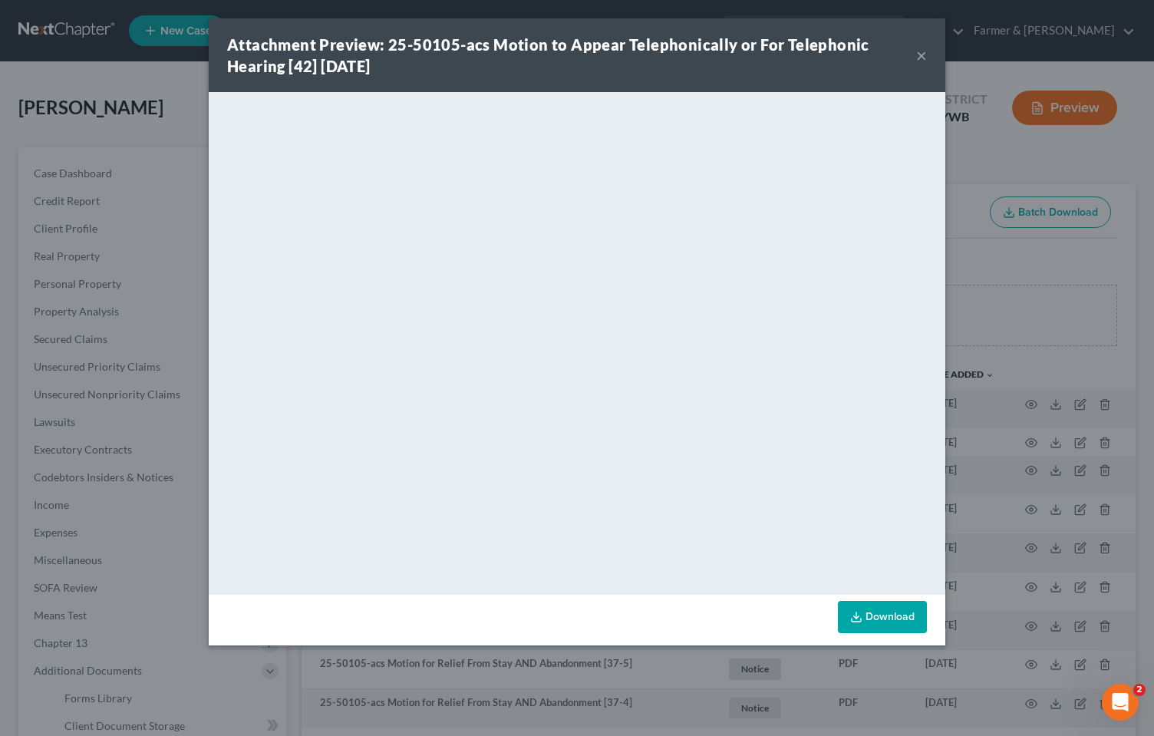
click at [925, 54] on button "×" at bounding box center [921, 55] width 11 height 18
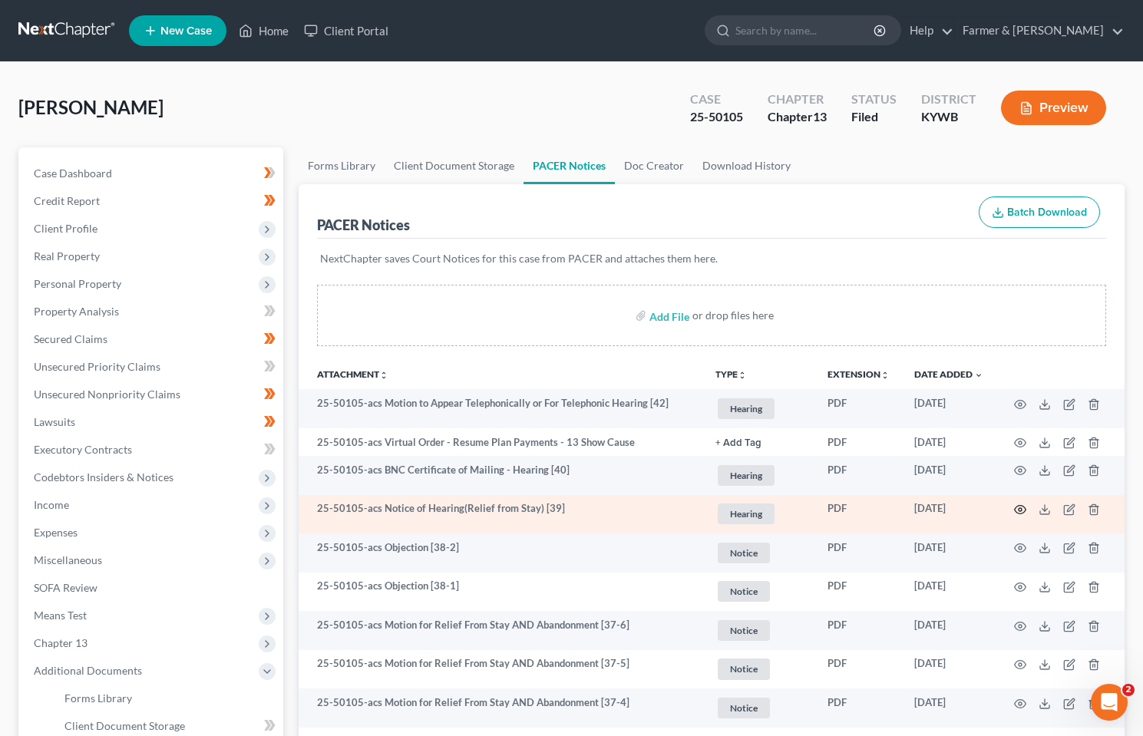
click at [1024, 504] on icon "button" at bounding box center [1020, 509] width 12 height 12
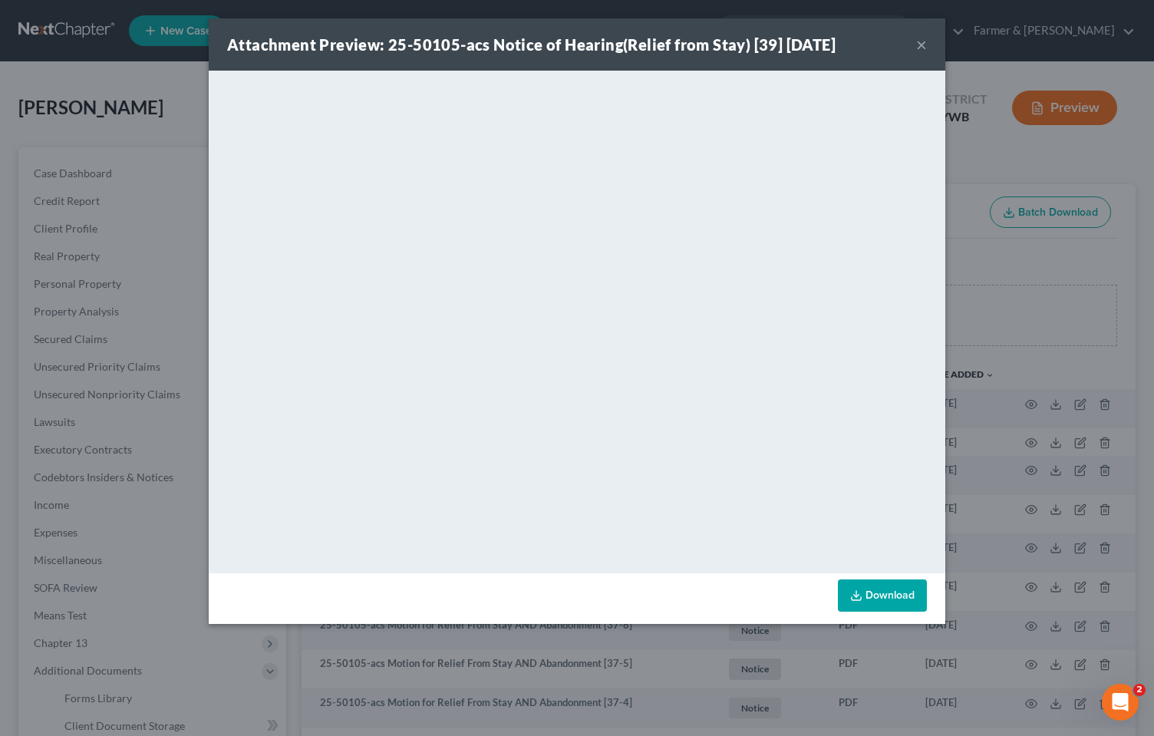
drag, startPoint x: 921, startPoint y: 45, endPoint x: 900, endPoint y: 77, distance: 37.7
click at [921, 45] on button "×" at bounding box center [921, 44] width 11 height 18
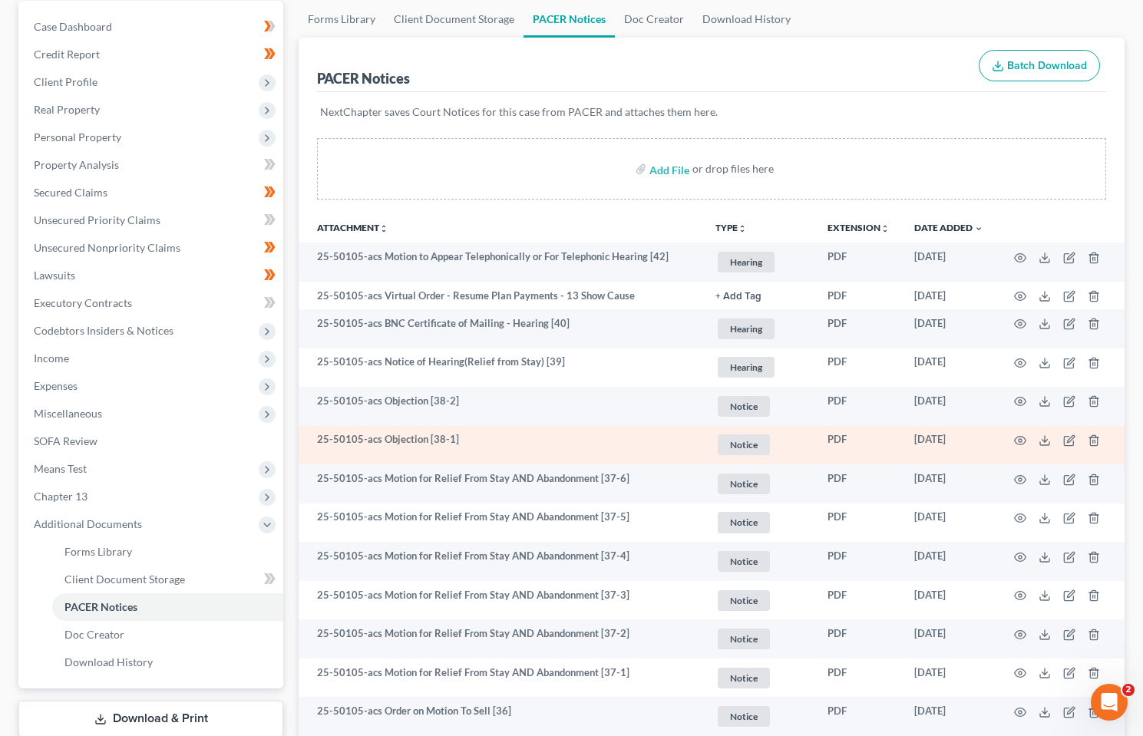
scroll to position [307, 0]
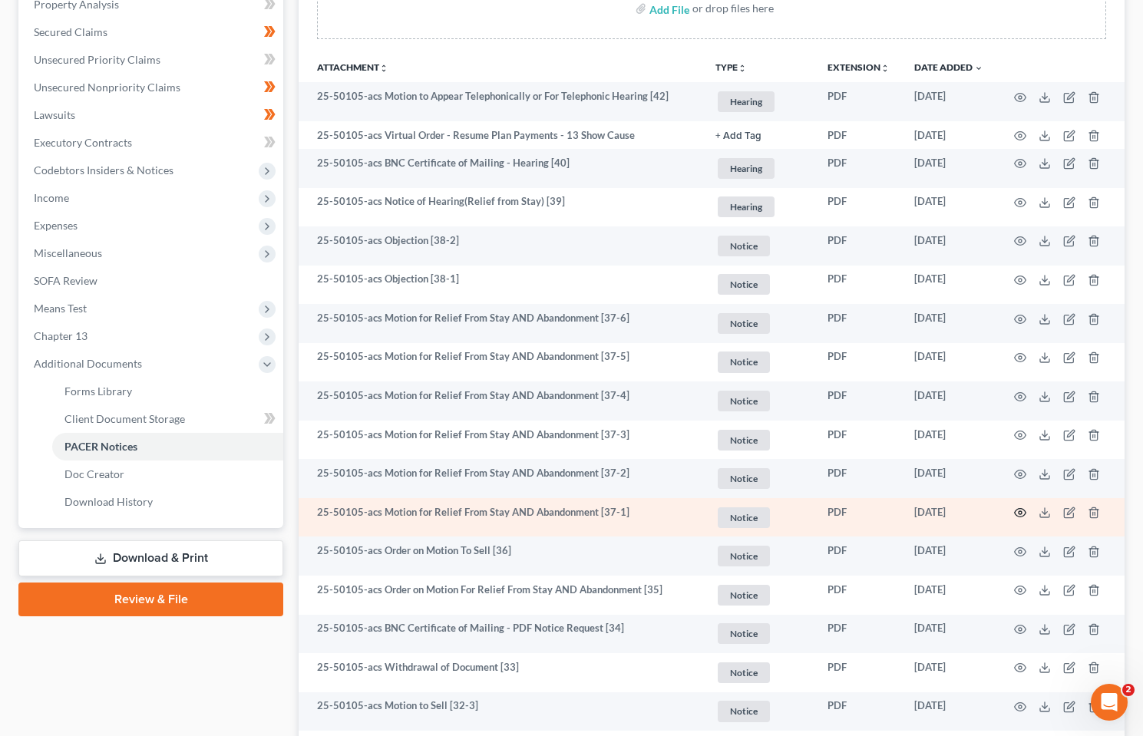
click at [1023, 510] on icon "button" at bounding box center [1020, 513] width 12 height 8
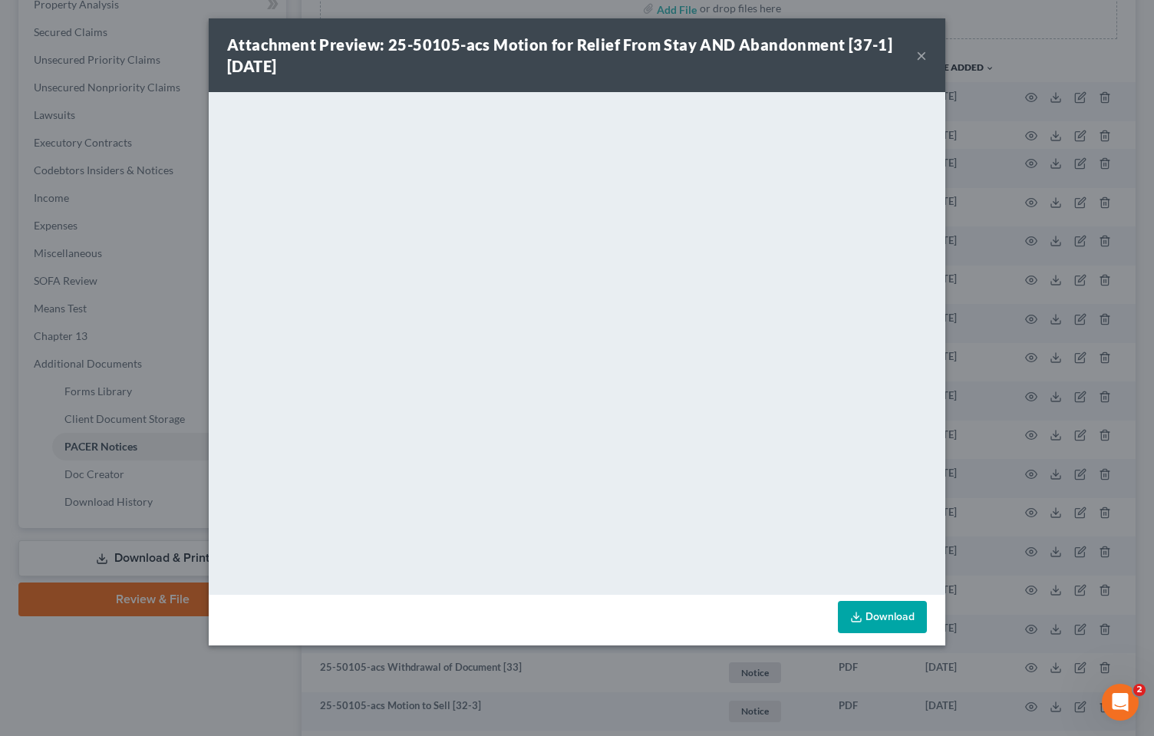
drag, startPoint x: 922, startPoint y: 58, endPoint x: 599, endPoint y: 94, distance: 325.8
click at [922, 58] on button "×" at bounding box center [921, 55] width 11 height 18
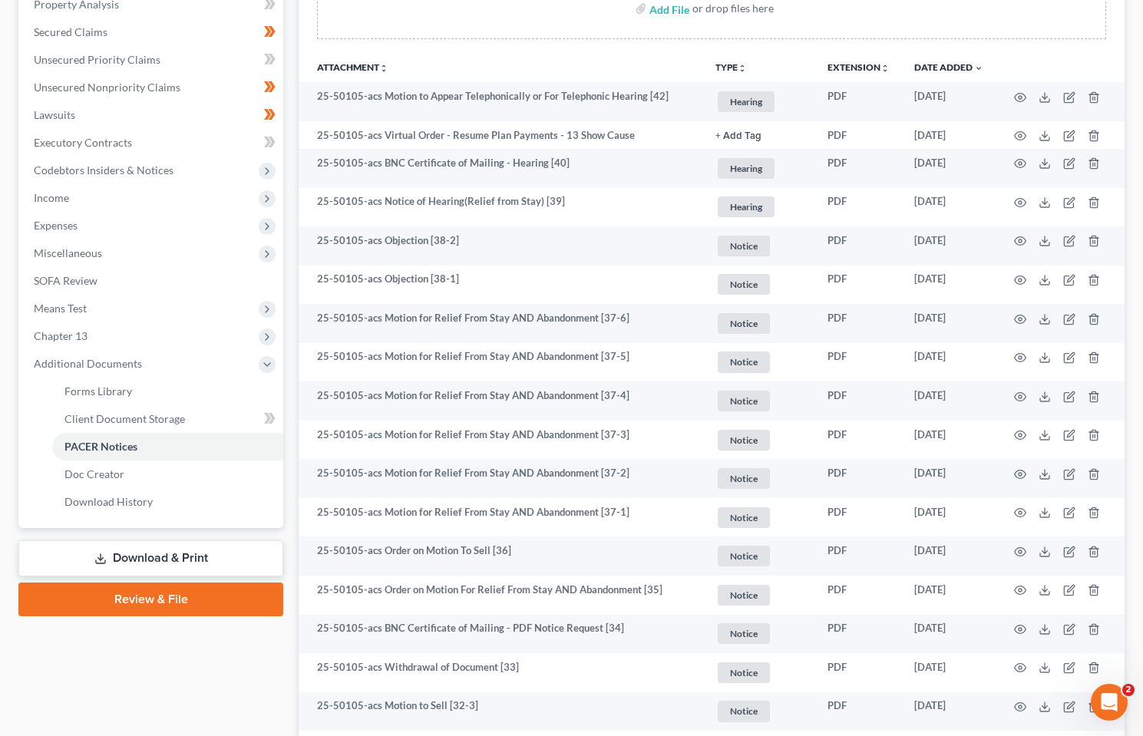
scroll to position [0, 0]
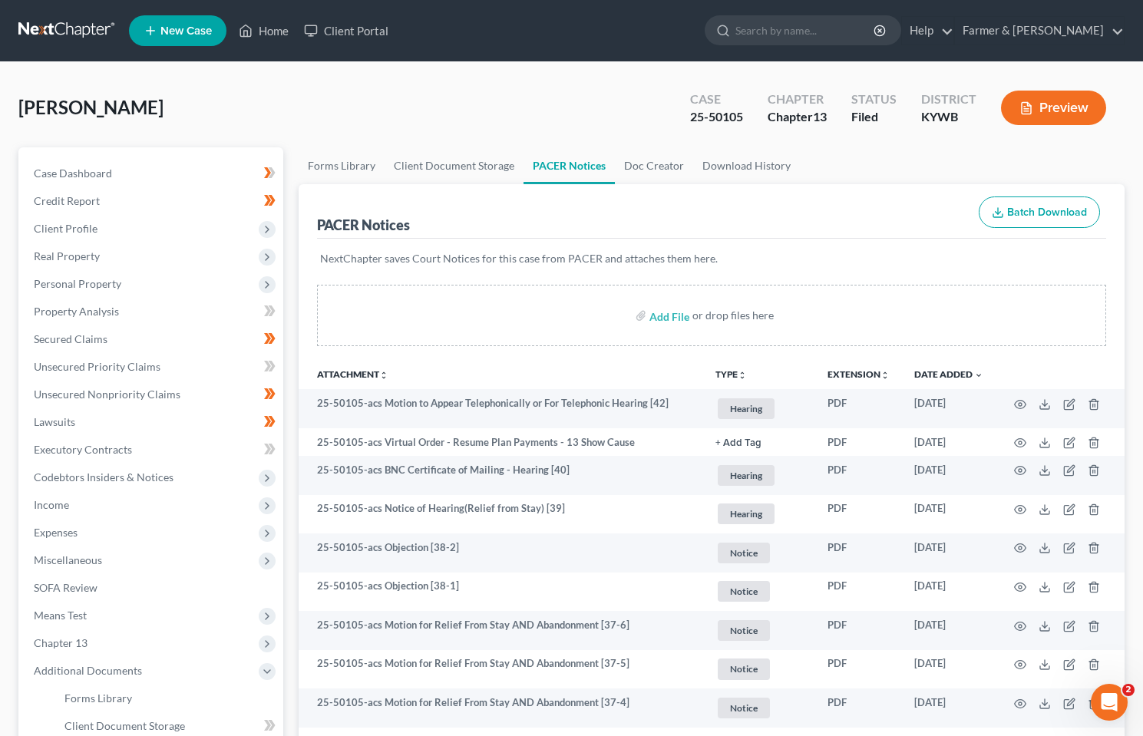
click at [58, 30] on link at bounding box center [67, 31] width 98 height 28
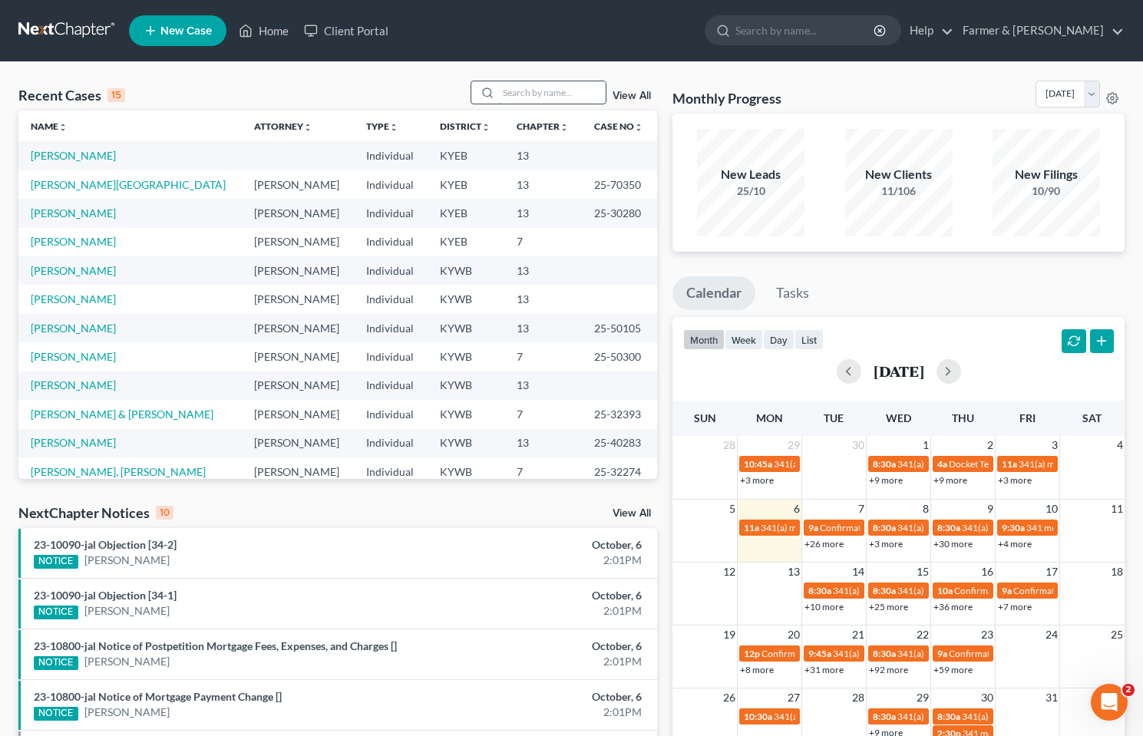
click at [543, 88] on input "search" at bounding box center [551, 92] width 107 height 22
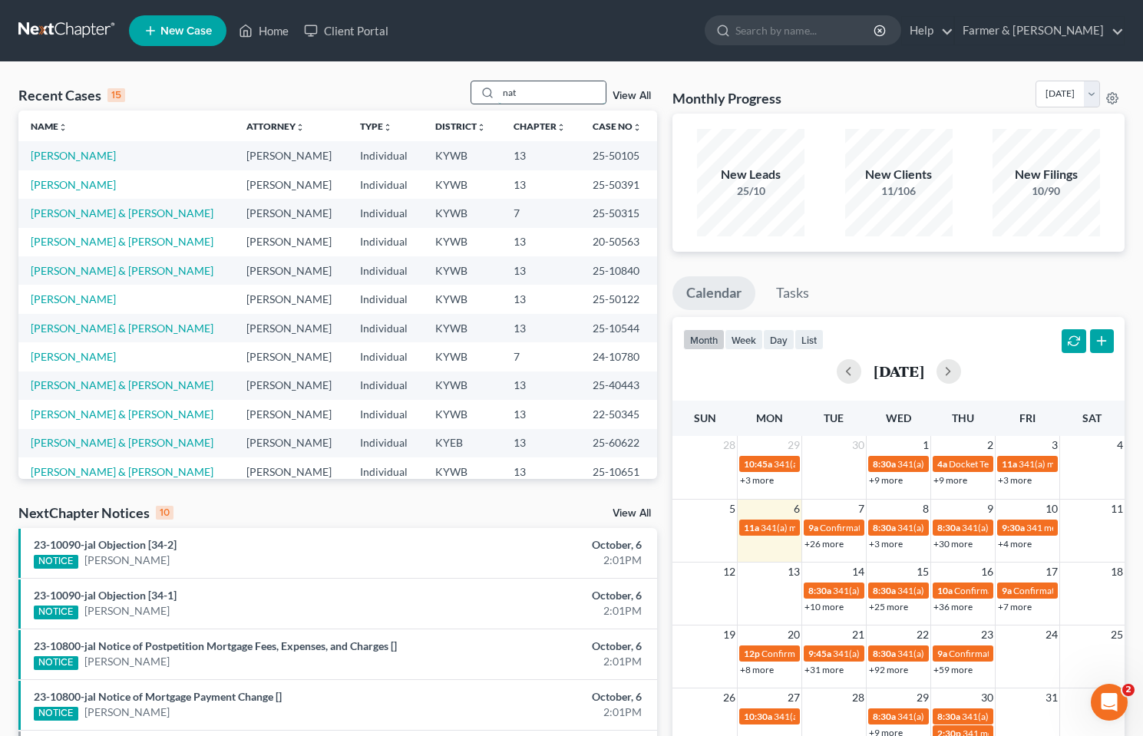
click at [541, 94] on input "nat" at bounding box center [551, 92] width 107 height 22
type input "[PERSON_NAME]"
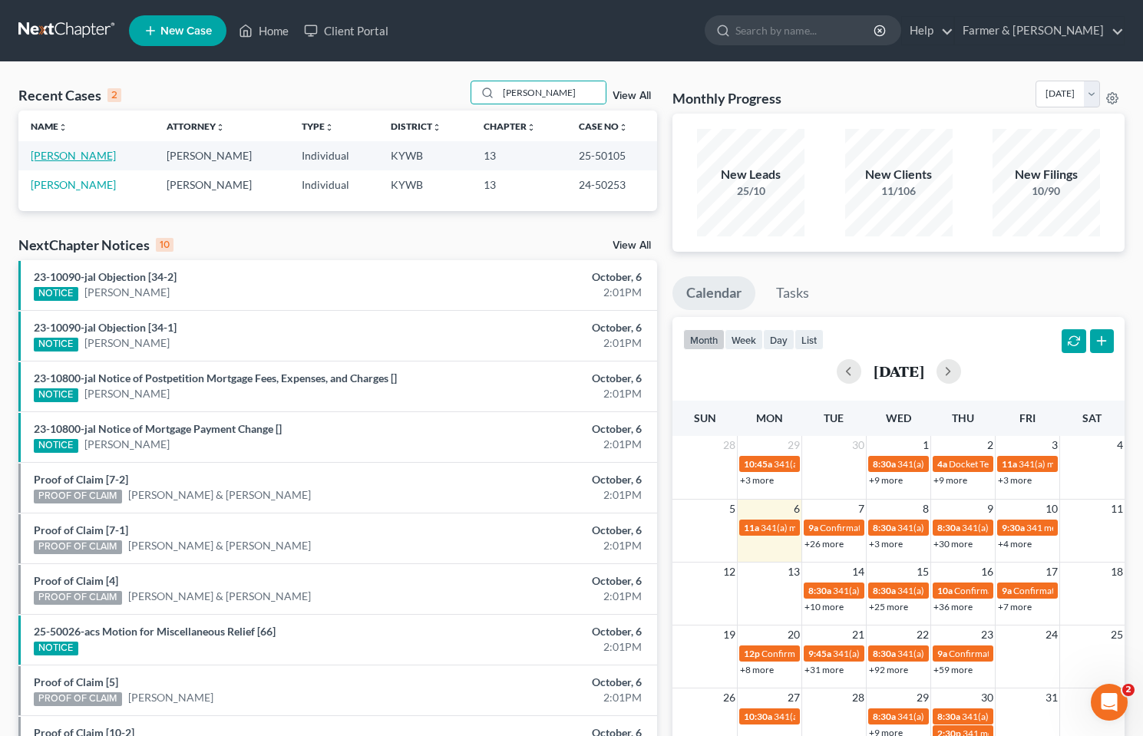
click at [80, 153] on link "[PERSON_NAME]" at bounding box center [73, 155] width 85 height 13
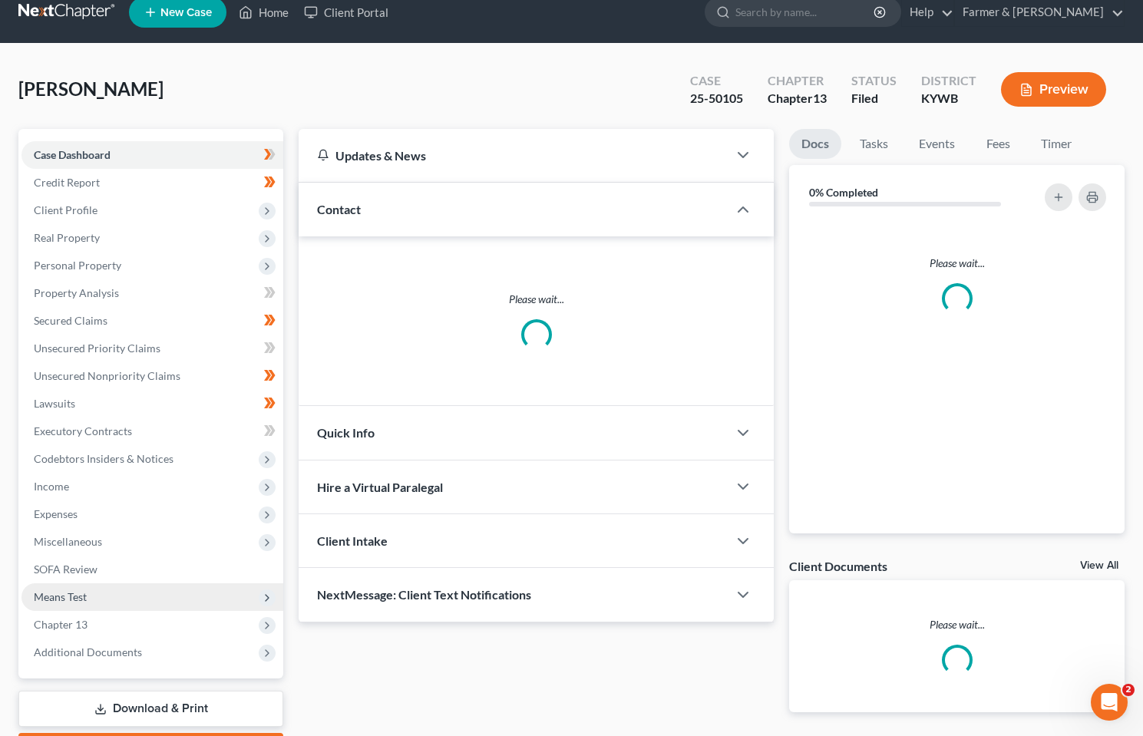
scroll to position [107, 0]
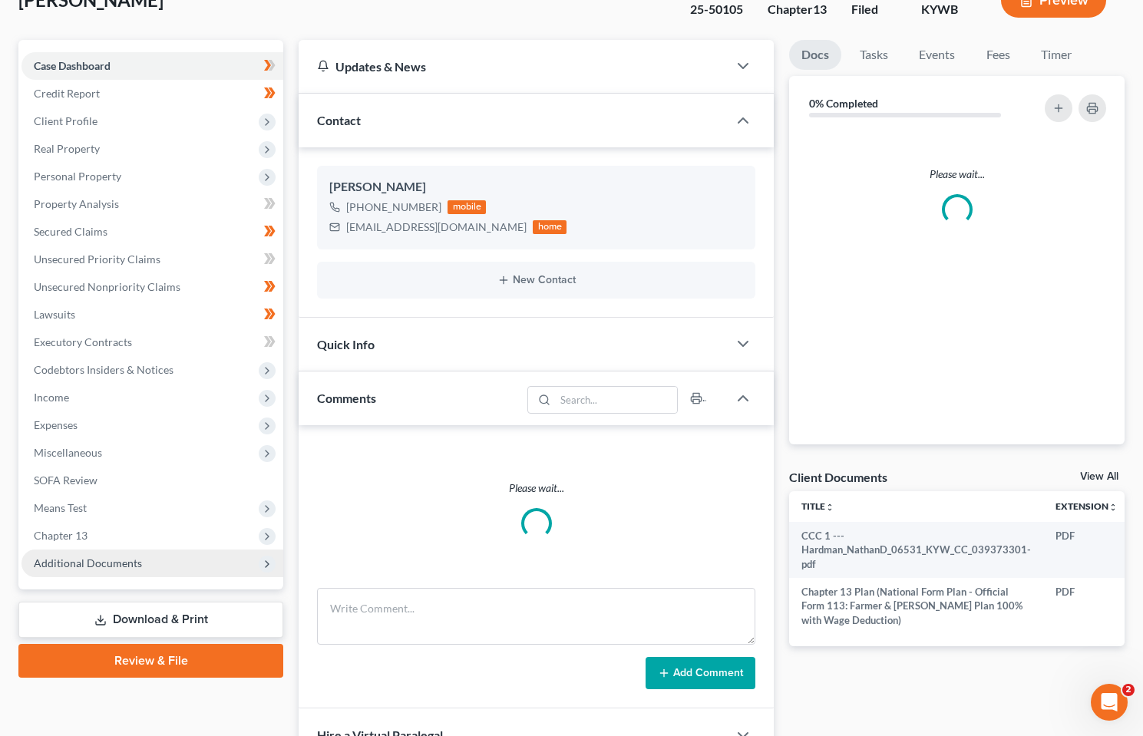
click at [71, 559] on span "Additional Documents" at bounding box center [88, 562] width 108 height 13
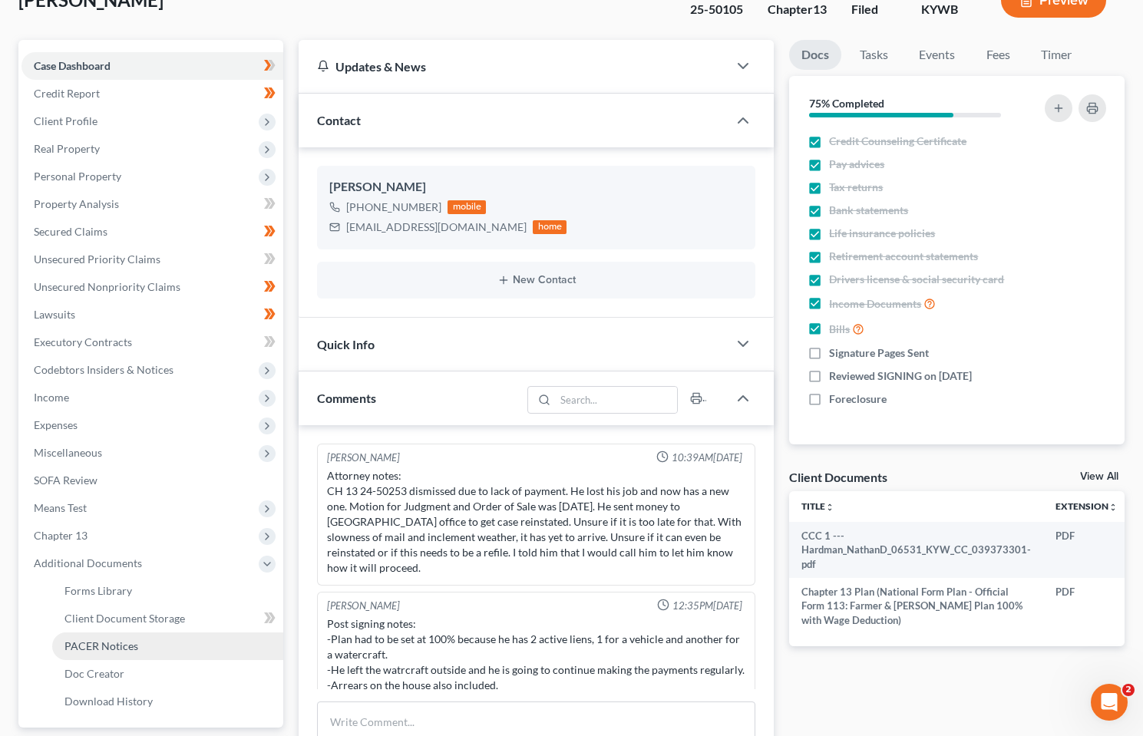
scroll to position [385, 0]
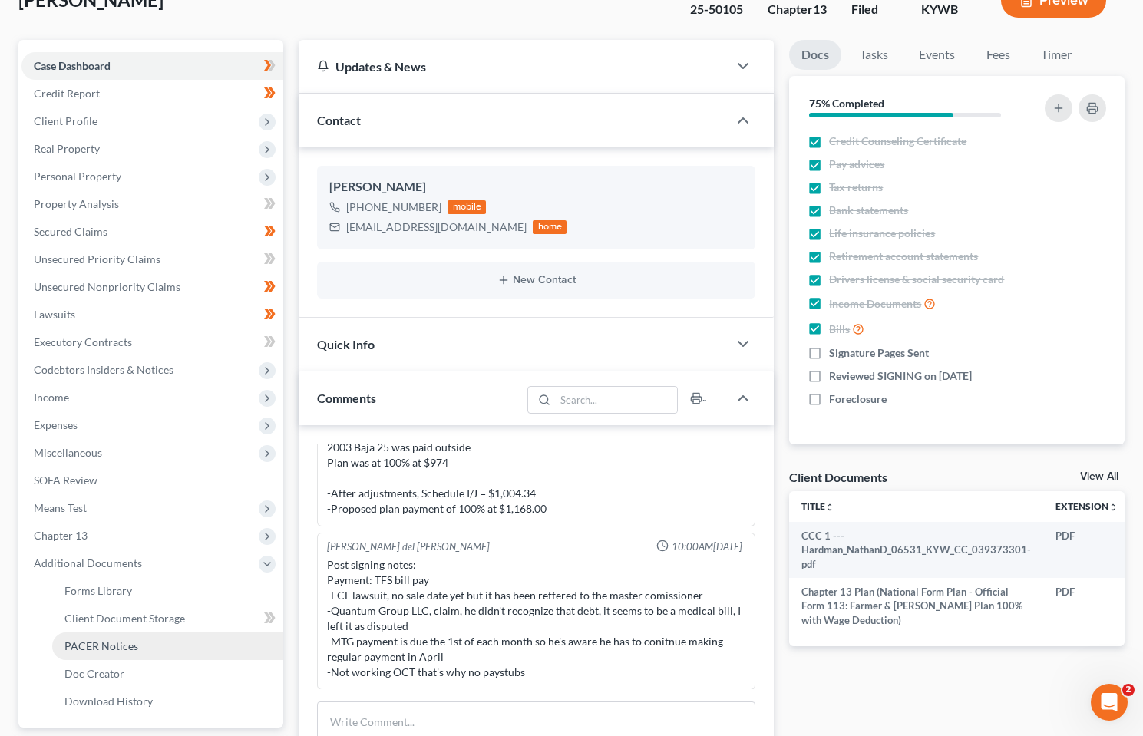
click at [102, 639] on span "PACER Notices" at bounding box center [101, 645] width 74 height 13
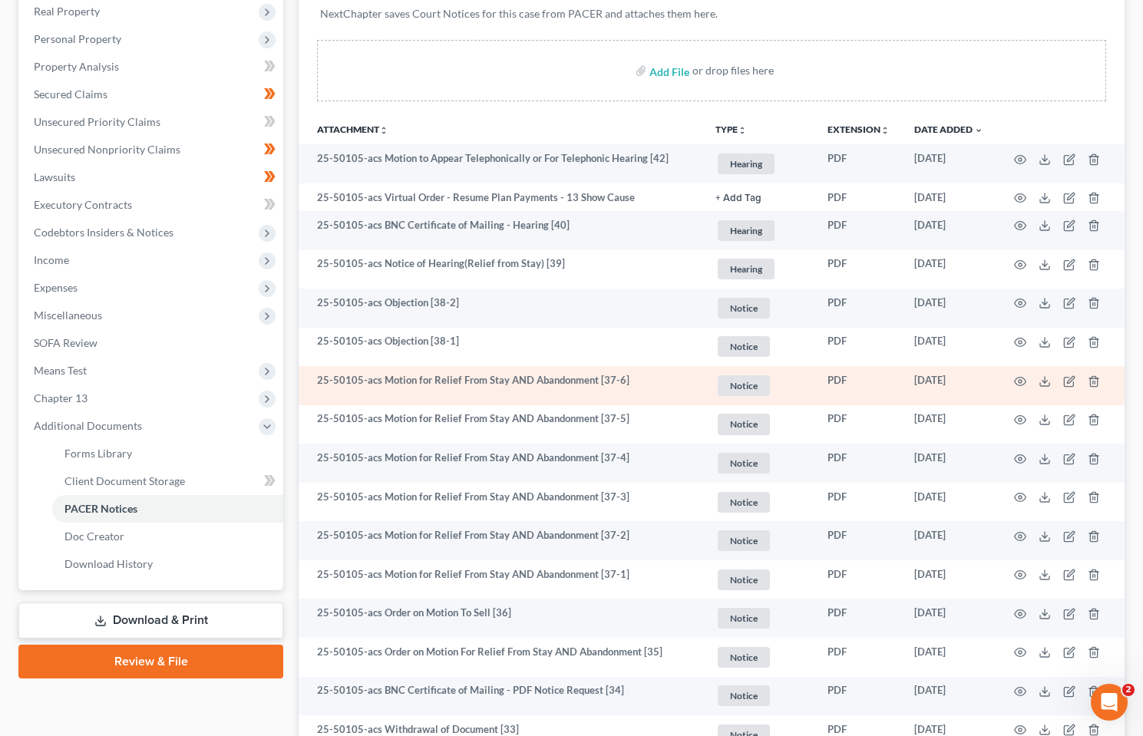
scroll to position [230, 0]
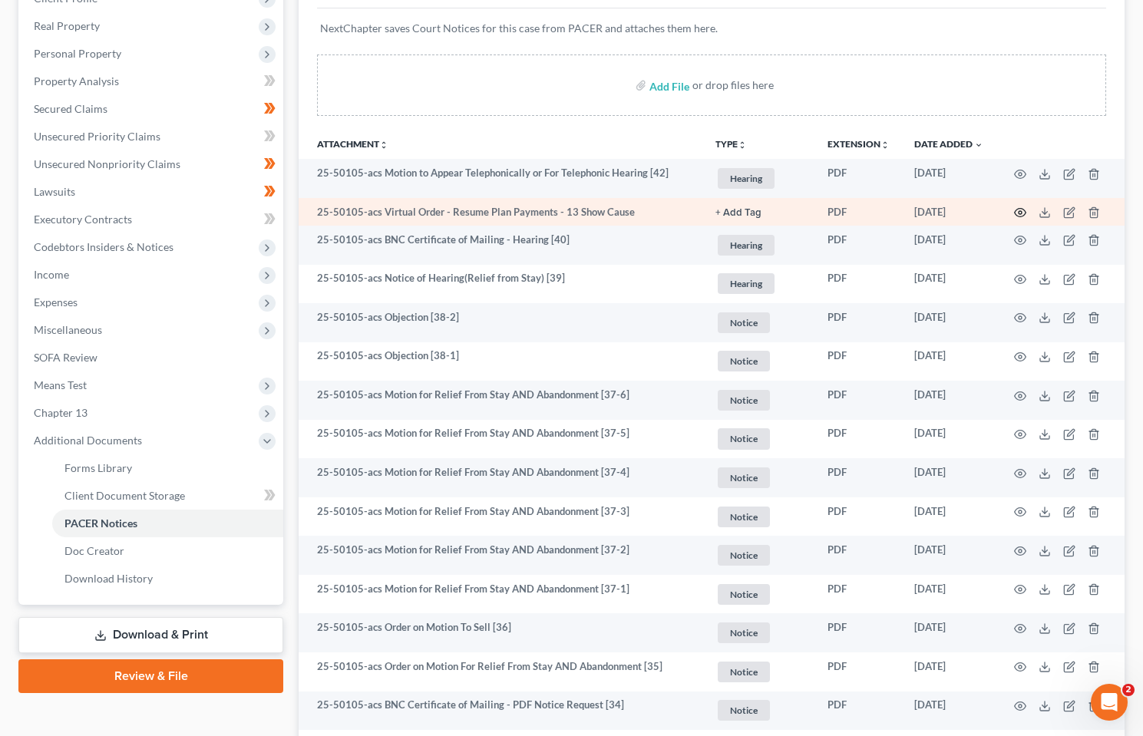
click at [1017, 209] on icon "button" at bounding box center [1020, 213] width 12 height 8
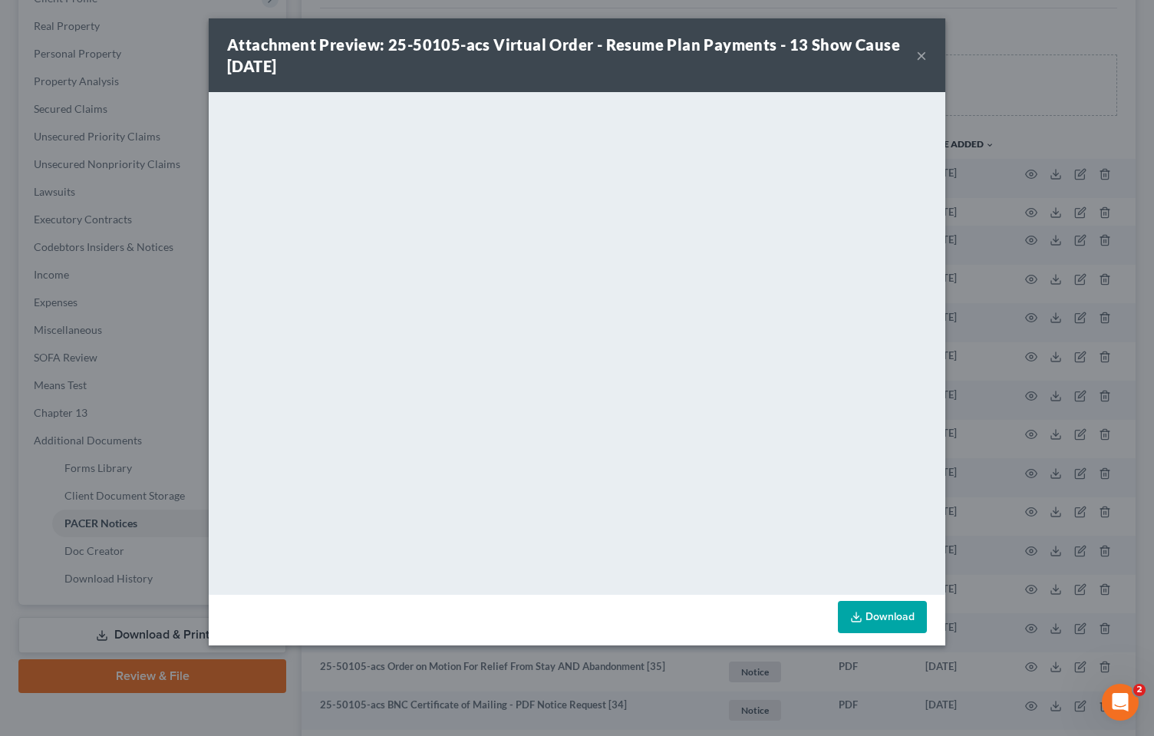
click at [915, 54] on div "Attachment Preview: 25-50105-acs Virtual Order - Resume Plan Payments - 13 Show…" at bounding box center [571, 55] width 689 height 43
click at [921, 54] on button "×" at bounding box center [921, 55] width 11 height 18
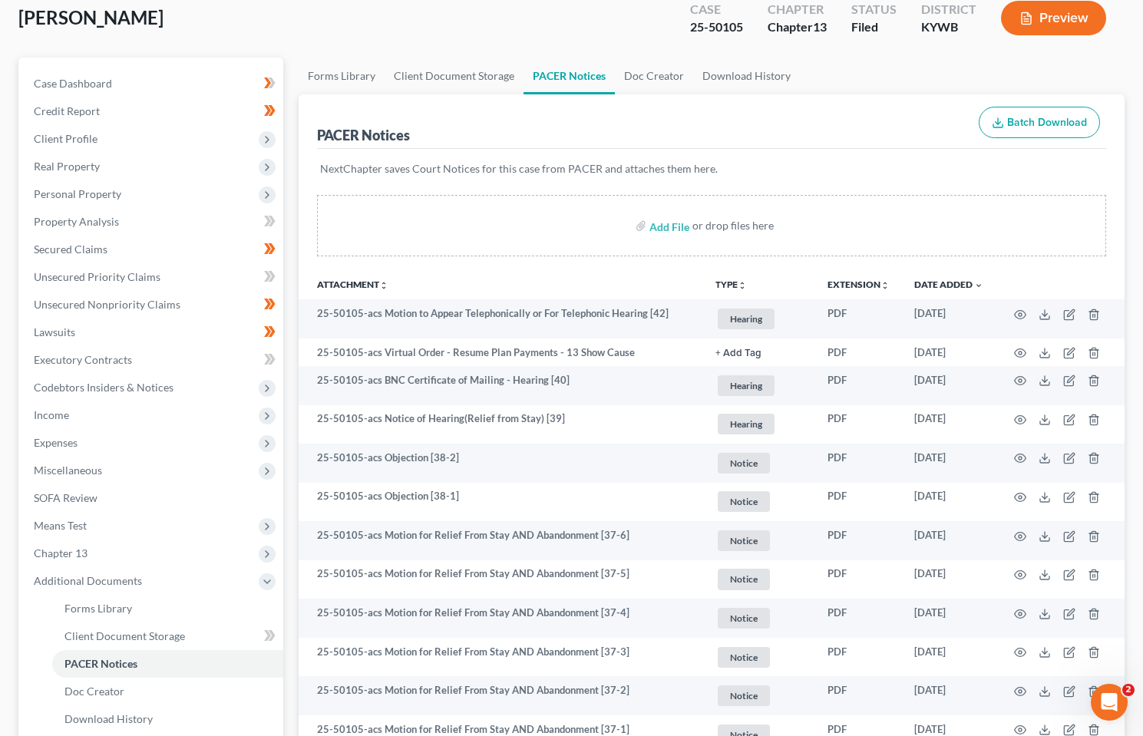
scroll to position [0, 0]
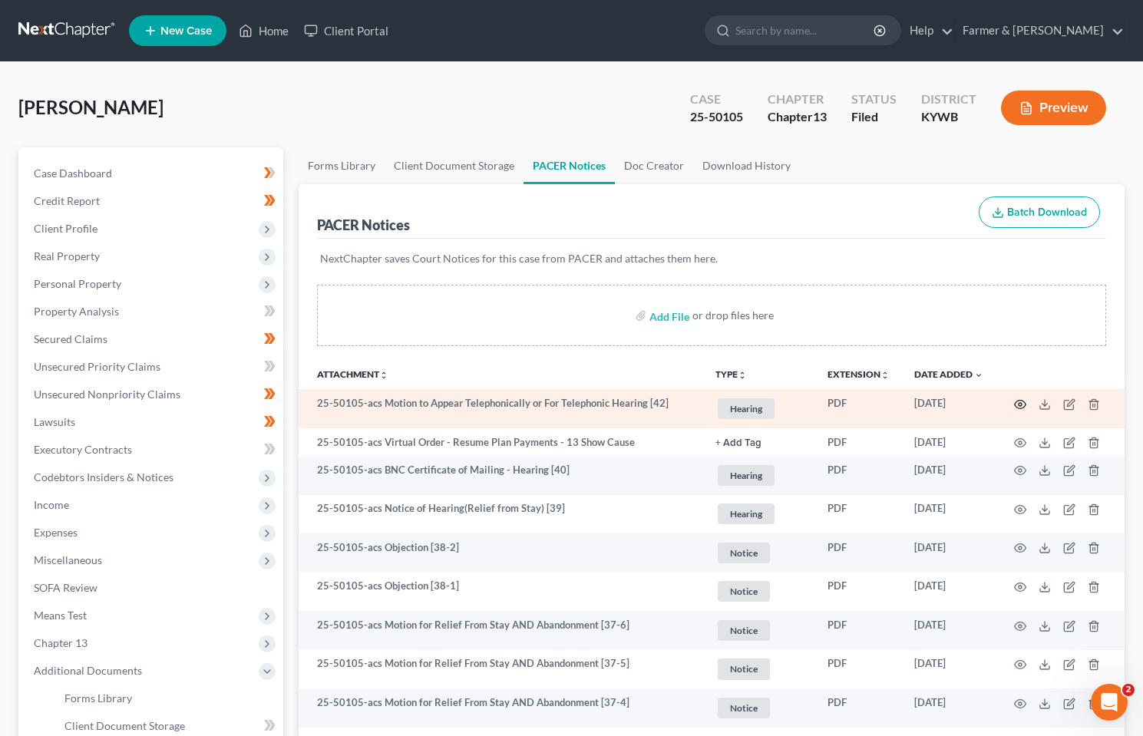
click at [1018, 406] on icon "button" at bounding box center [1020, 404] width 12 height 12
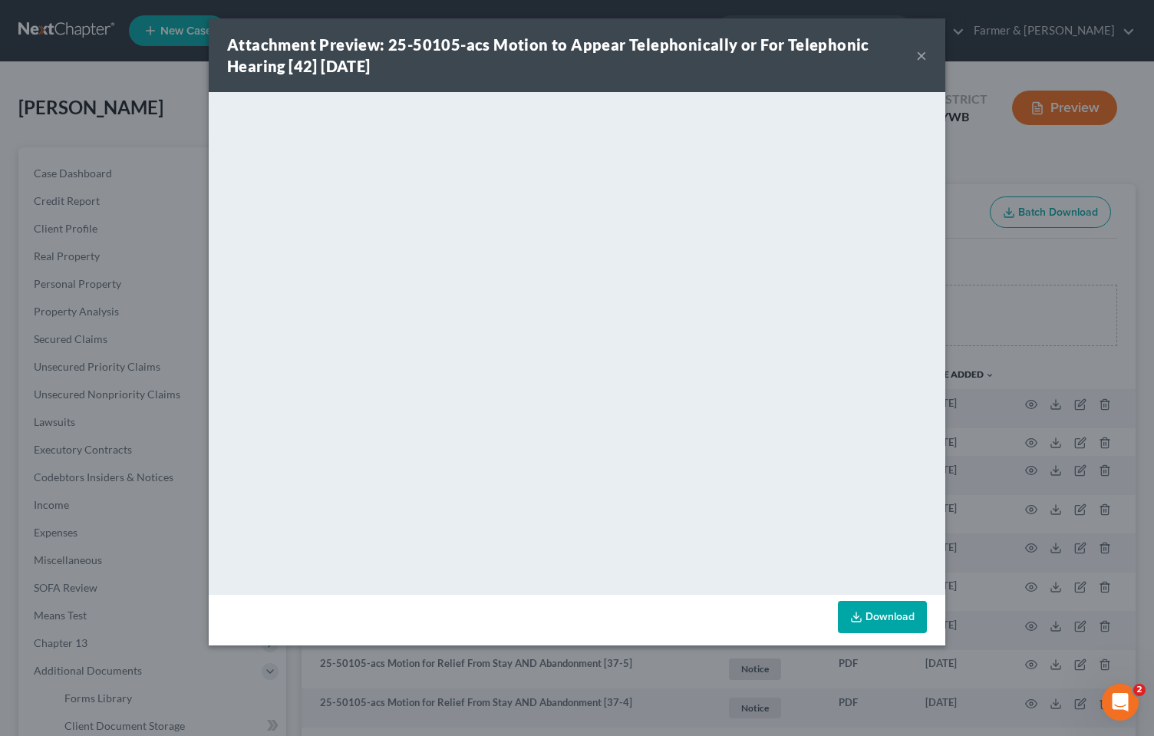
click at [924, 54] on button "×" at bounding box center [921, 55] width 11 height 18
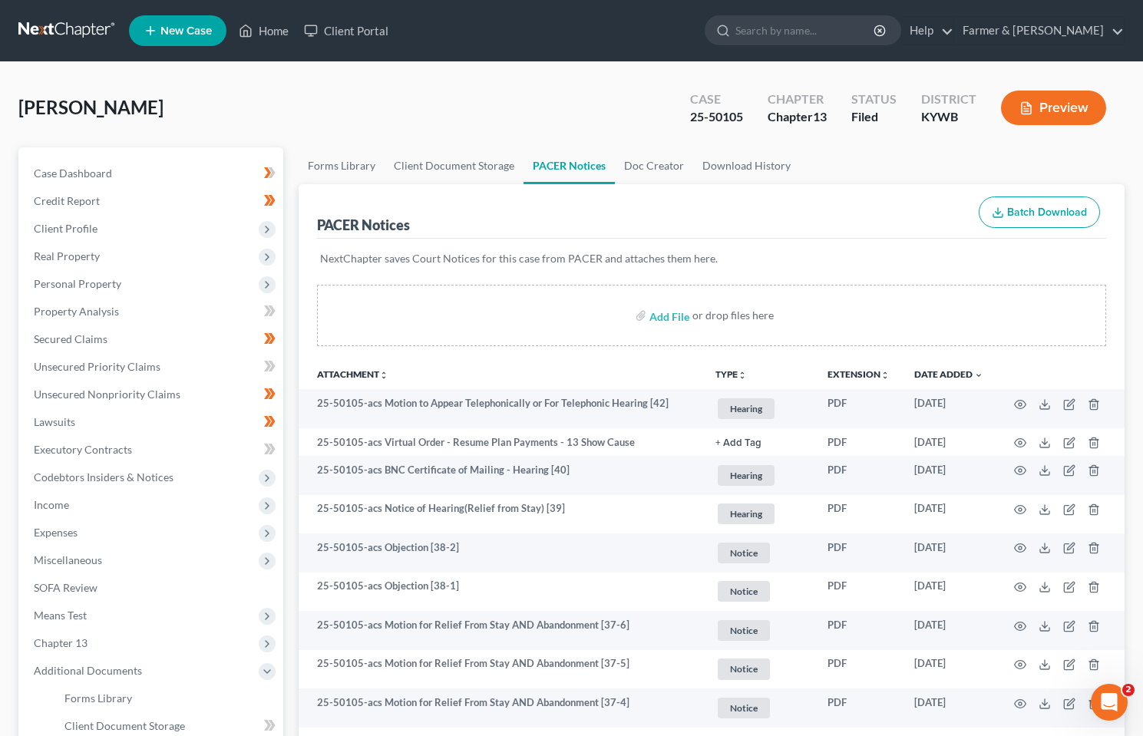
click at [34, 29] on link at bounding box center [67, 31] width 98 height 28
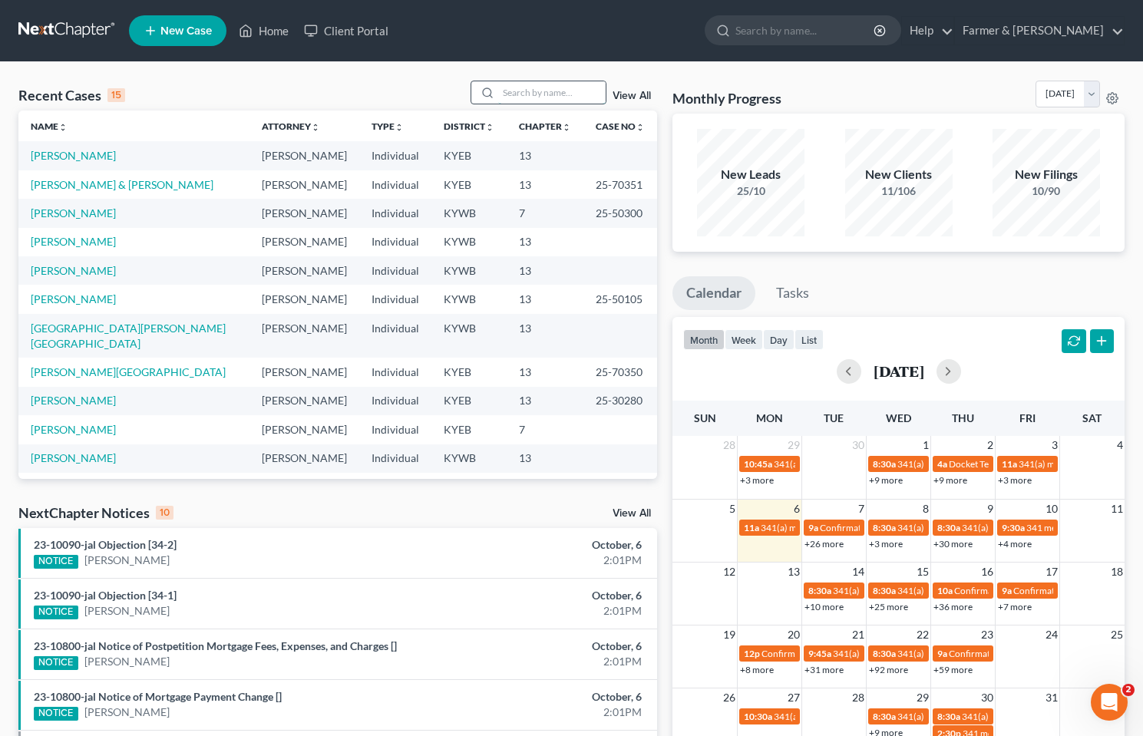
click at [515, 87] on input "search" at bounding box center [551, 92] width 107 height 22
type input "donna gipson"
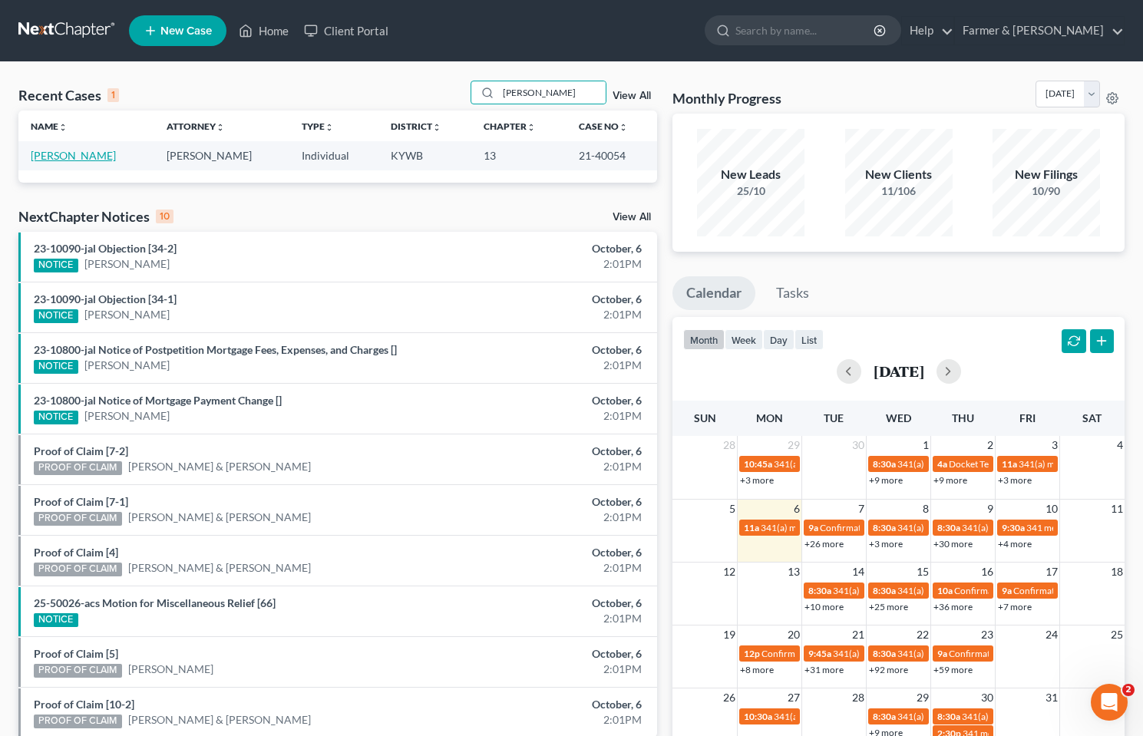
click at [91, 158] on link "[PERSON_NAME]" at bounding box center [73, 155] width 85 height 13
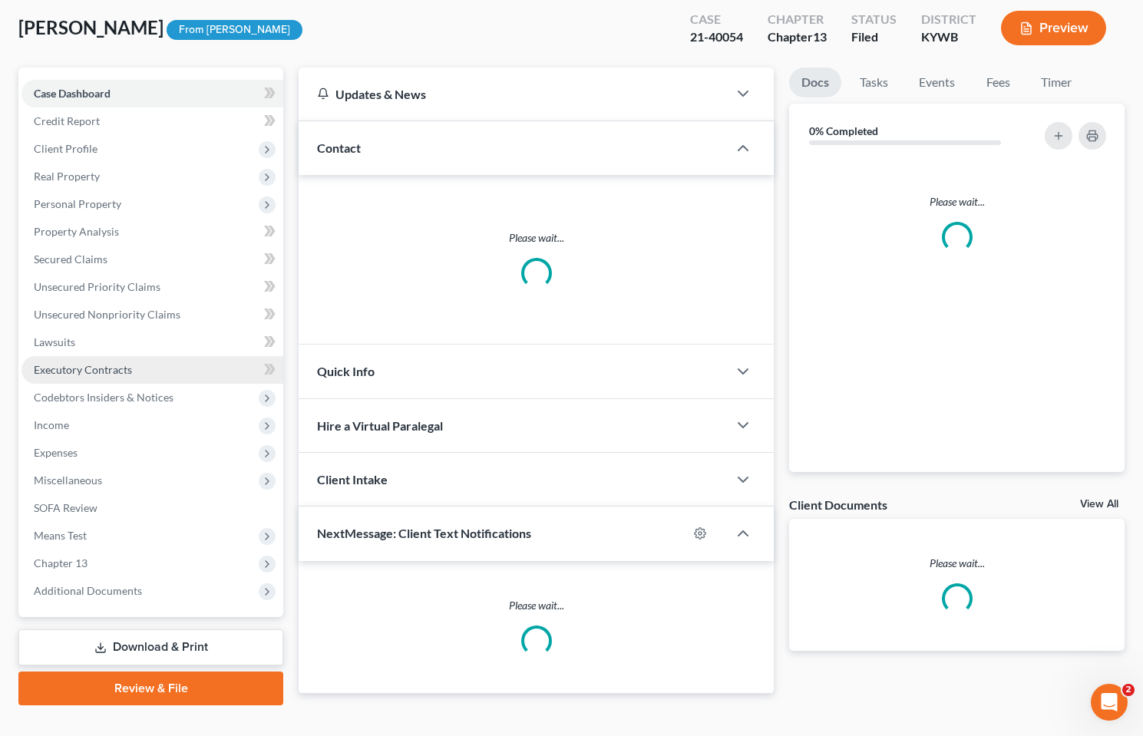
scroll to position [107, 0]
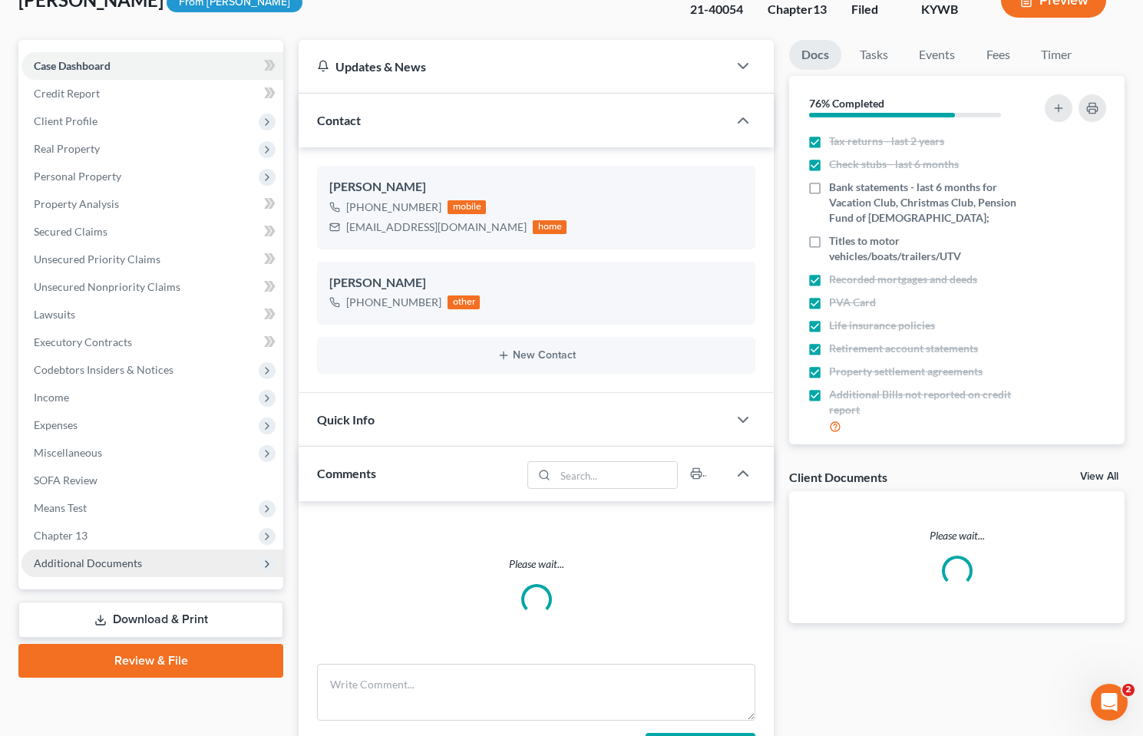
click at [91, 569] on span "Additional Documents" at bounding box center [88, 562] width 108 height 13
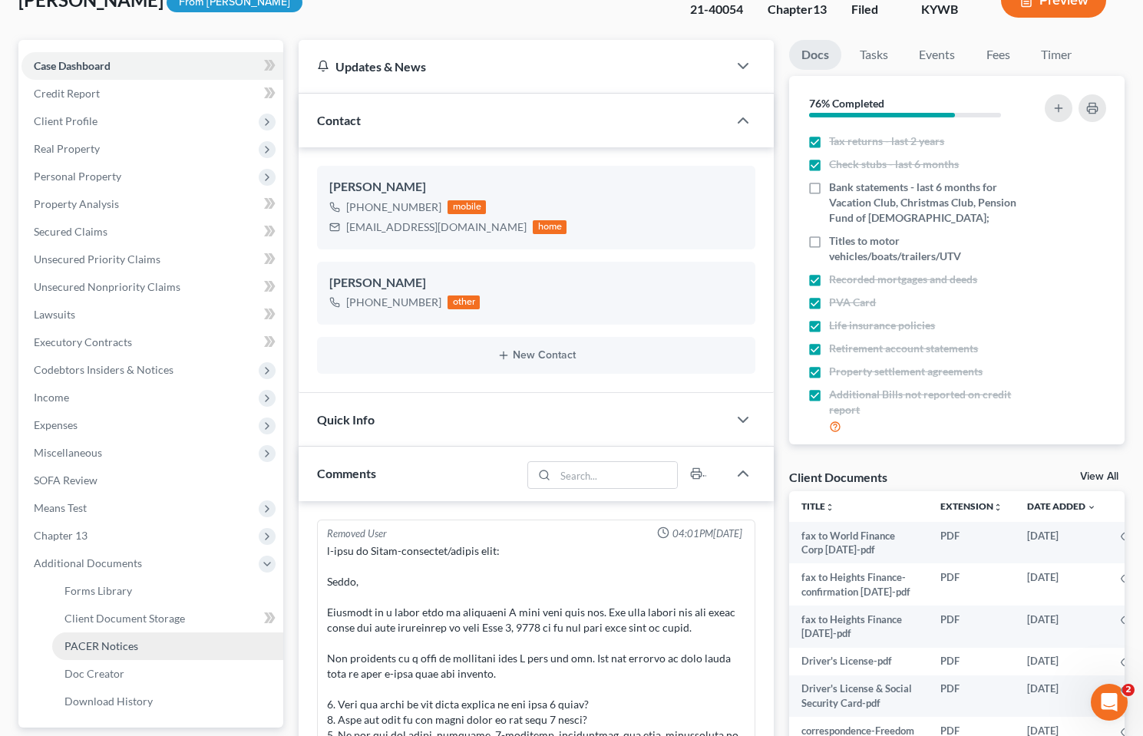
click at [101, 655] on link "PACER Notices" at bounding box center [167, 646] width 231 height 28
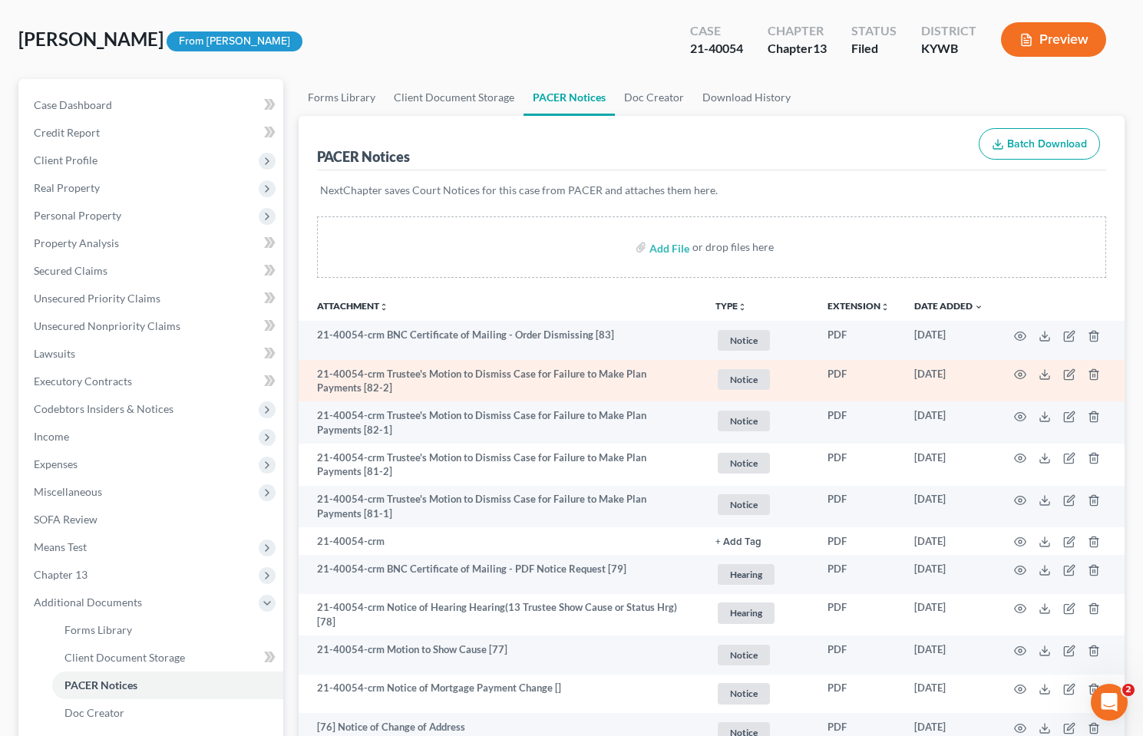
scroll to position [153, 0]
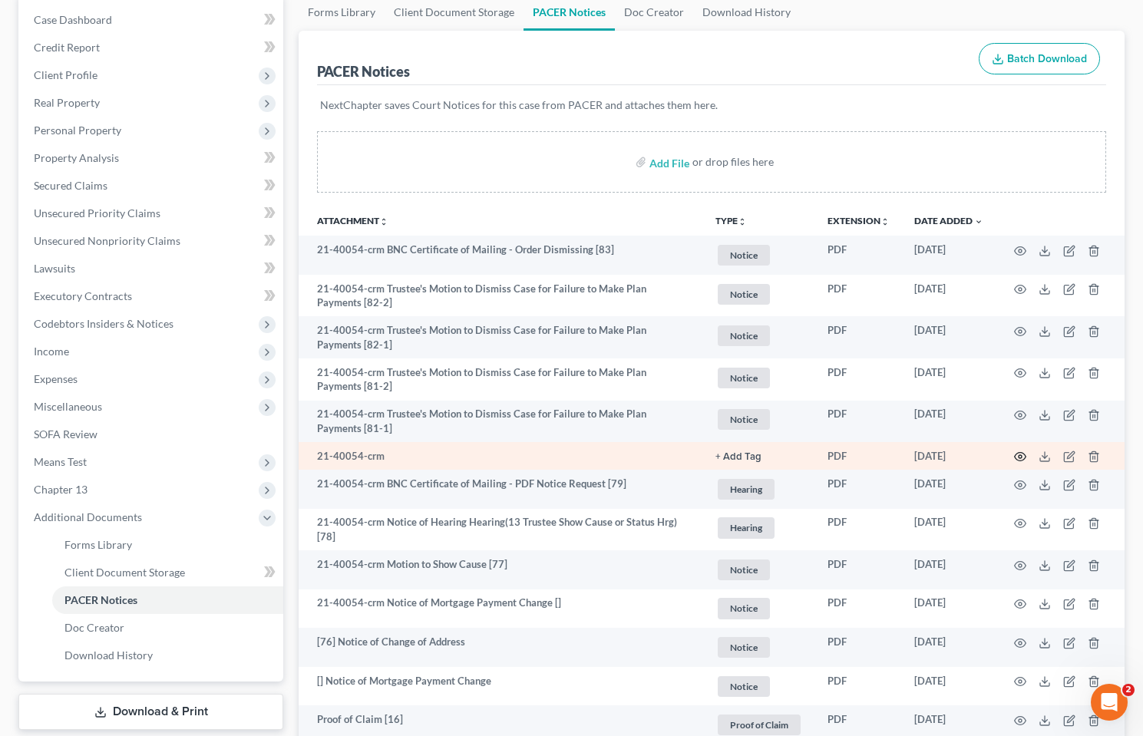
click at [1018, 453] on icon "button" at bounding box center [1020, 457] width 12 height 8
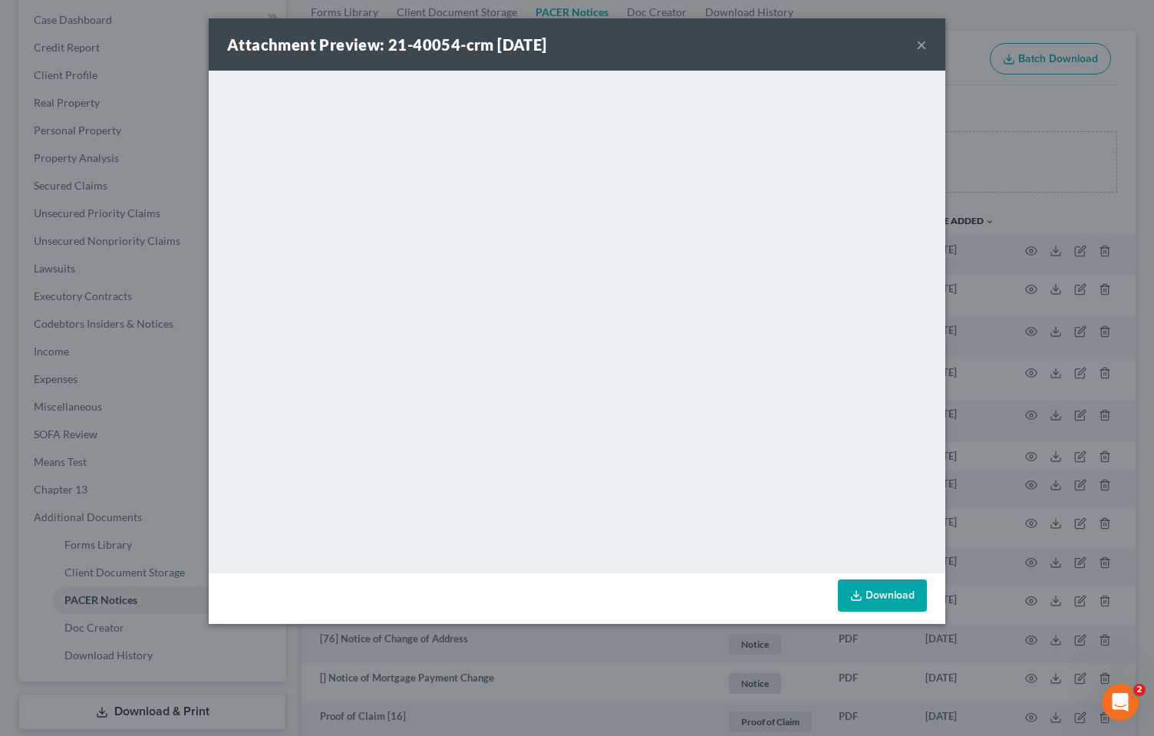
click at [919, 46] on button "×" at bounding box center [921, 44] width 11 height 18
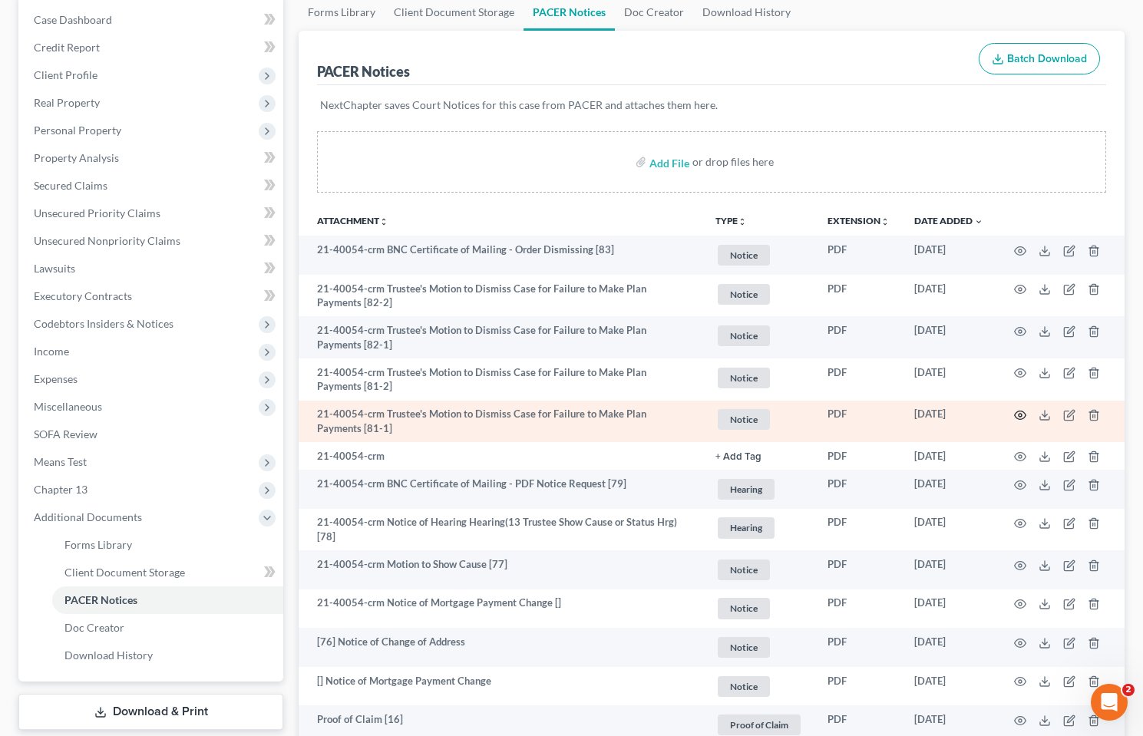
click at [1020, 416] on icon "button" at bounding box center [1020, 415] width 12 height 12
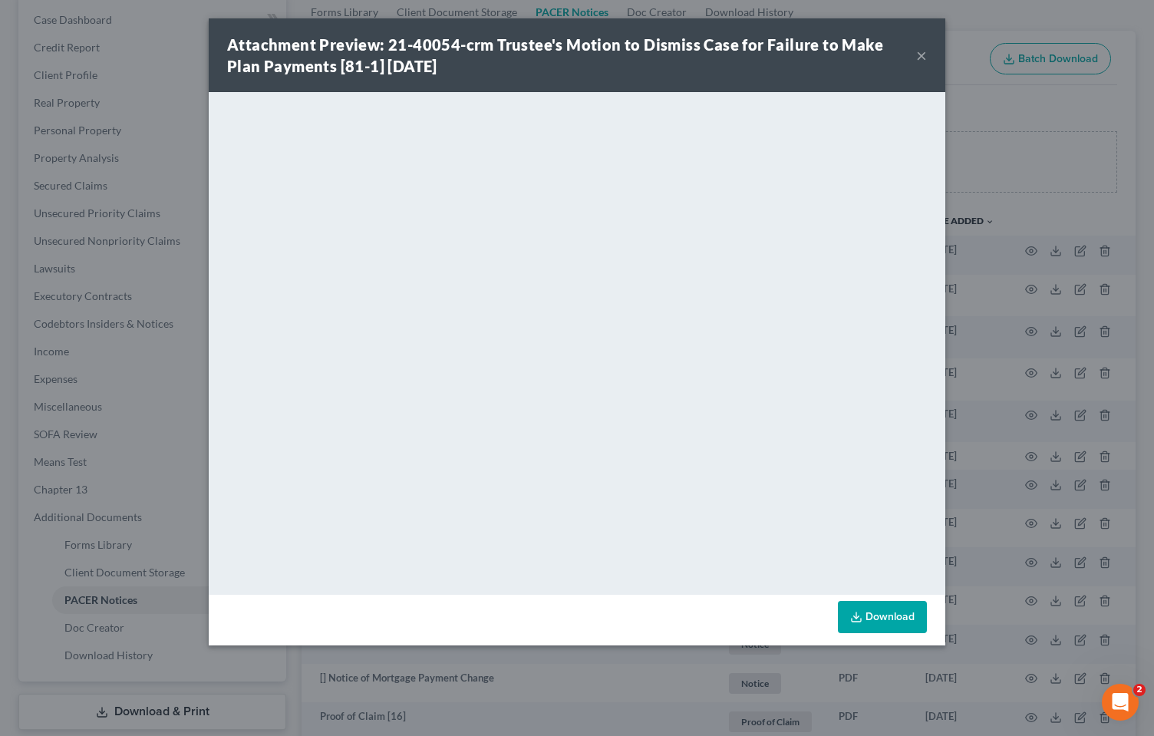
click at [928, 58] on div "Attachment Preview: 21-40054-crm Trustee's Motion to Dismiss Case for Failure t…" at bounding box center [577, 55] width 737 height 74
click at [927, 54] on div "Attachment Preview: 21-40054-crm Trustee's Motion to Dismiss Case for Failure t…" at bounding box center [577, 55] width 737 height 74
click at [924, 56] on button "×" at bounding box center [921, 55] width 11 height 18
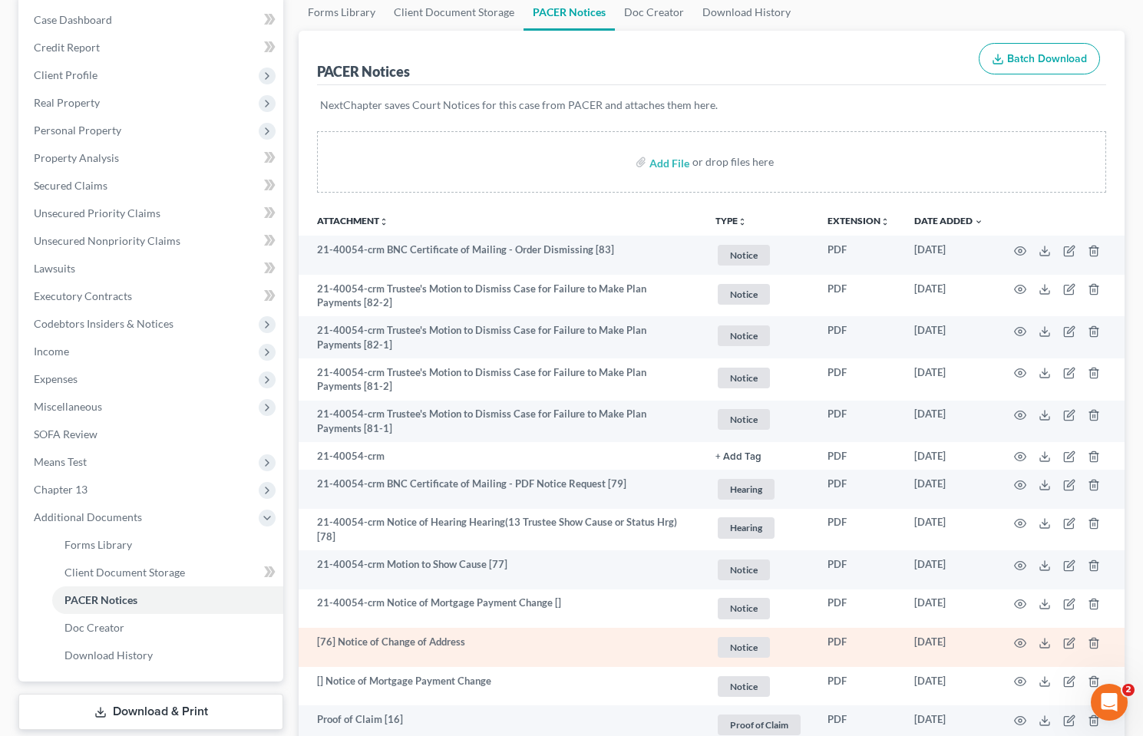
scroll to position [307, 0]
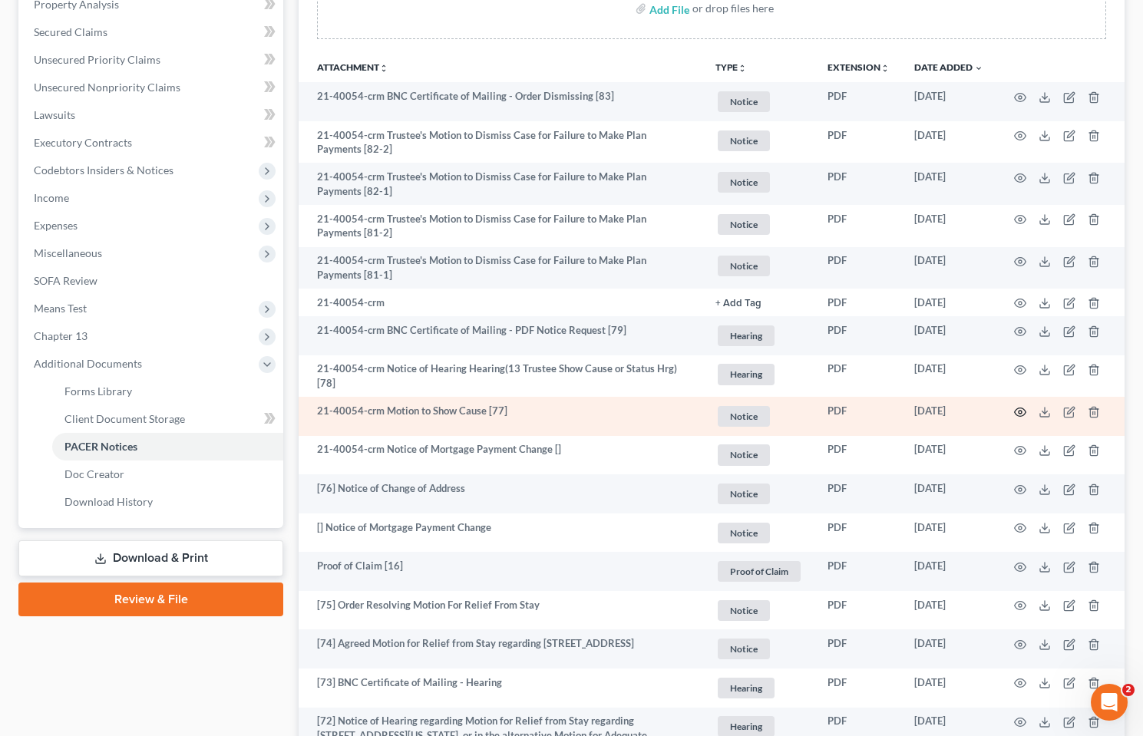
click at [1017, 408] on icon "button" at bounding box center [1020, 412] width 12 height 12
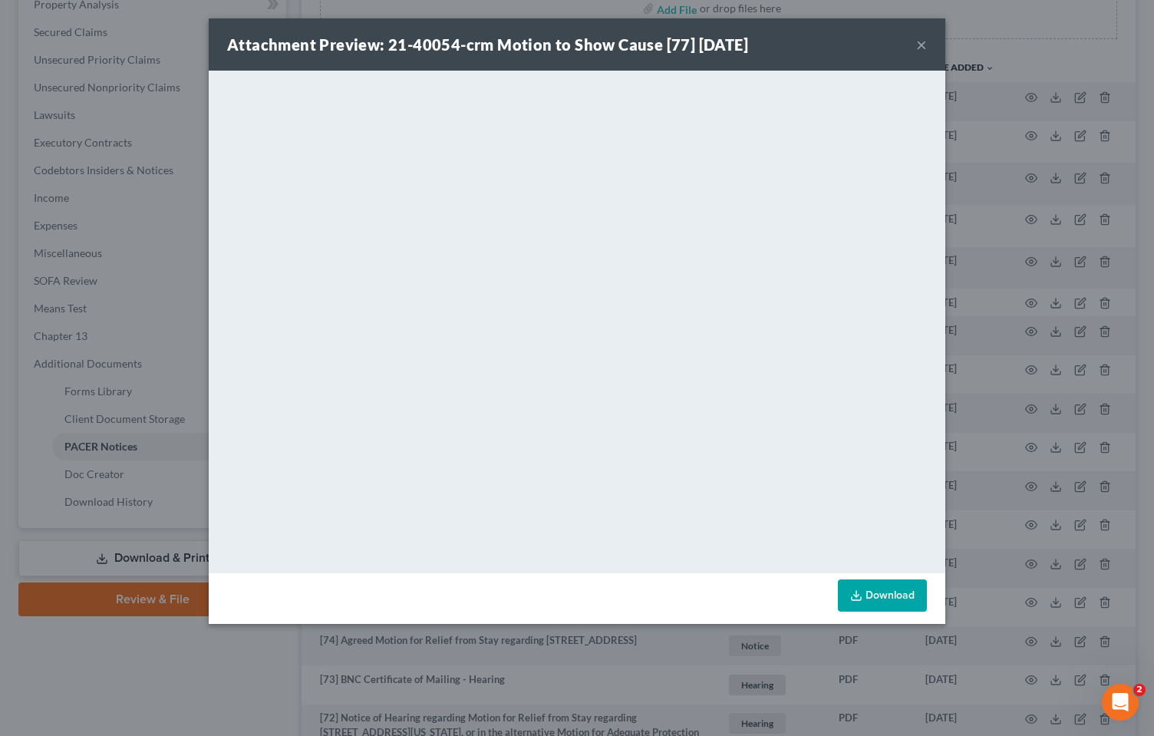
drag, startPoint x: 922, startPoint y: 46, endPoint x: 899, endPoint y: 82, distance: 42.8
click at [922, 46] on button "×" at bounding box center [921, 44] width 11 height 18
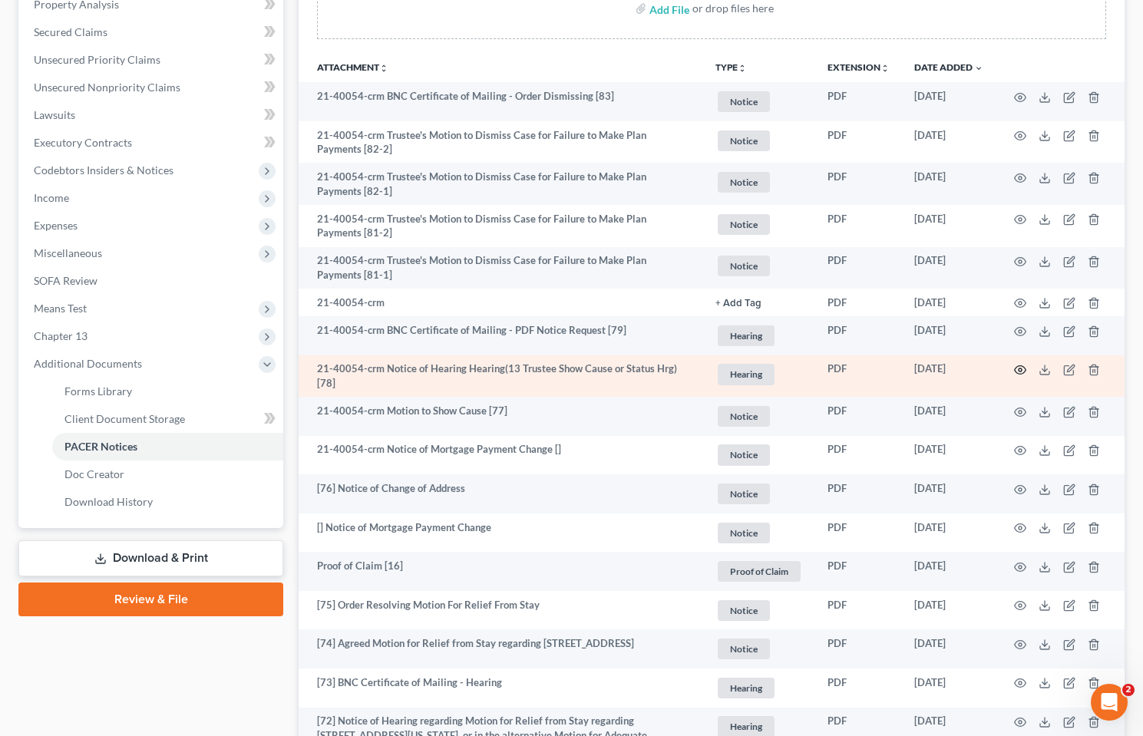
click at [1017, 370] on icon "button" at bounding box center [1020, 370] width 12 height 12
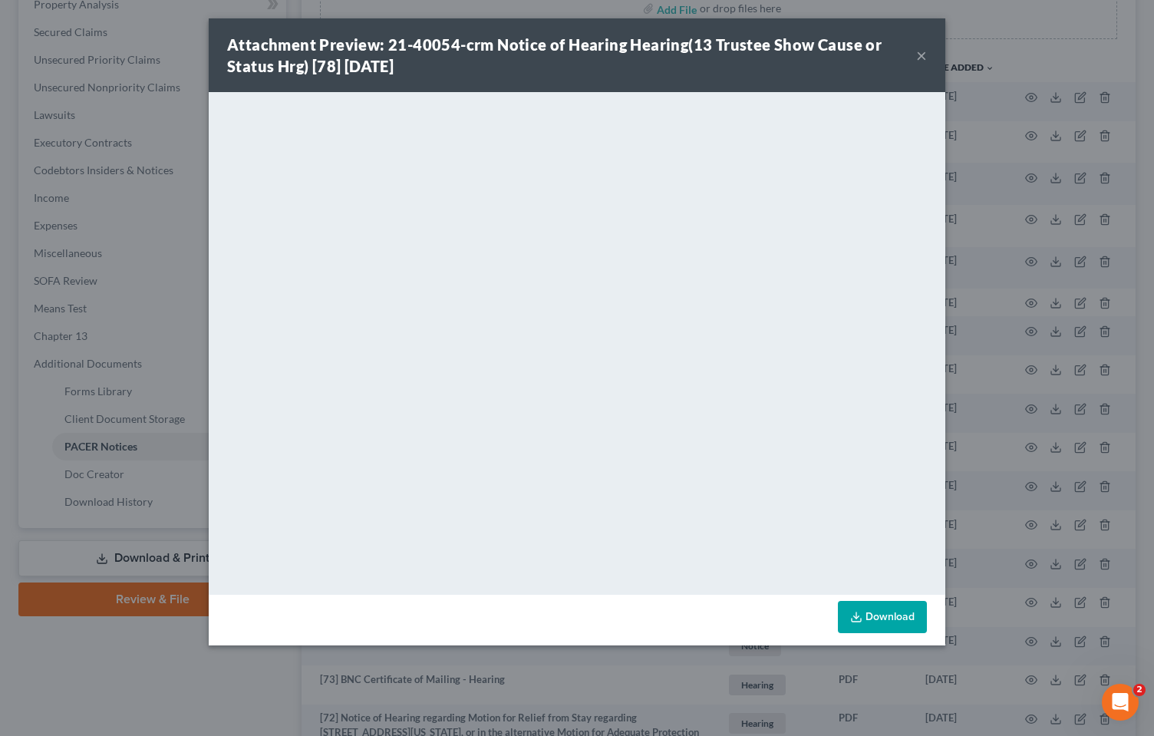
click at [919, 53] on button "×" at bounding box center [921, 55] width 11 height 18
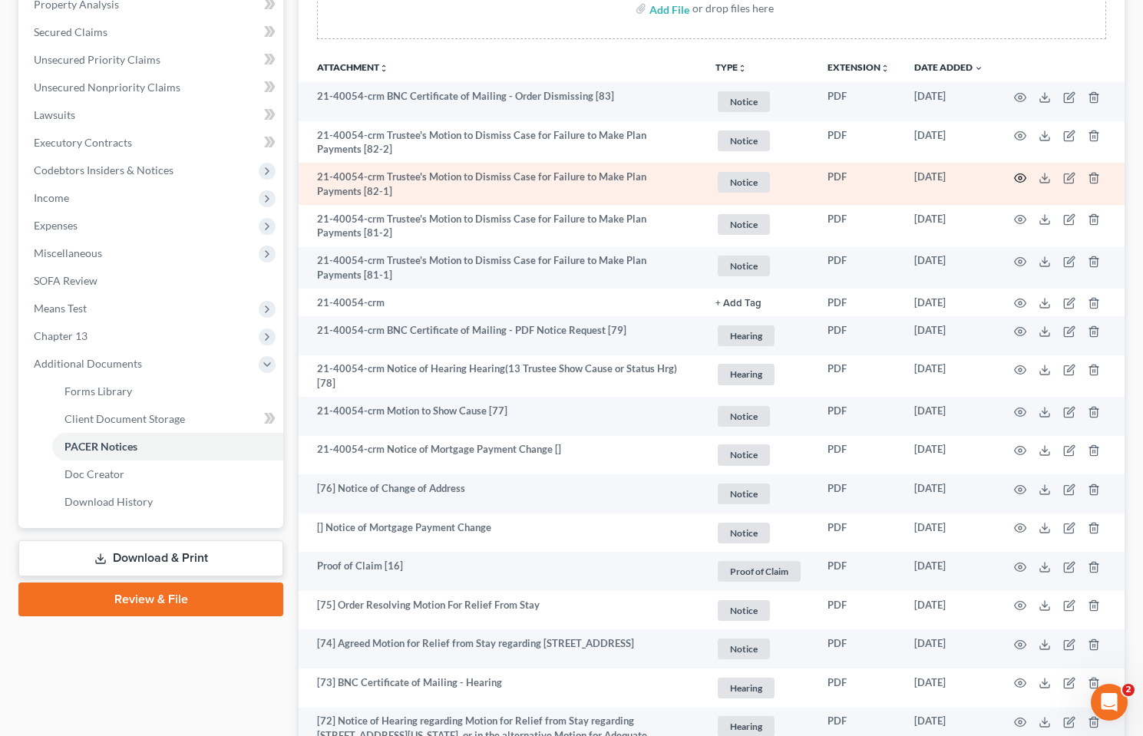
click at [1022, 176] on icon "button" at bounding box center [1020, 178] width 12 height 12
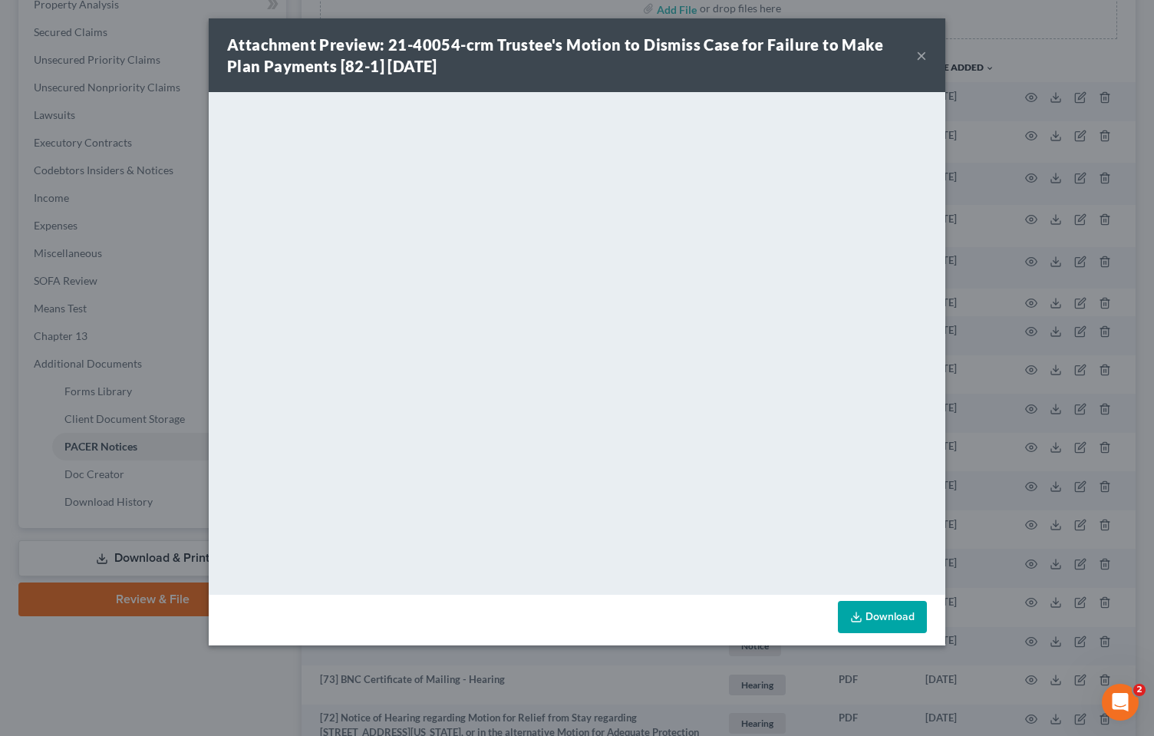
click at [921, 49] on button "×" at bounding box center [921, 55] width 11 height 18
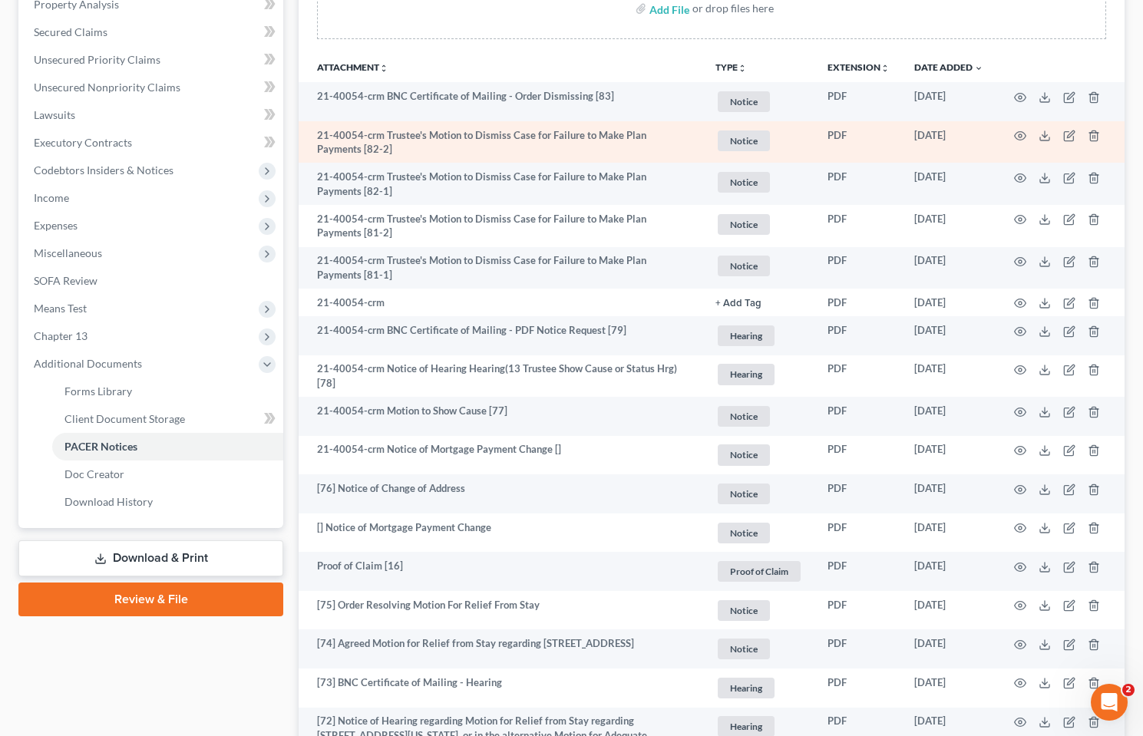
click at [1027, 131] on td at bounding box center [1059, 142] width 129 height 42
click at [1024, 131] on icon "button" at bounding box center [1020, 136] width 12 height 12
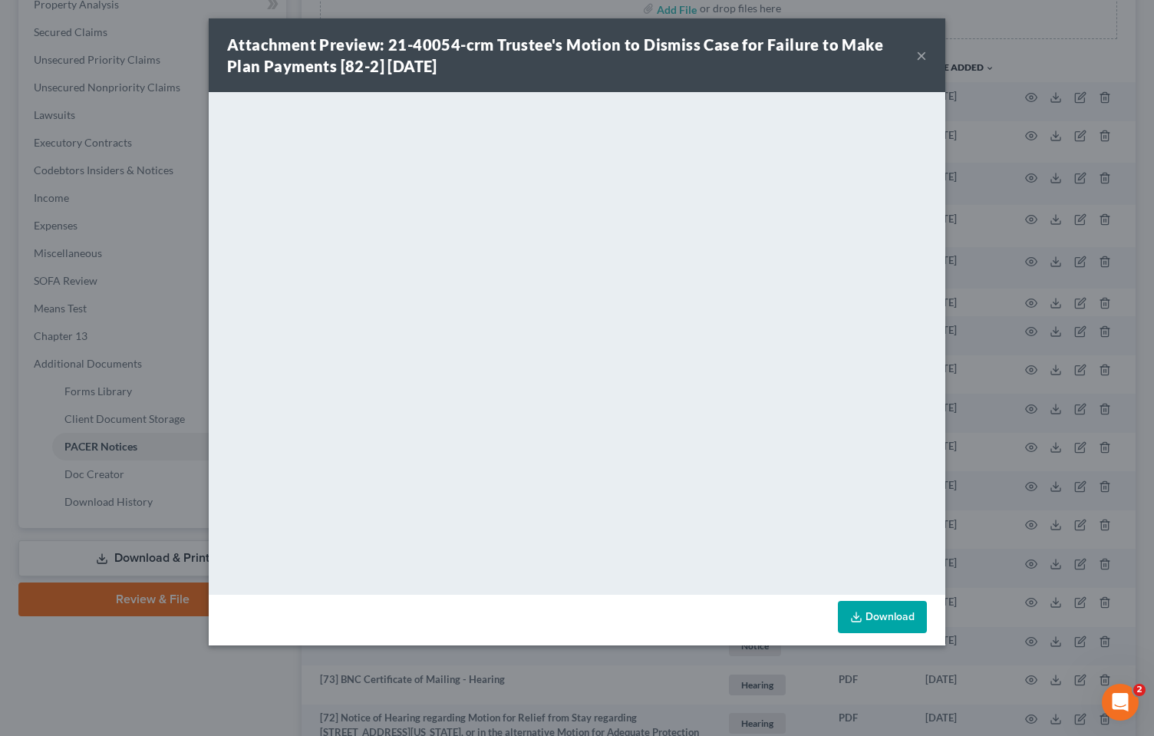
click at [920, 57] on button "×" at bounding box center [921, 55] width 11 height 18
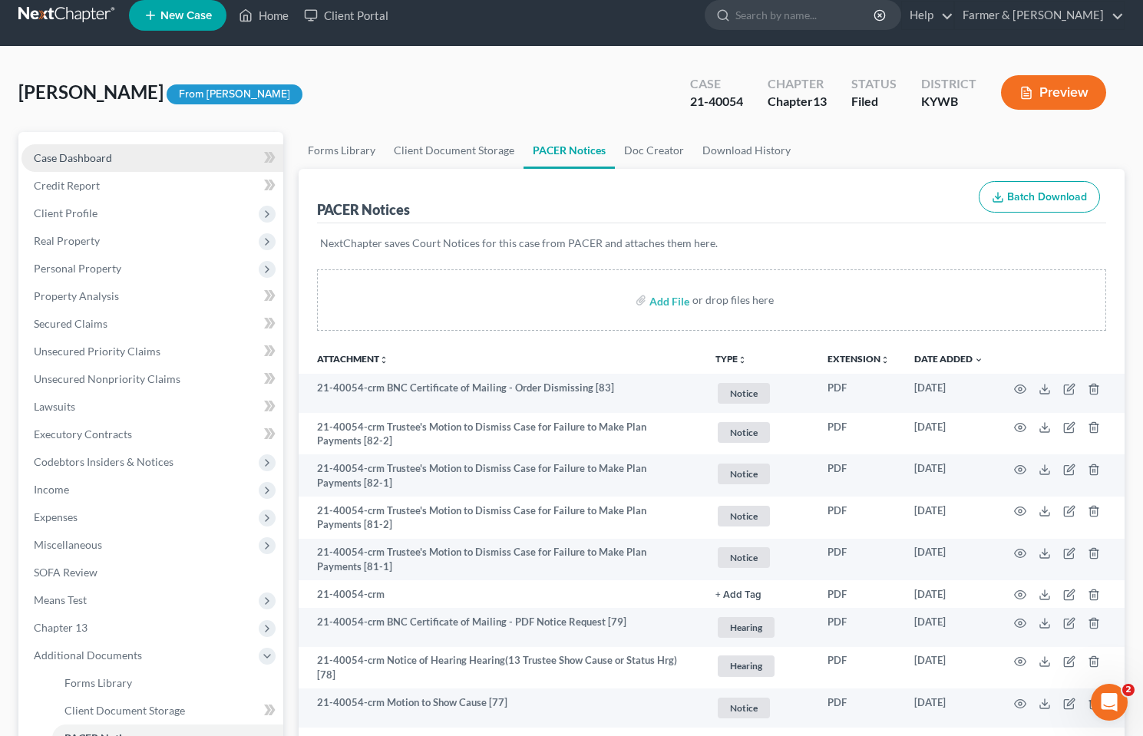
scroll to position [0, 0]
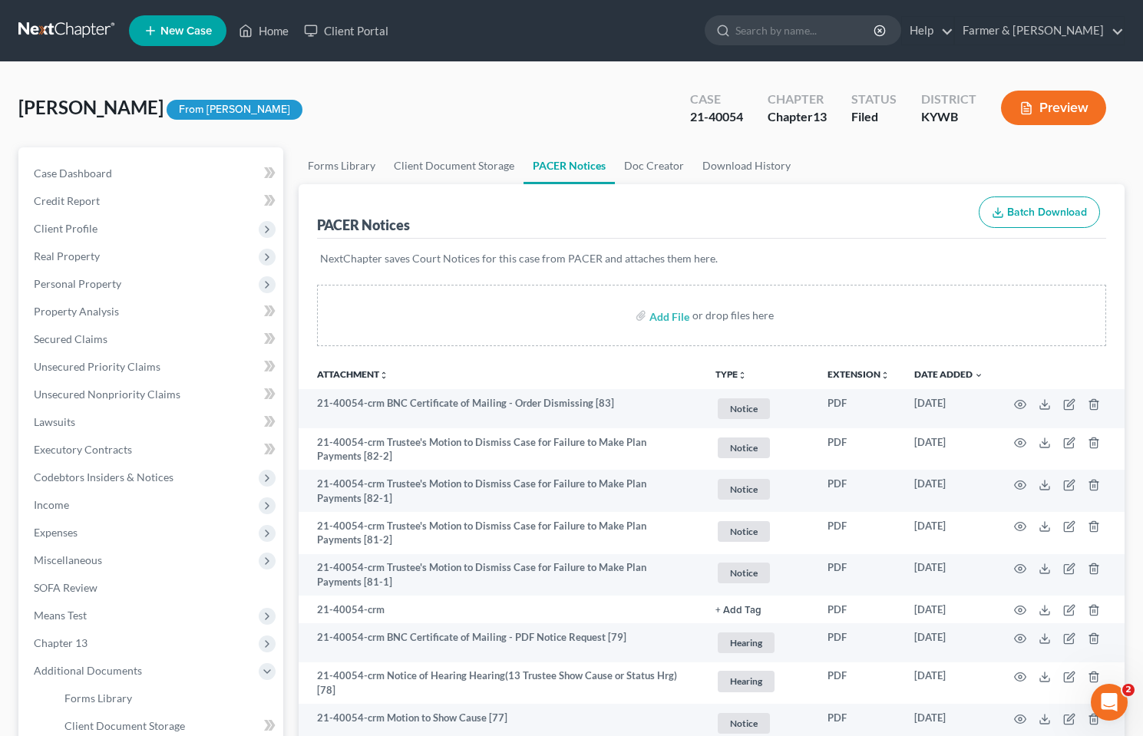
click at [91, 34] on link at bounding box center [67, 31] width 98 height 28
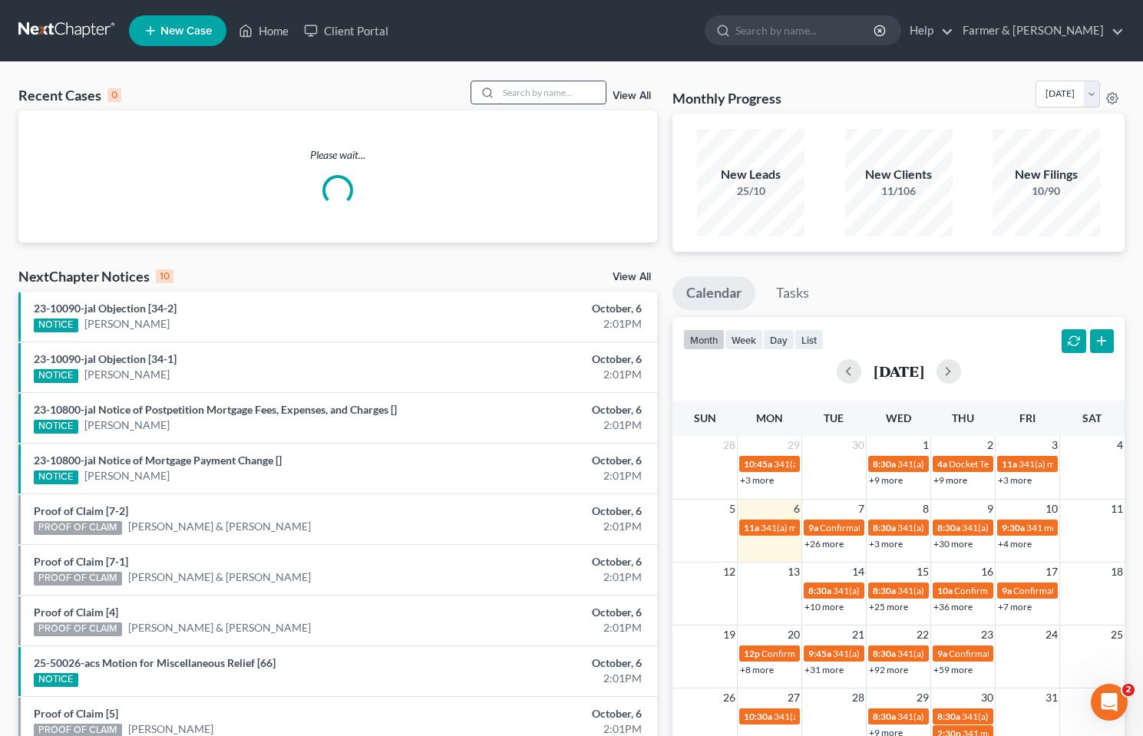
click at [531, 100] on input "search" at bounding box center [551, 92] width 107 height 22
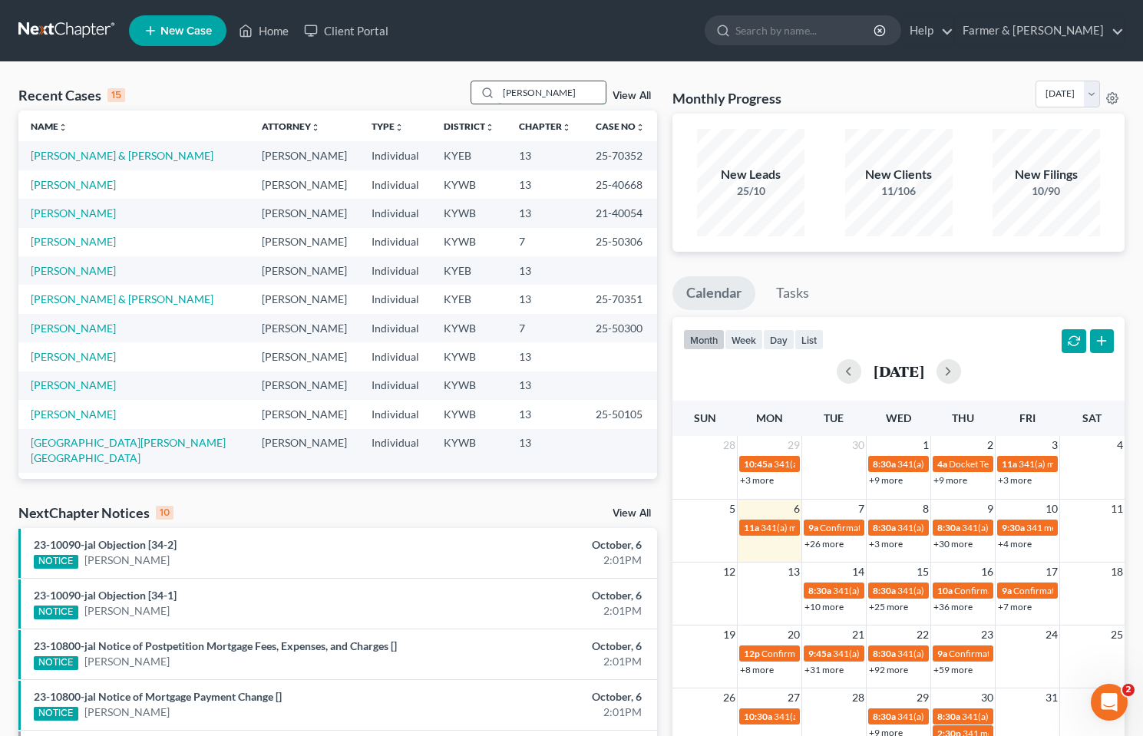
type input "[PERSON_NAME]"
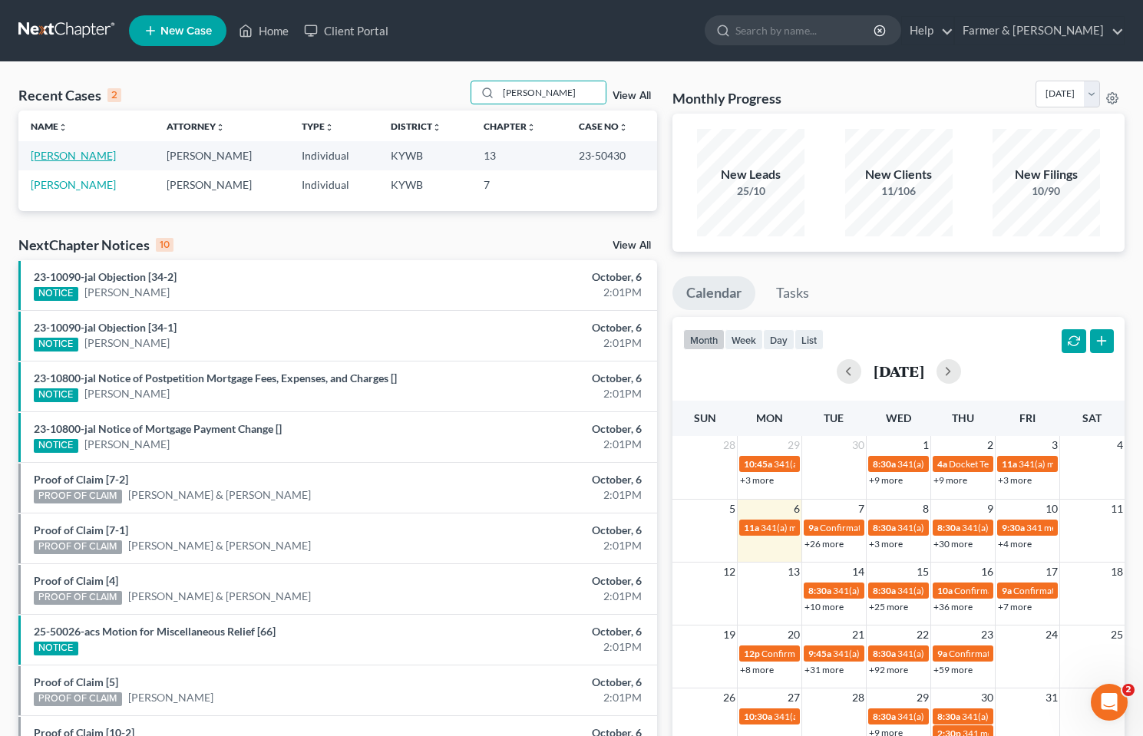
click at [60, 154] on link "[PERSON_NAME]" at bounding box center [73, 155] width 85 height 13
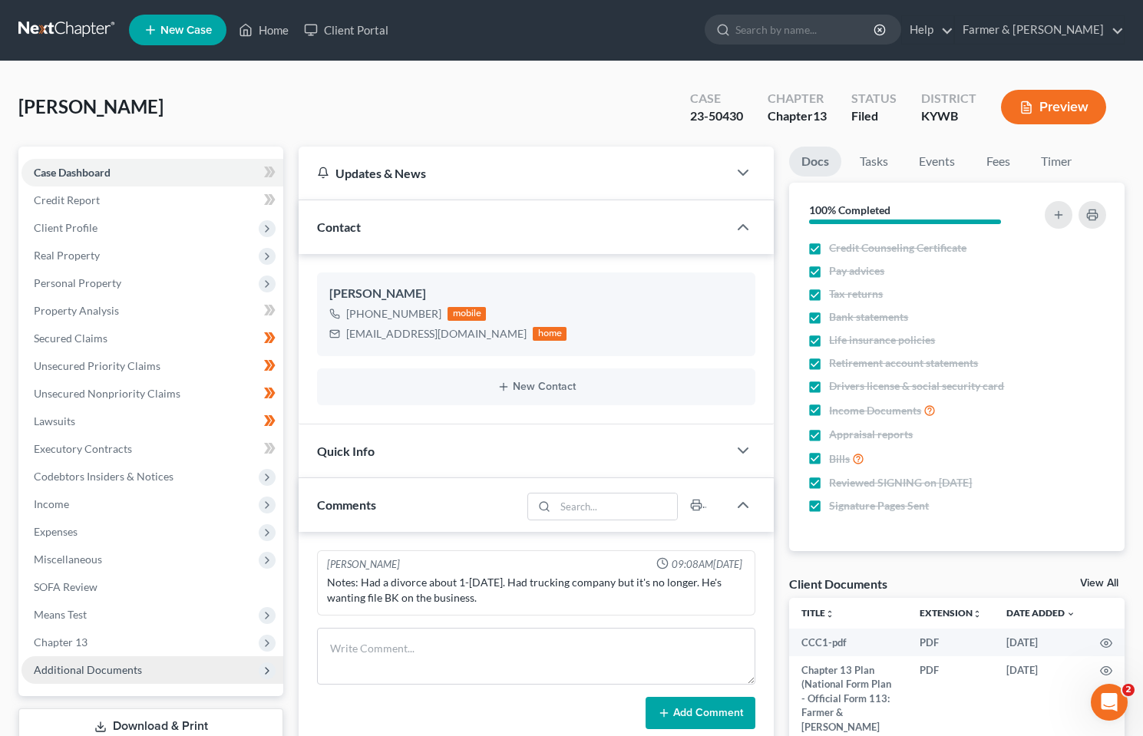
click at [112, 663] on span "Additional Documents" at bounding box center [88, 669] width 108 height 13
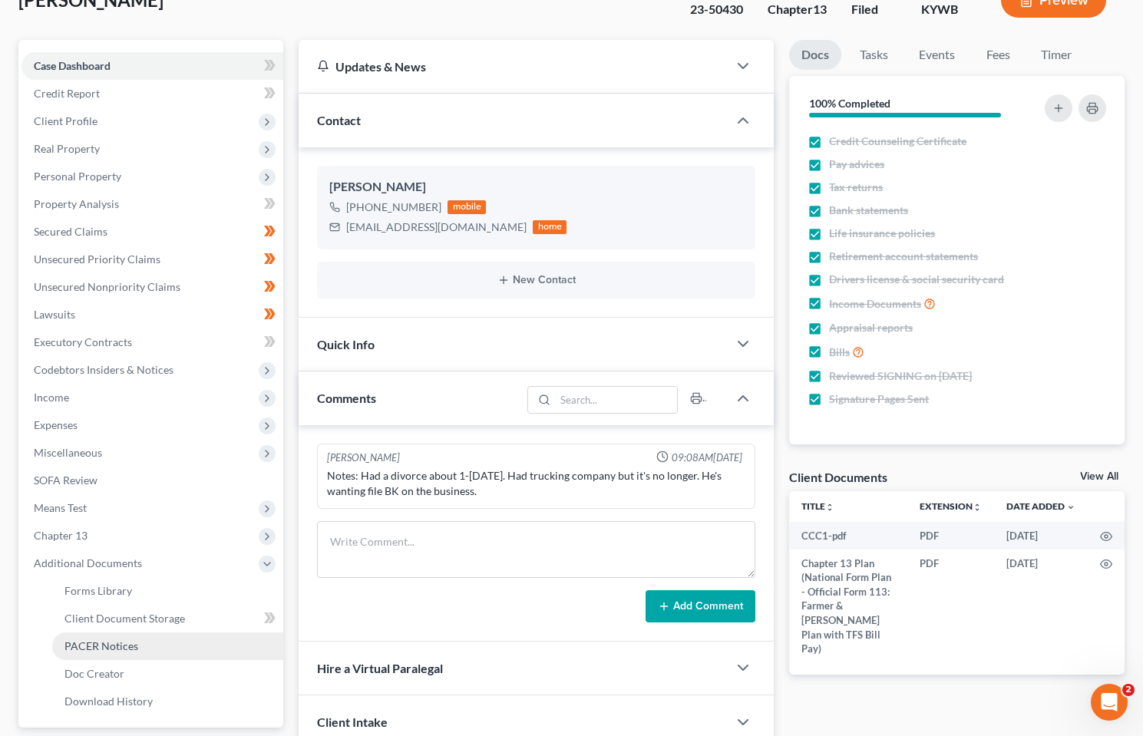
click at [113, 648] on span "PACER Notices" at bounding box center [101, 645] width 74 height 13
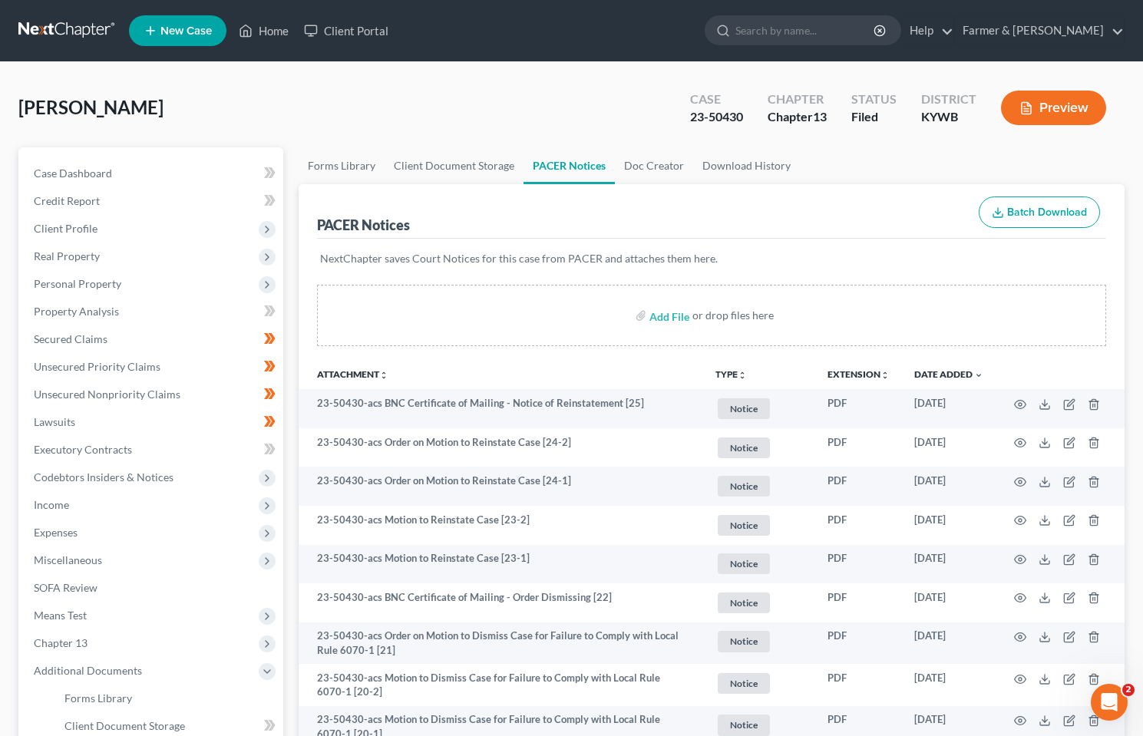
click at [63, 24] on link at bounding box center [67, 31] width 98 height 28
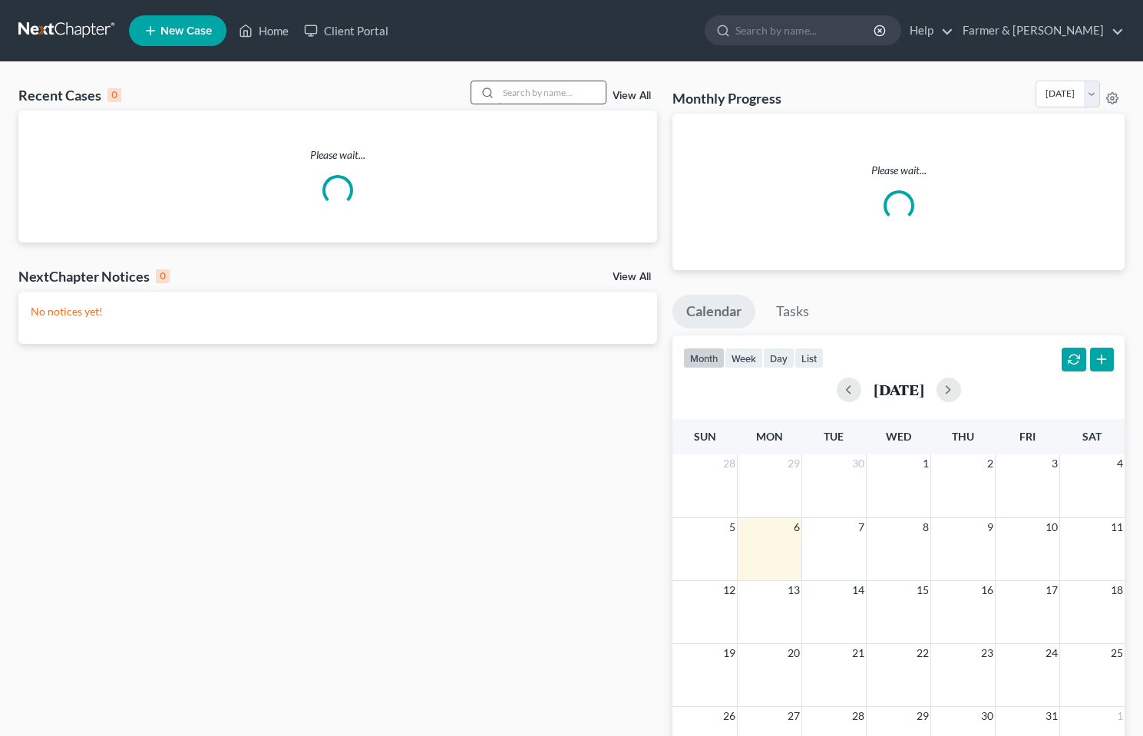
click at [540, 103] on input "search" at bounding box center [551, 92] width 107 height 22
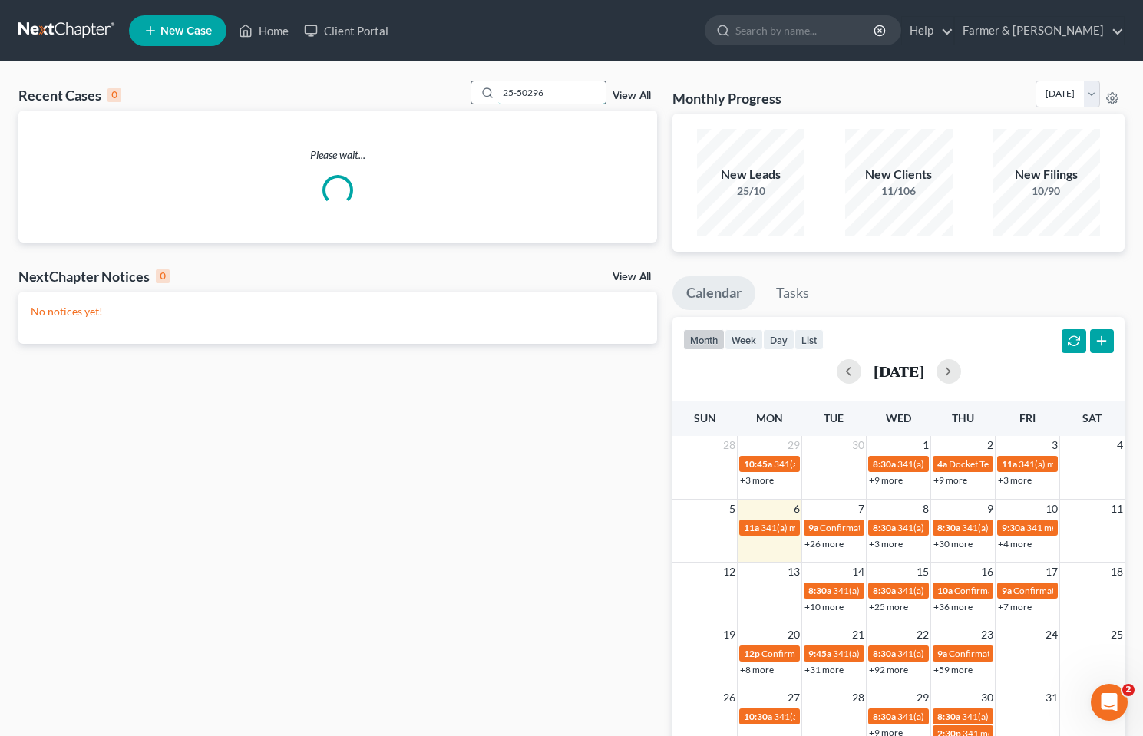
type input "25-50296"
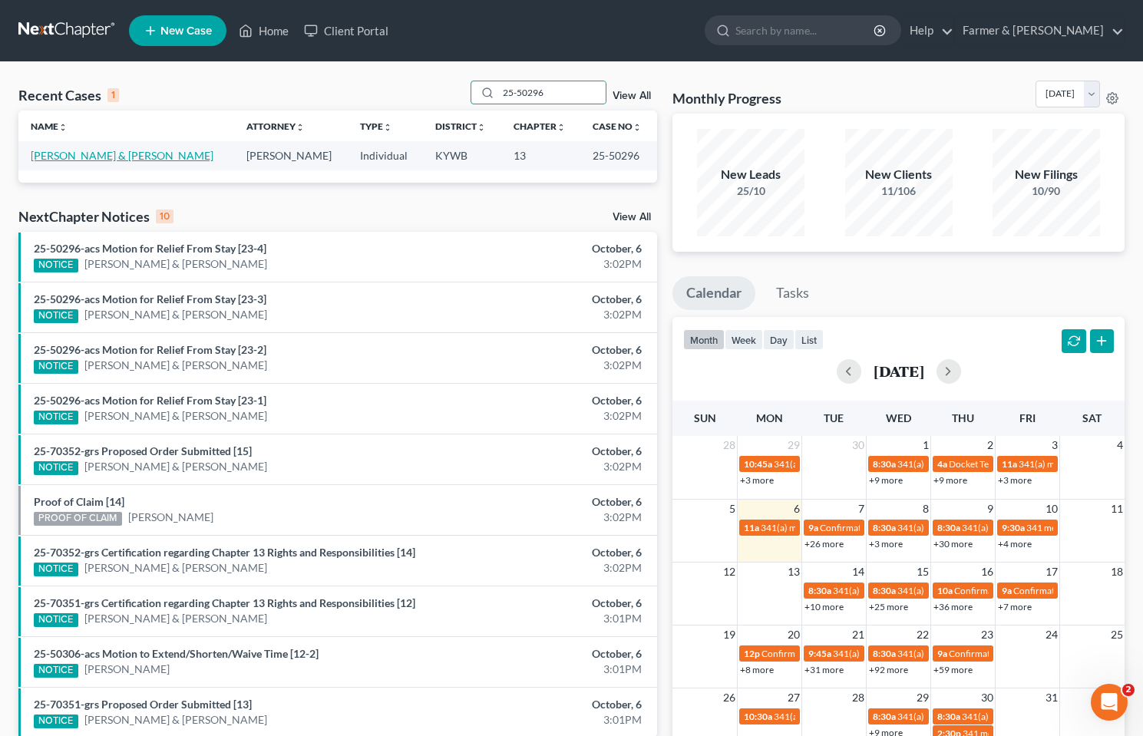
click at [95, 157] on link "[PERSON_NAME] & [PERSON_NAME]" at bounding box center [122, 155] width 183 height 13
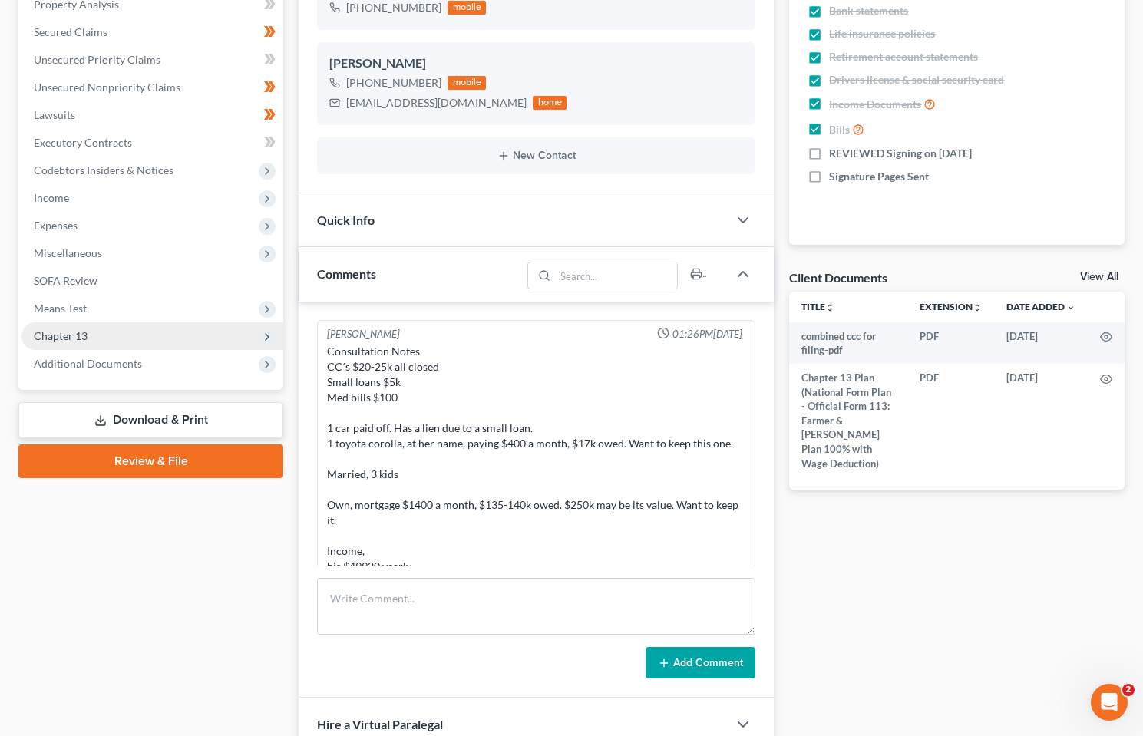
scroll to position [499, 0]
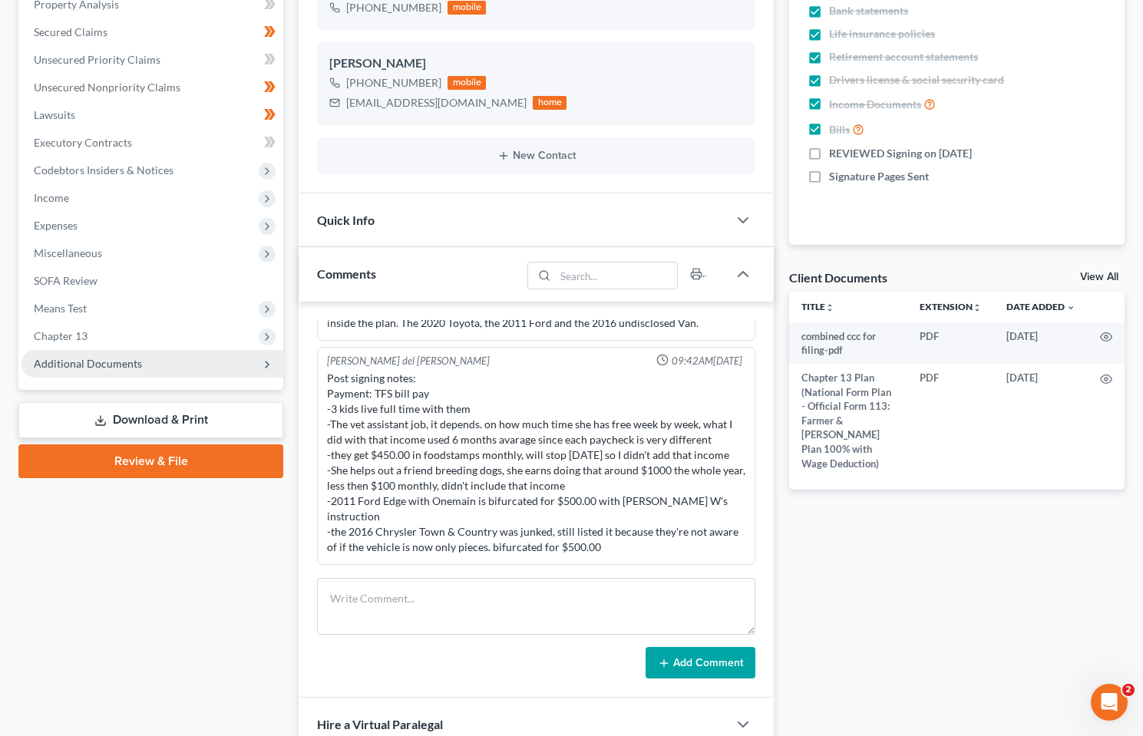
click at [112, 357] on span "Additional Documents" at bounding box center [88, 363] width 108 height 13
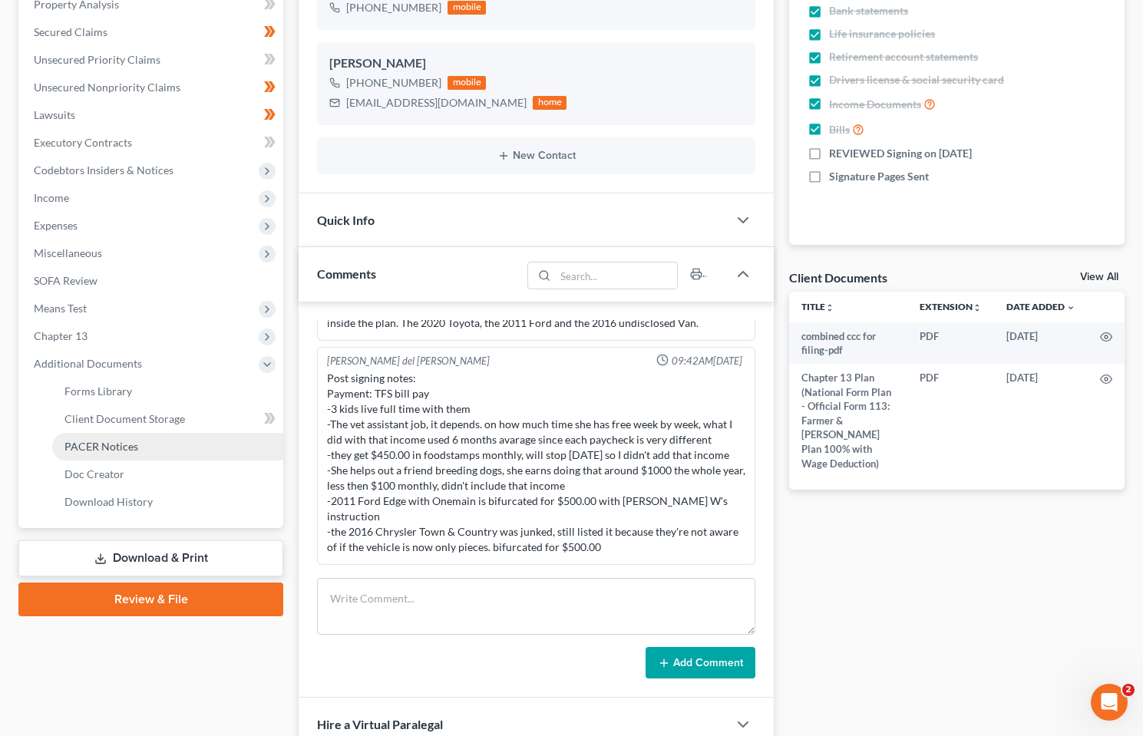
click at [107, 448] on span "PACER Notices" at bounding box center [101, 446] width 74 height 13
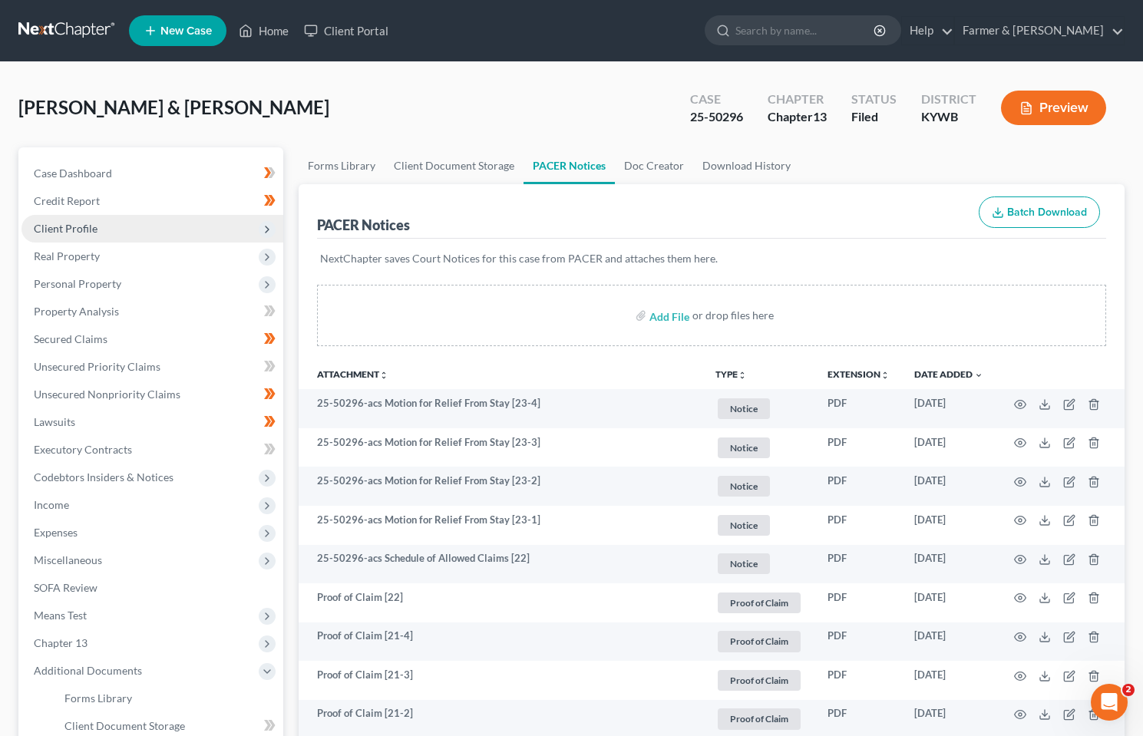
drag, startPoint x: 61, startPoint y: 226, endPoint x: 69, endPoint y: 236, distance: 12.0
click at [61, 226] on span "Client Profile" at bounding box center [66, 228] width 64 height 13
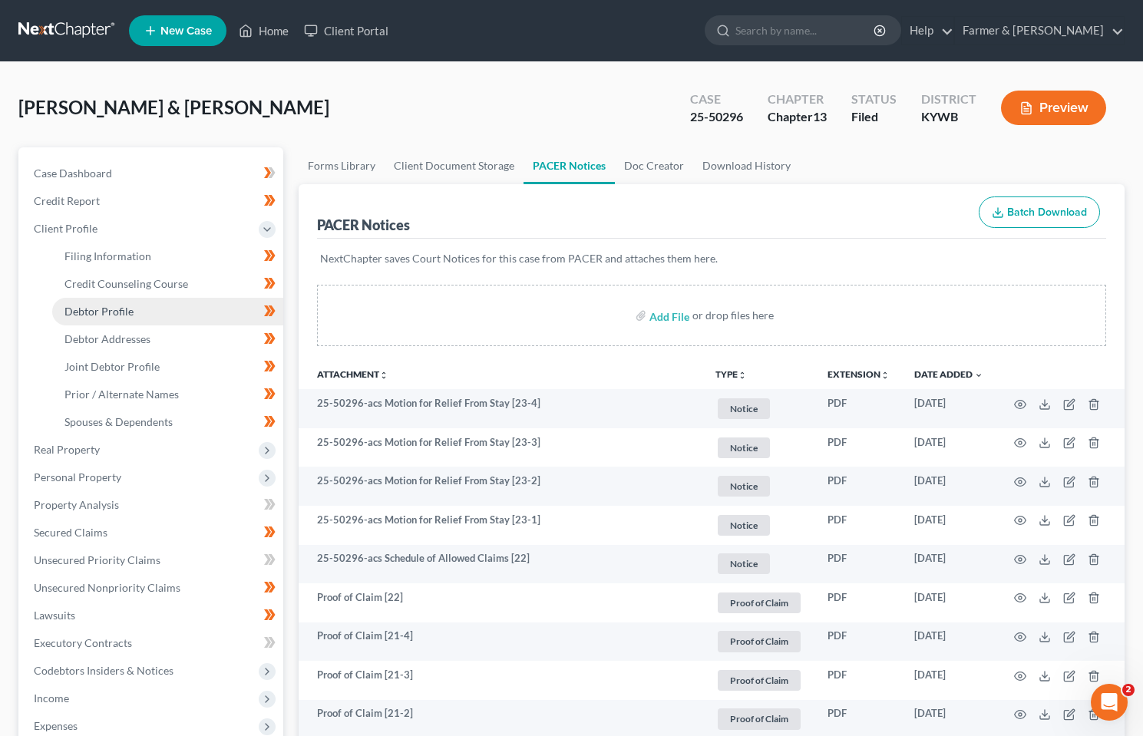
click at [101, 311] on span "Debtor Profile" at bounding box center [98, 311] width 69 height 13
select select "1"
select select "4"
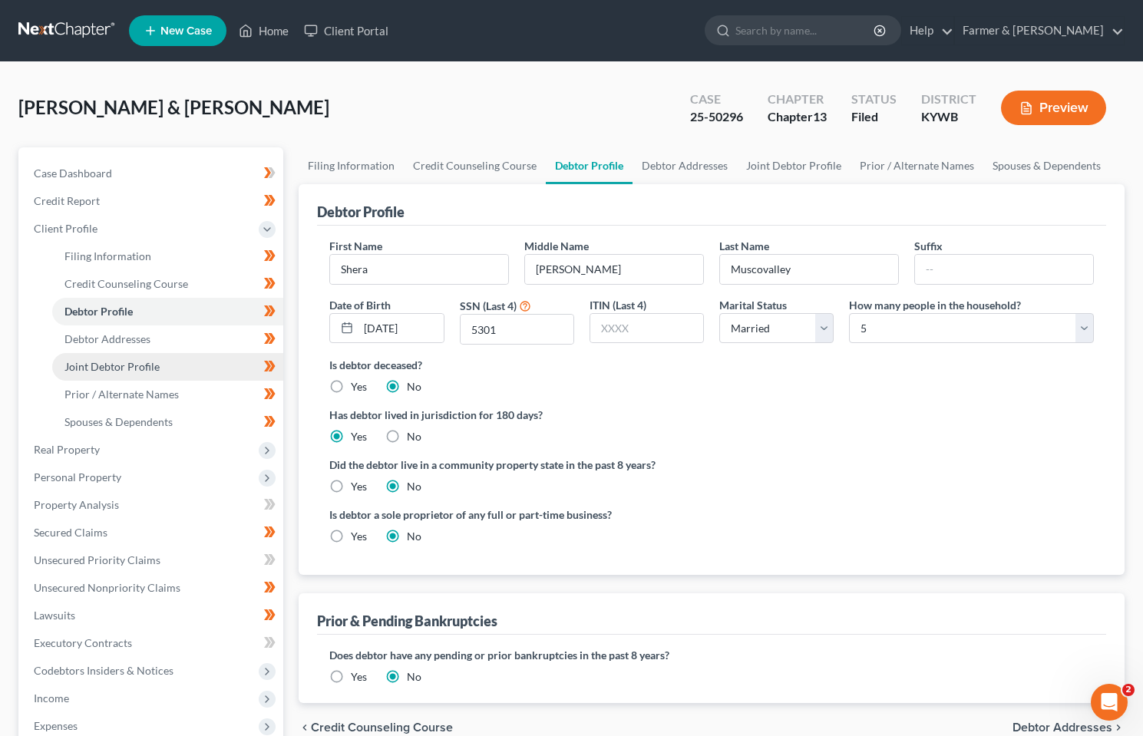
click at [97, 372] on span "Joint Debtor Profile" at bounding box center [111, 366] width 95 height 13
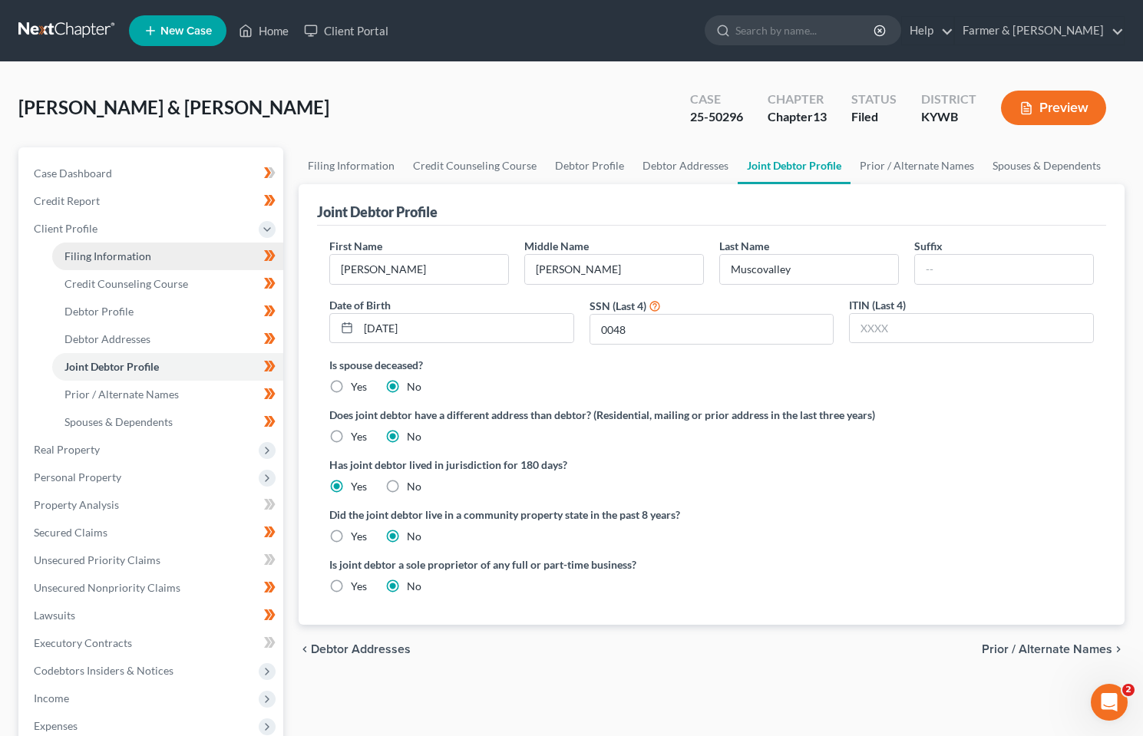
click at [108, 252] on span "Filing Information" at bounding box center [107, 255] width 87 height 13
select select "1"
select select "3"
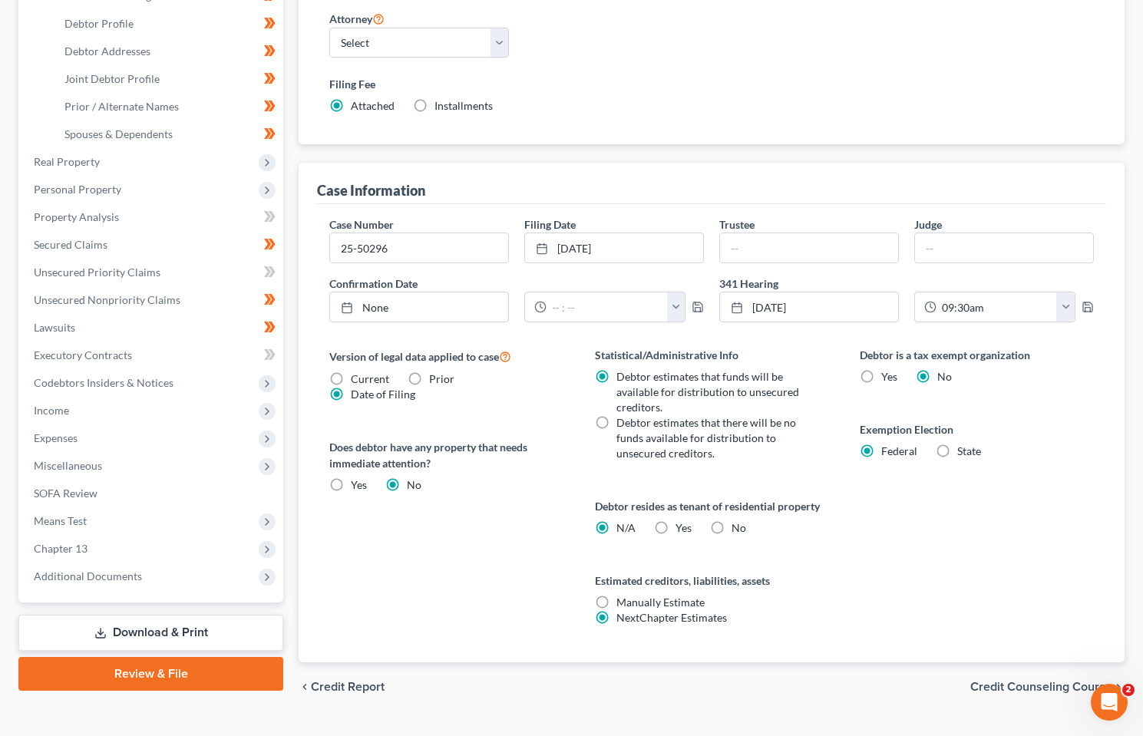
scroll to position [322, 0]
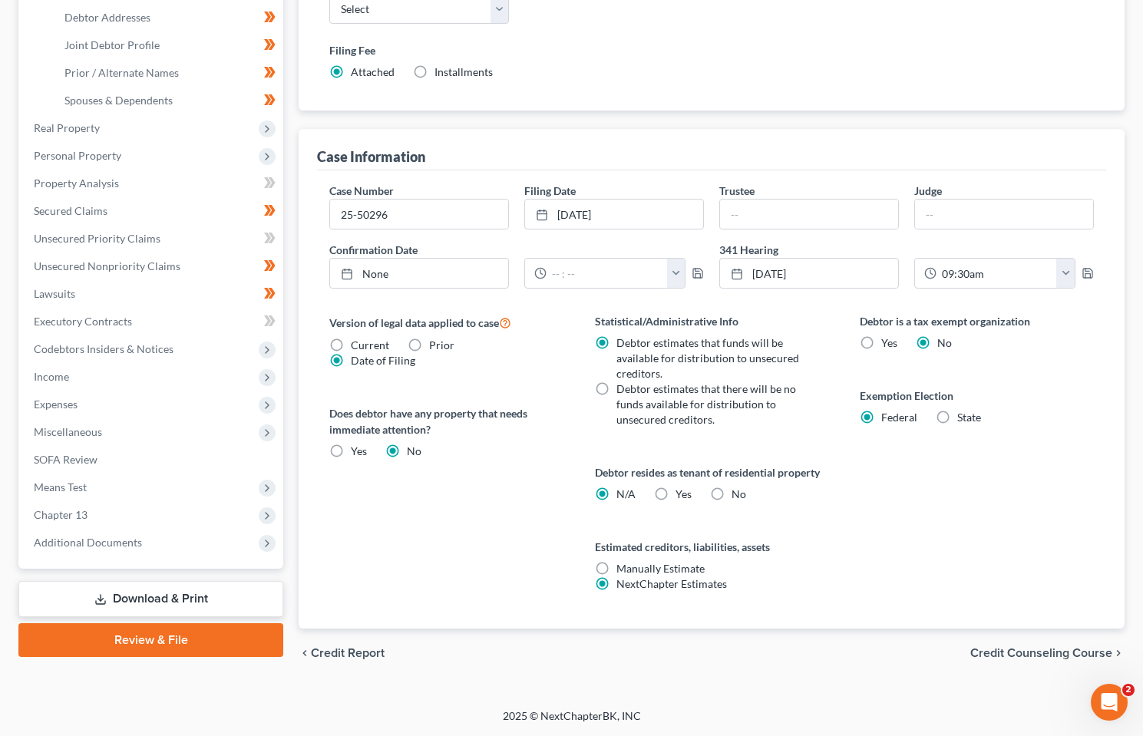
drag, startPoint x: 124, startPoint y: 546, endPoint x: 124, endPoint y: 562, distance: 16.9
click at [124, 546] on span "Additional Documents" at bounding box center [88, 542] width 108 height 13
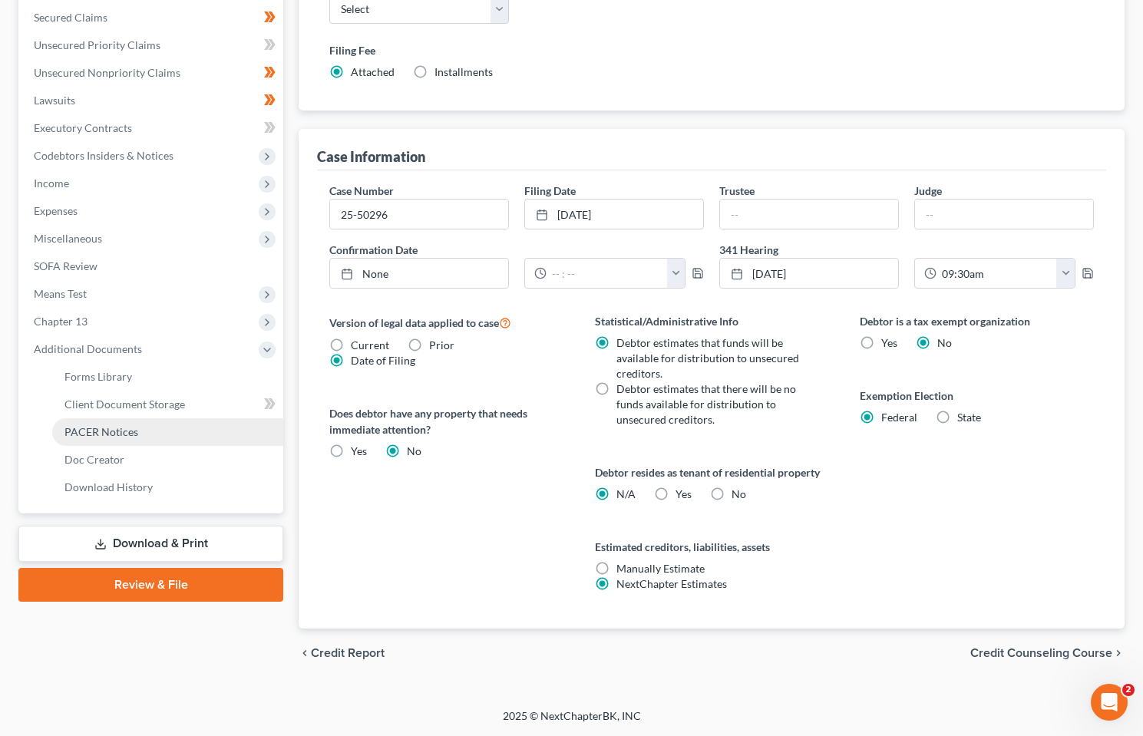
click at [124, 434] on span "PACER Notices" at bounding box center [101, 431] width 74 height 13
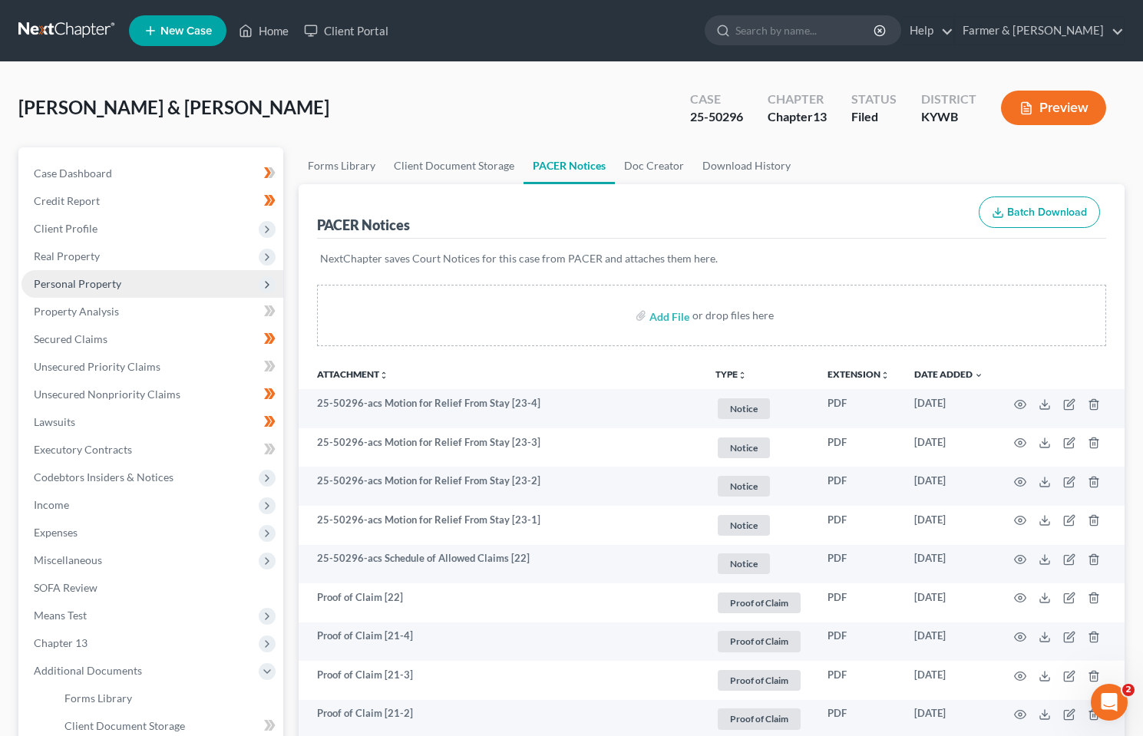
drag, startPoint x: 69, startPoint y: 219, endPoint x: 97, endPoint y: 283, distance: 69.7
click at [71, 219] on span "Client Profile" at bounding box center [152, 229] width 262 height 28
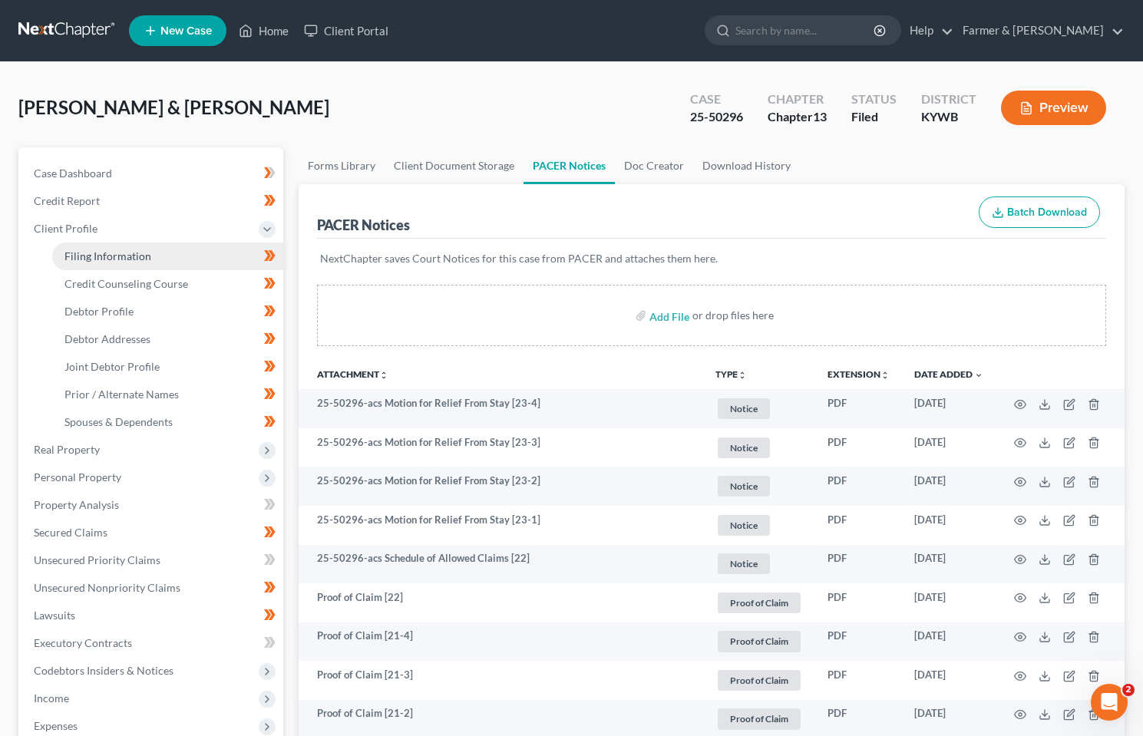
click at [137, 263] on link "Filing Information" at bounding box center [167, 256] width 231 height 28
select select "1"
select select "3"
select select "33"
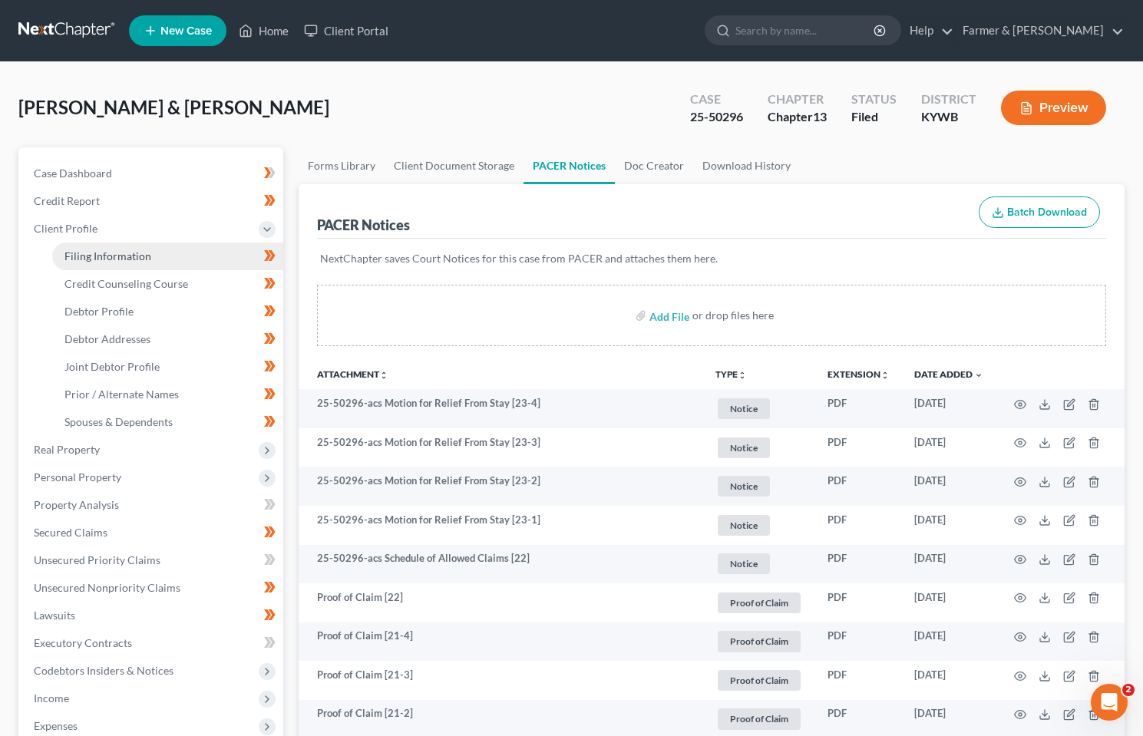
select select "2"
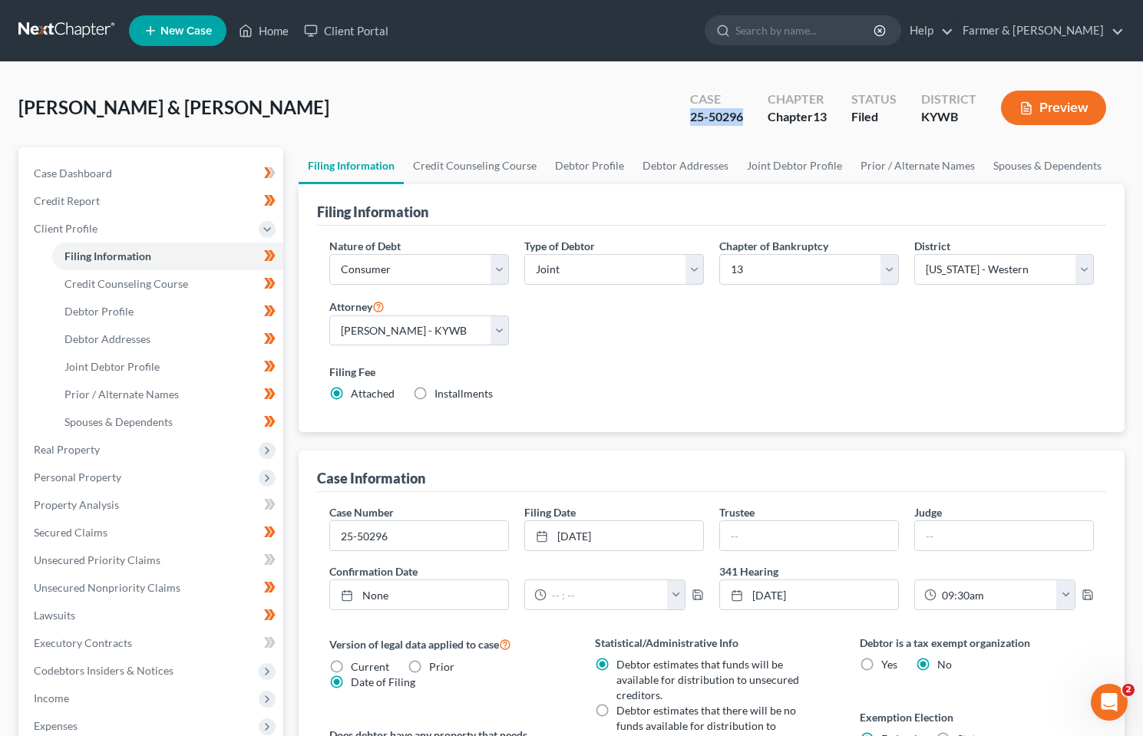
drag, startPoint x: 741, startPoint y: 117, endPoint x: 689, endPoint y: 117, distance: 52.2
click at [690, 117] on div "25-50296" at bounding box center [716, 117] width 53 height 18
copy div "25-50296"
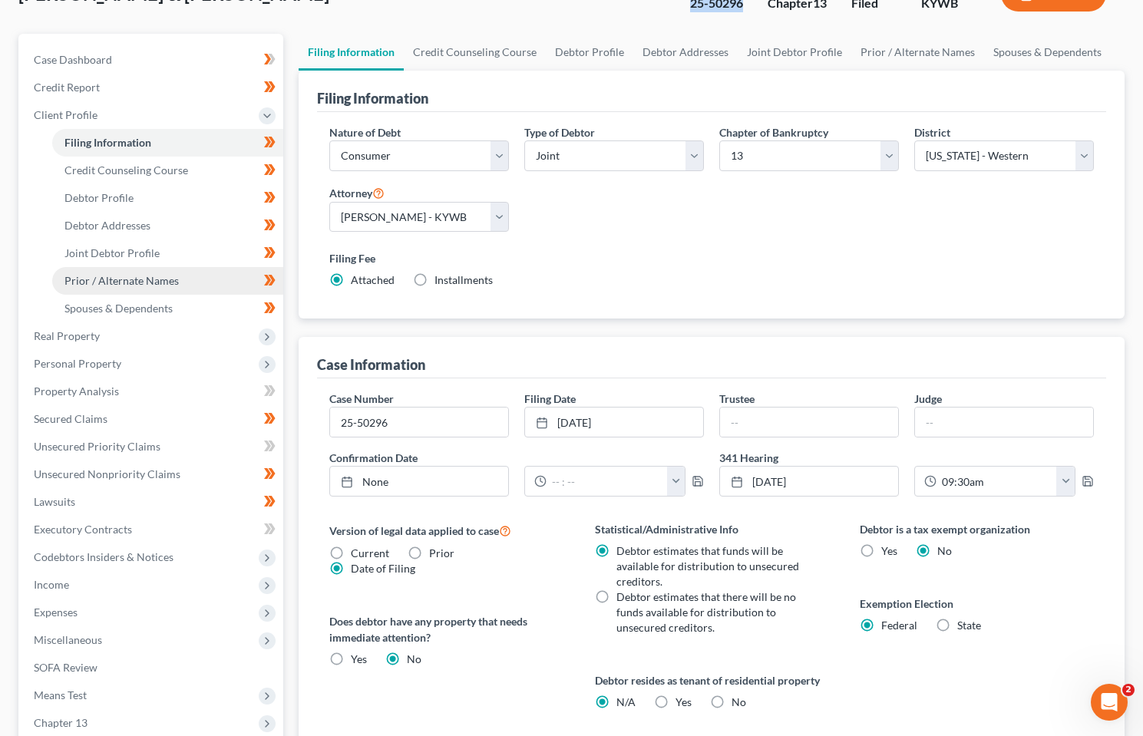
scroll to position [15, 0]
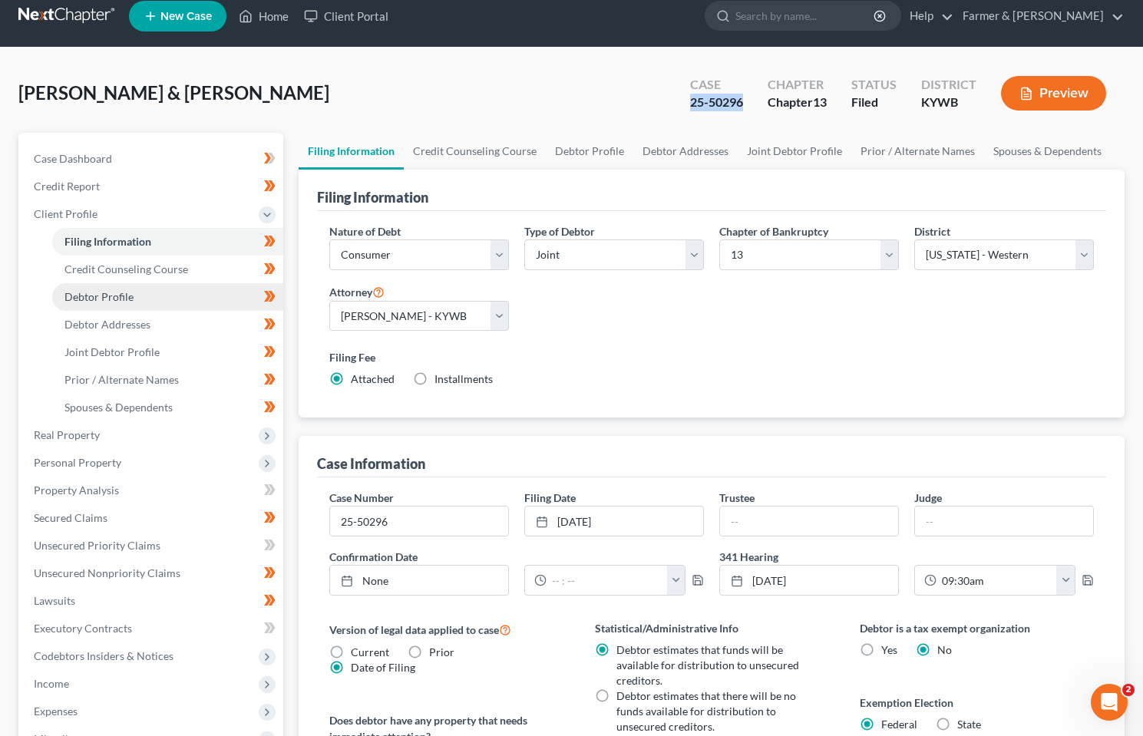
click at [110, 302] on span "Debtor Profile" at bounding box center [98, 296] width 69 height 13
select select "1"
select select "4"
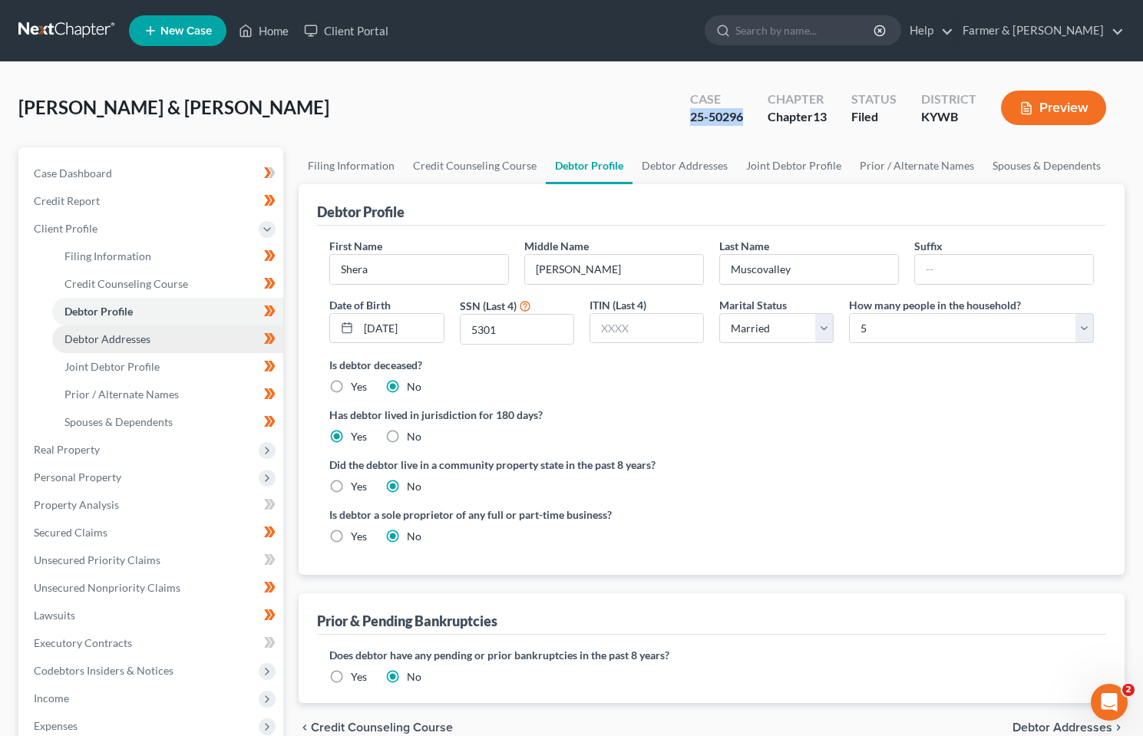
click at [107, 342] on span "Debtor Addresses" at bounding box center [107, 338] width 86 height 13
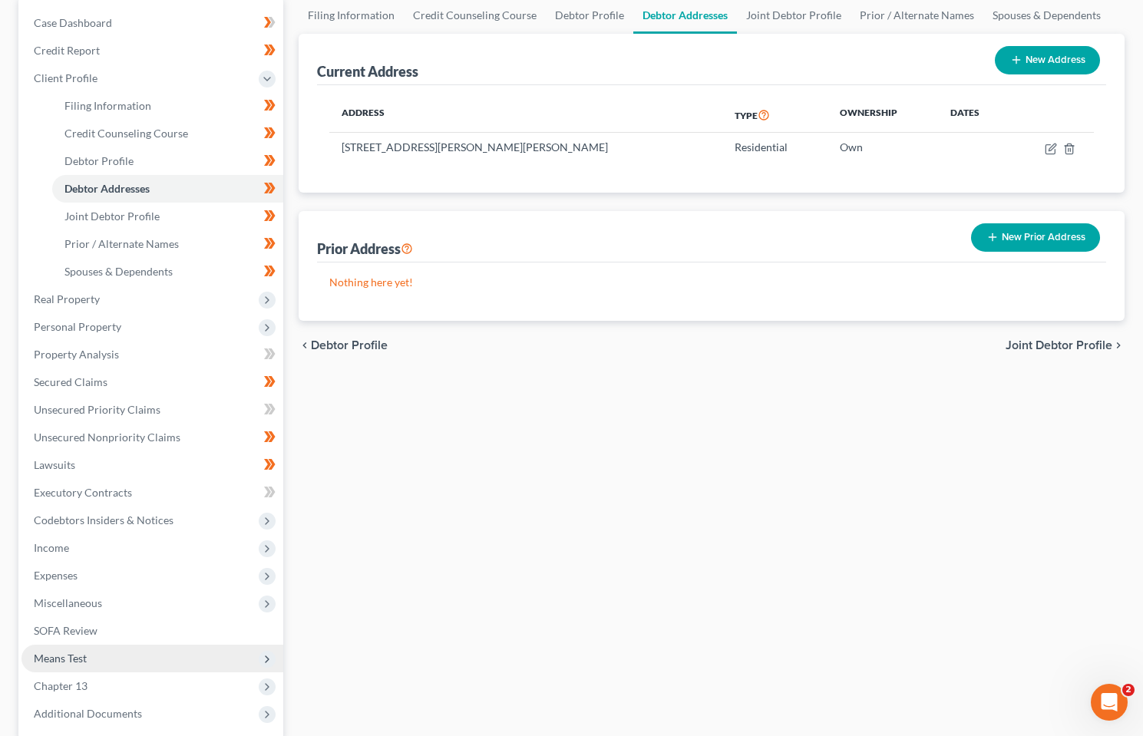
scroll to position [301, 0]
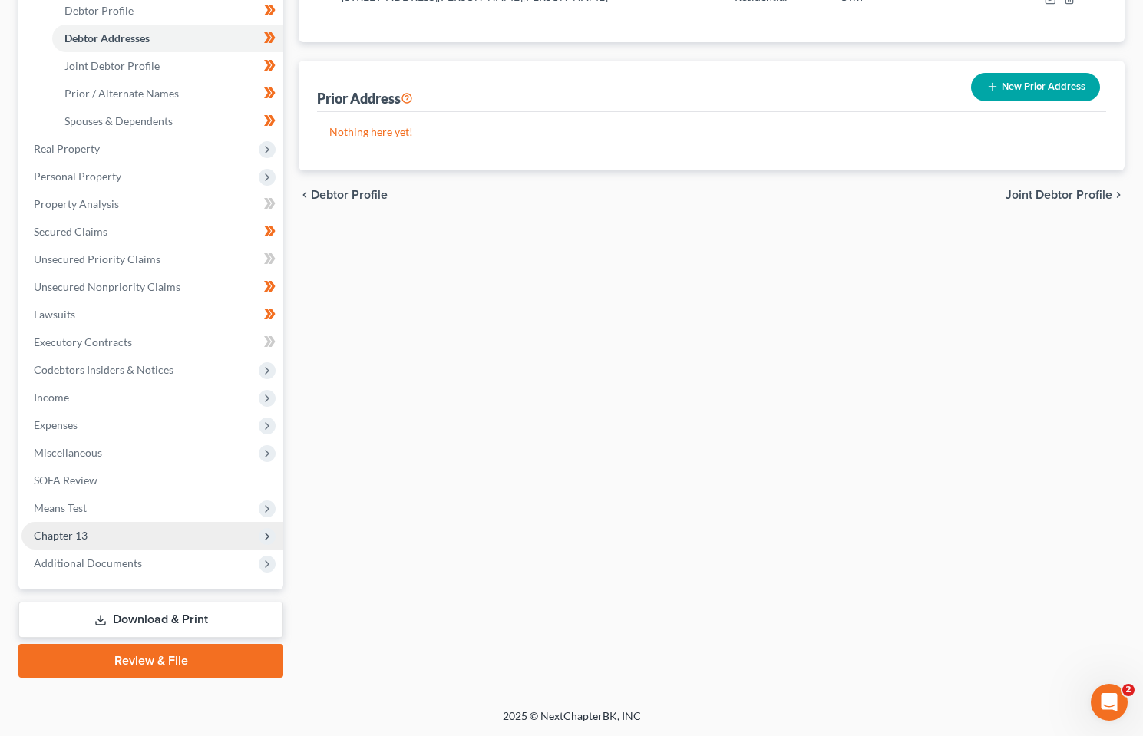
click at [68, 530] on span "Chapter 13" at bounding box center [61, 535] width 54 height 13
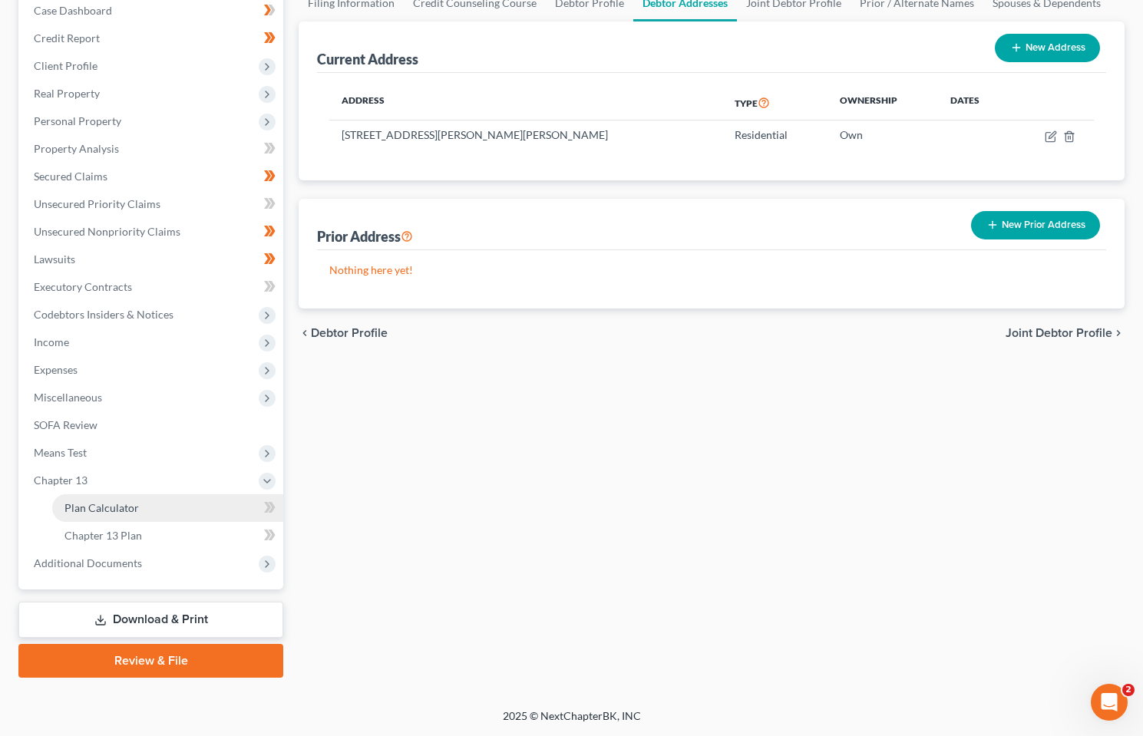
click at [101, 511] on span "Plan Calculator" at bounding box center [101, 507] width 74 height 13
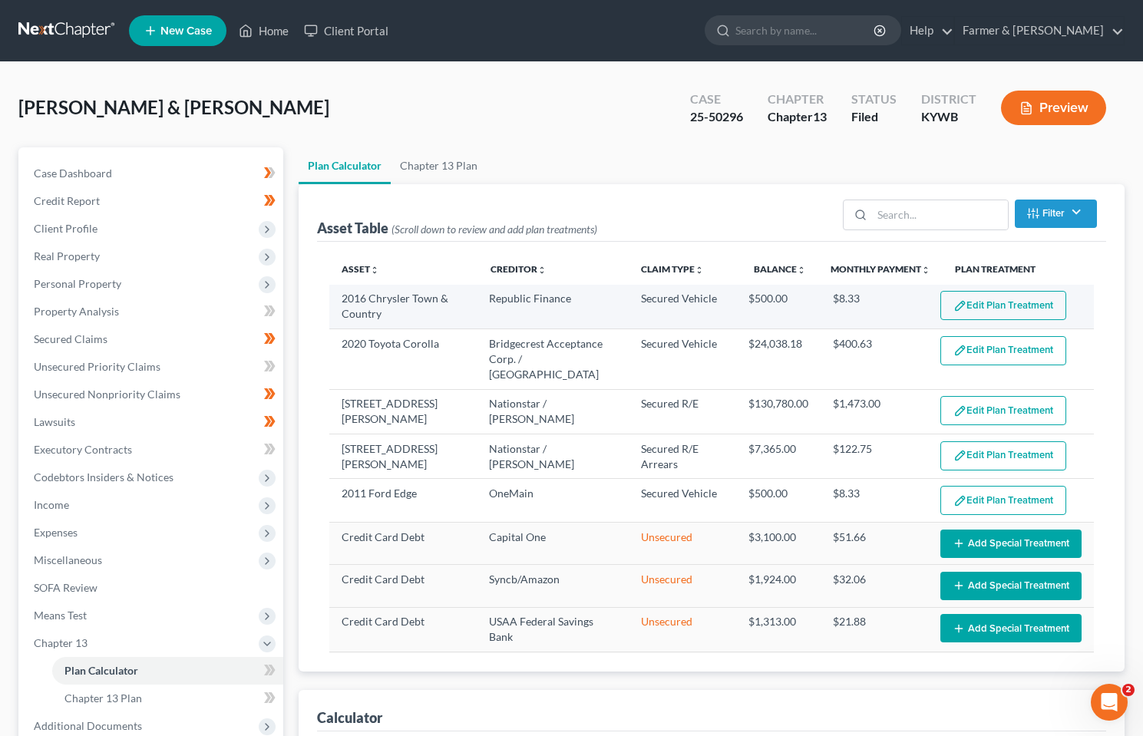
select select "59"
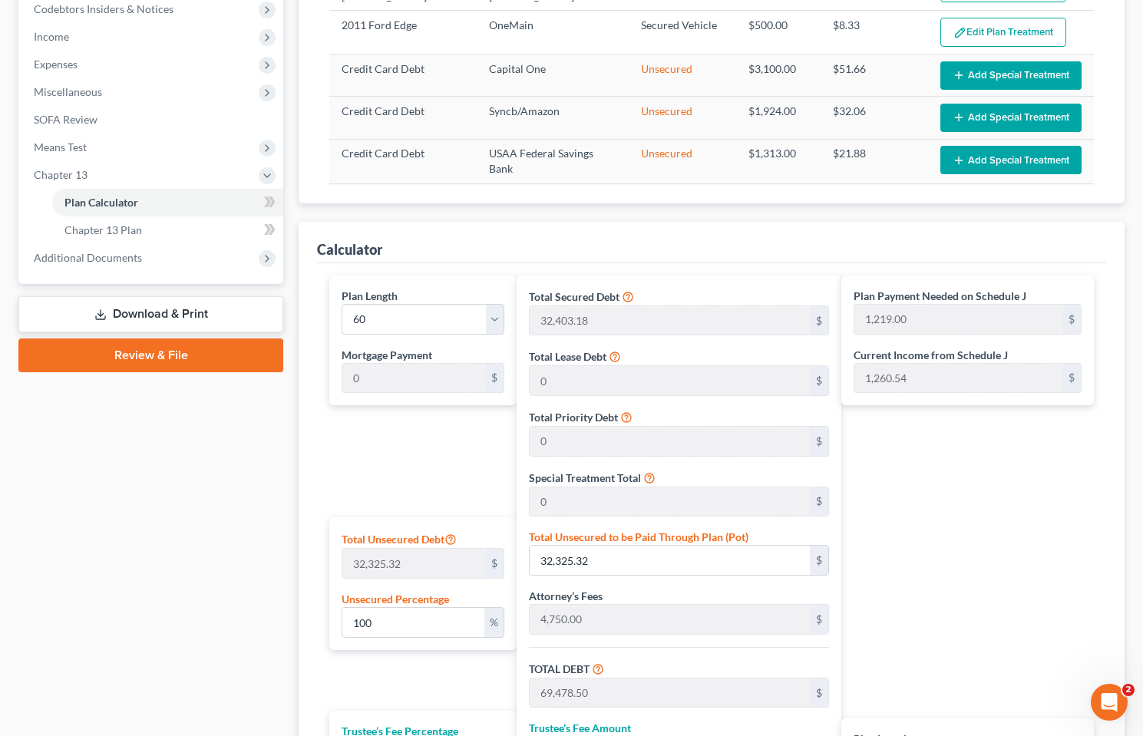
scroll to position [537, 0]
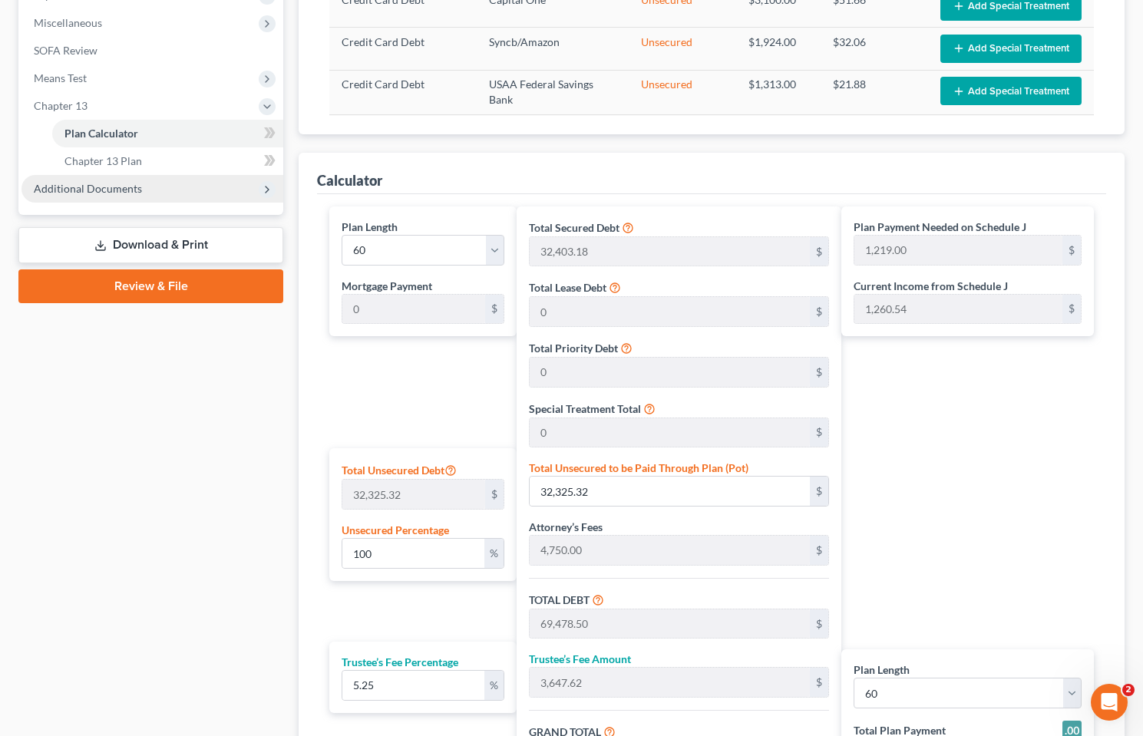
click at [92, 192] on span "Additional Documents" at bounding box center [88, 188] width 108 height 13
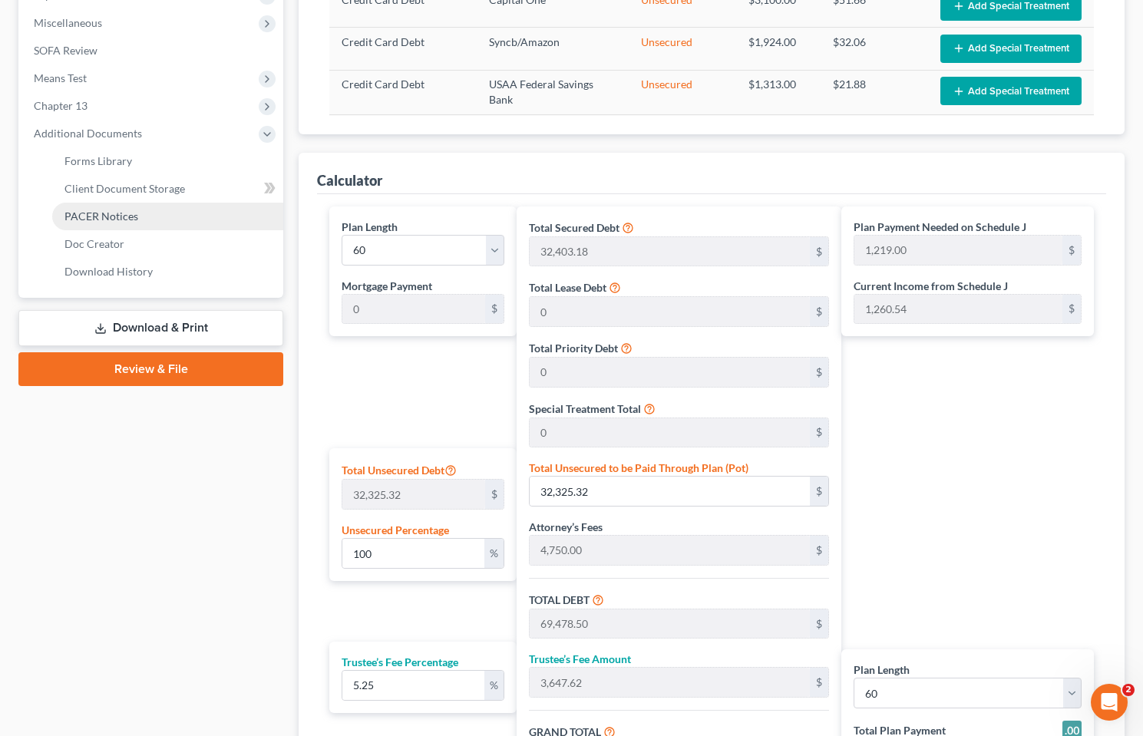
click at [108, 226] on link "PACER Notices" at bounding box center [167, 217] width 231 height 28
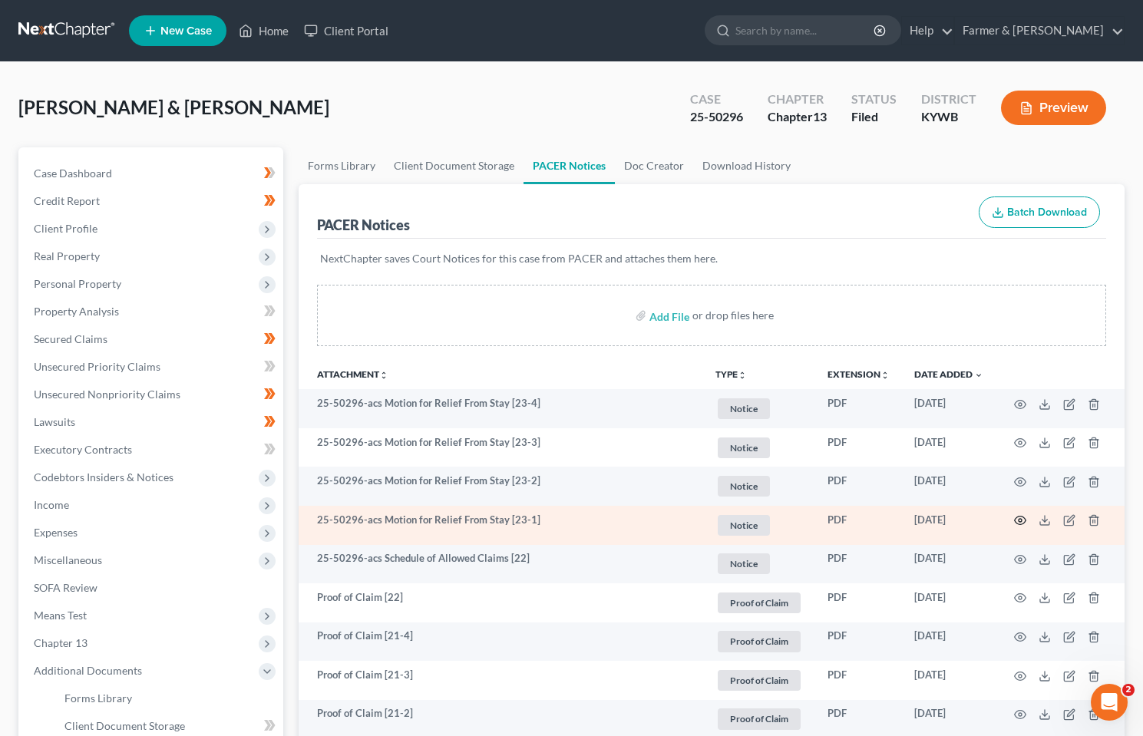
click at [1021, 519] on icon "button" at bounding box center [1020, 520] width 12 height 12
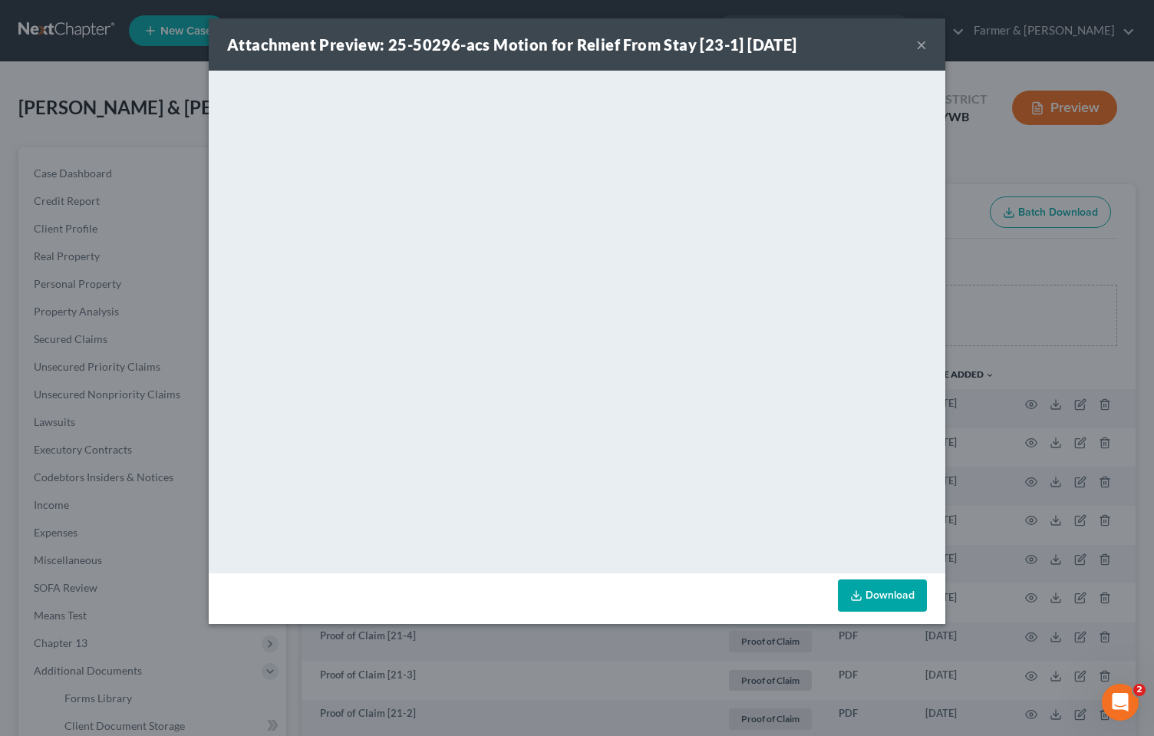
click at [923, 45] on button "×" at bounding box center [921, 44] width 11 height 18
